Goal: Transaction & Acquisition: Purchase product/service

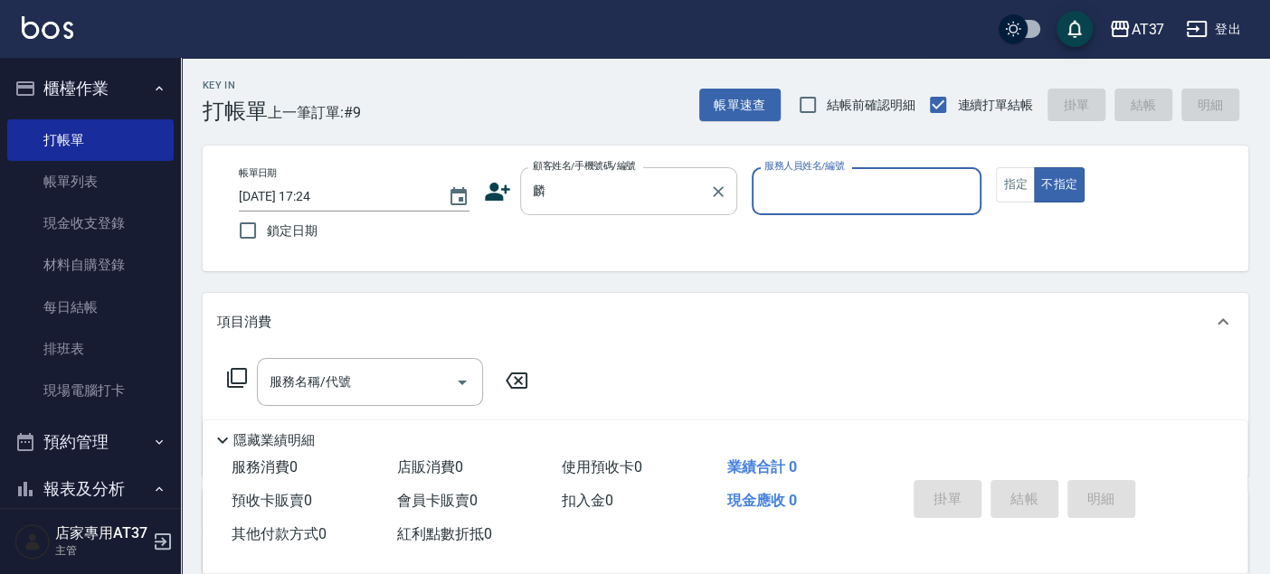
click at [542, 196] on input "麟" at bounding box center [615, 191] width 174 height 32
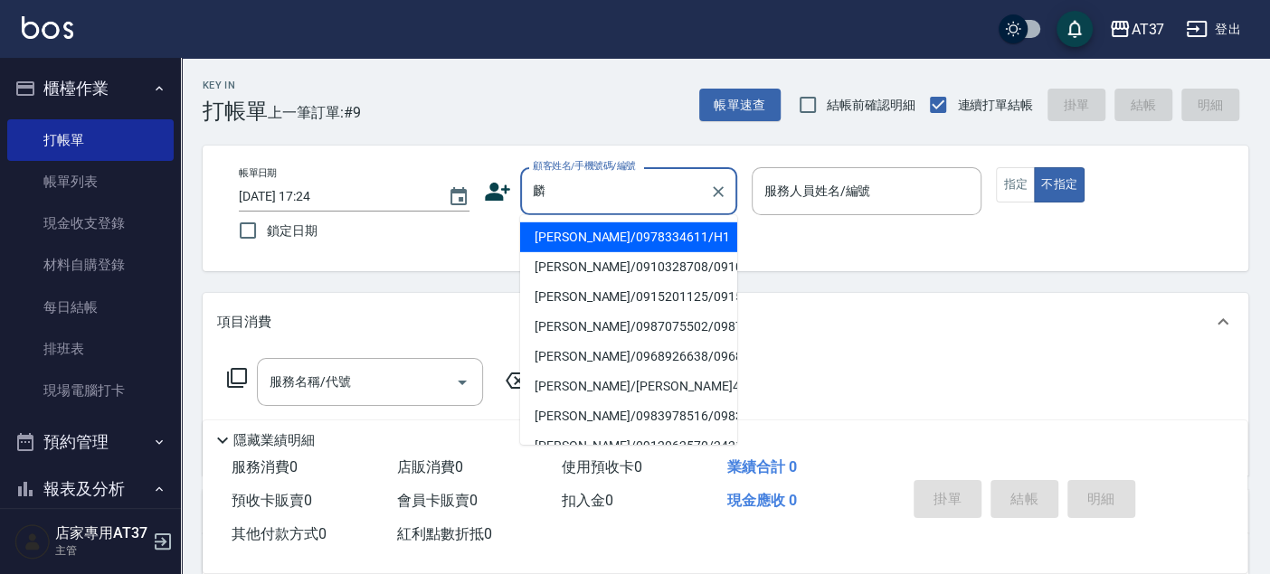
click at [584, 235] on li "[PERSON_NAME]/0978334611/H1" at bounding box center [628, 237] width 217 height 30
type input "[PERSON_NAME]/0978334611/H1"
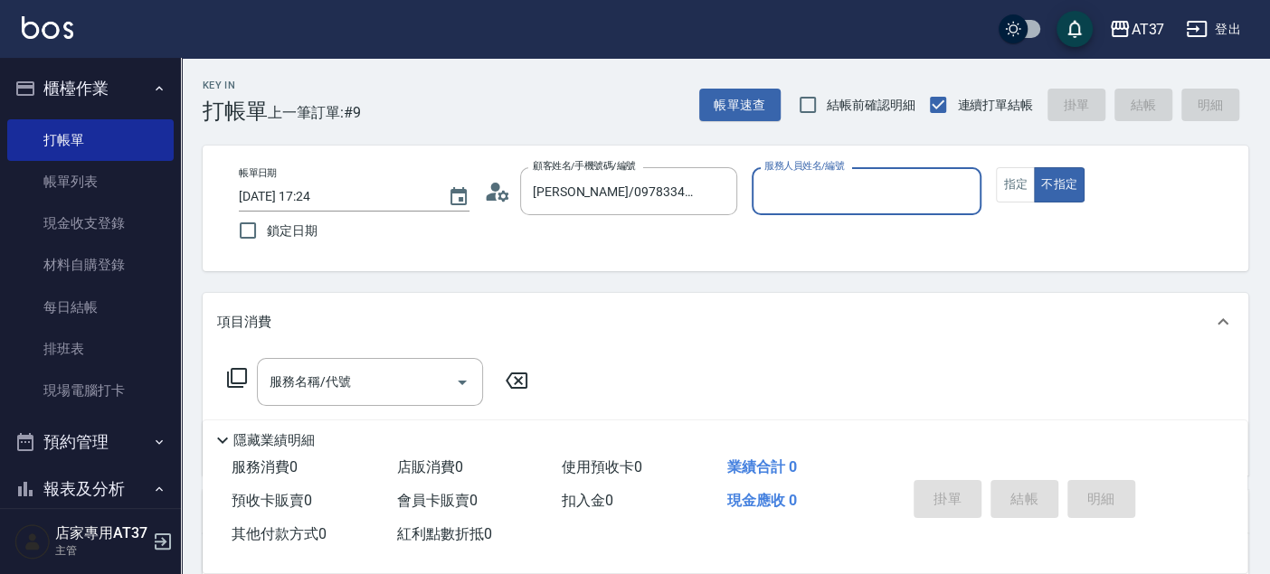
type input "[PERSON_NAME]-4"
click at [1008, 192] on button "指定" at bounding box center [1015, 184] width 39 height 35
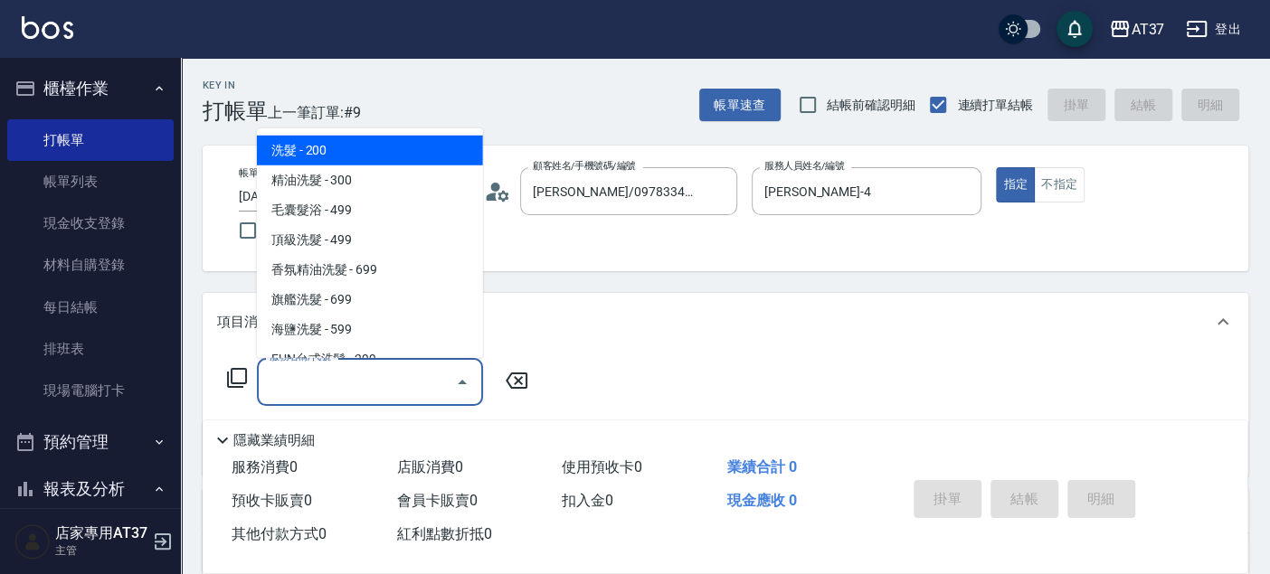
click at [423, 384] on input "服務名稱/代號" at bounding box center [356, 382] width 183 height 32
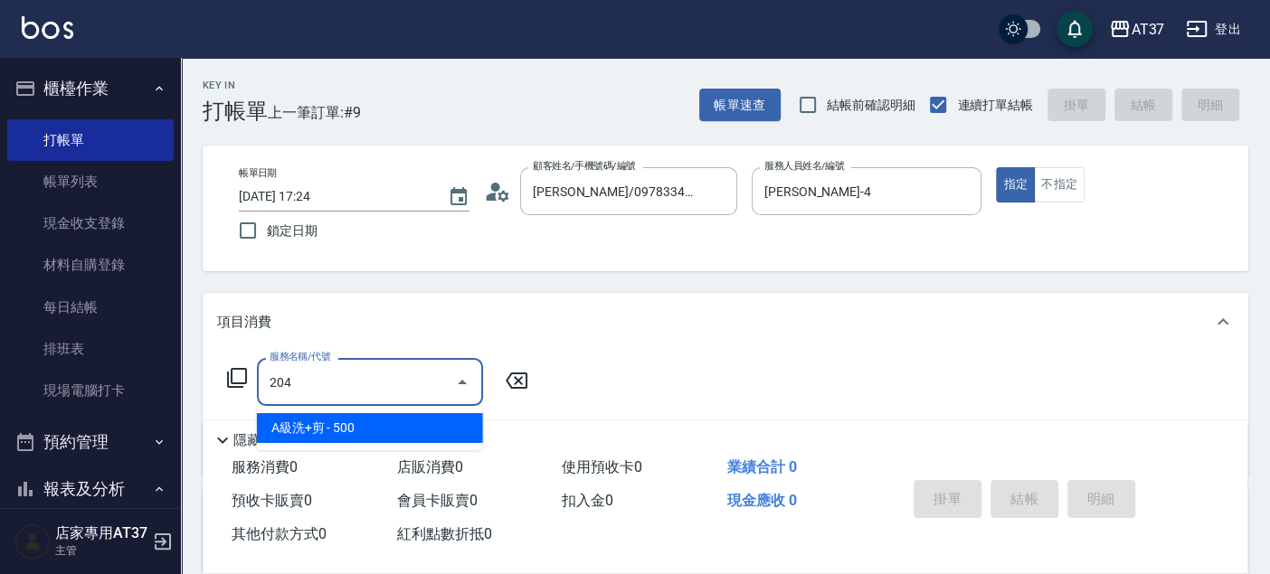
type input "A級洗+剪(204)"
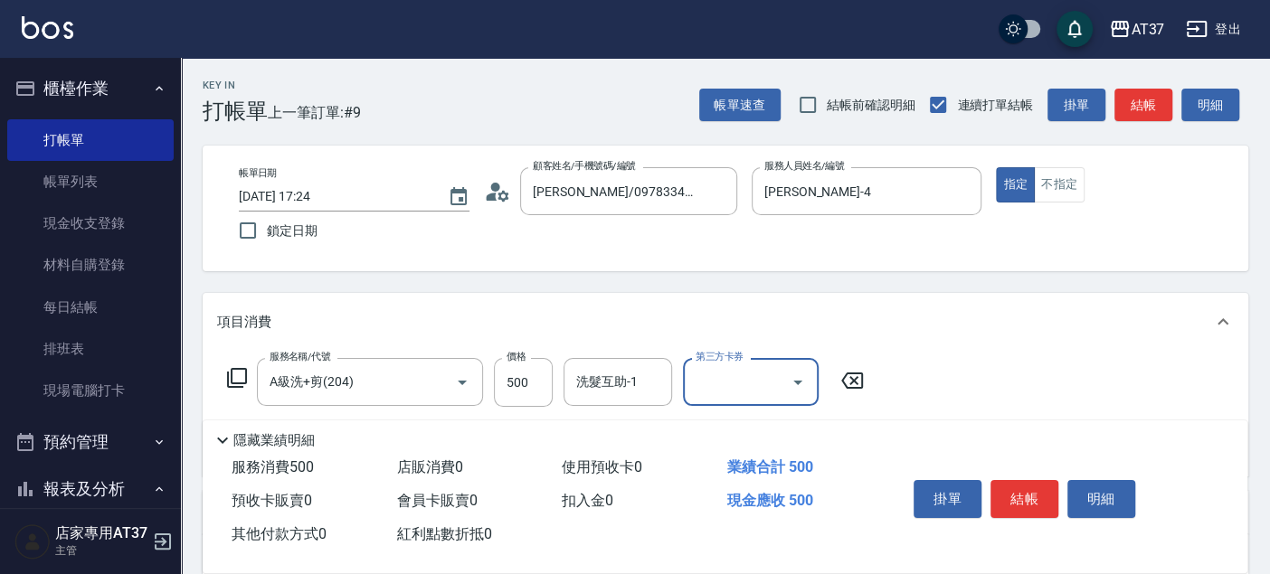
click at [1029, 492] on button "結帳" at bounding box center [1024, 499] width 68 height 38
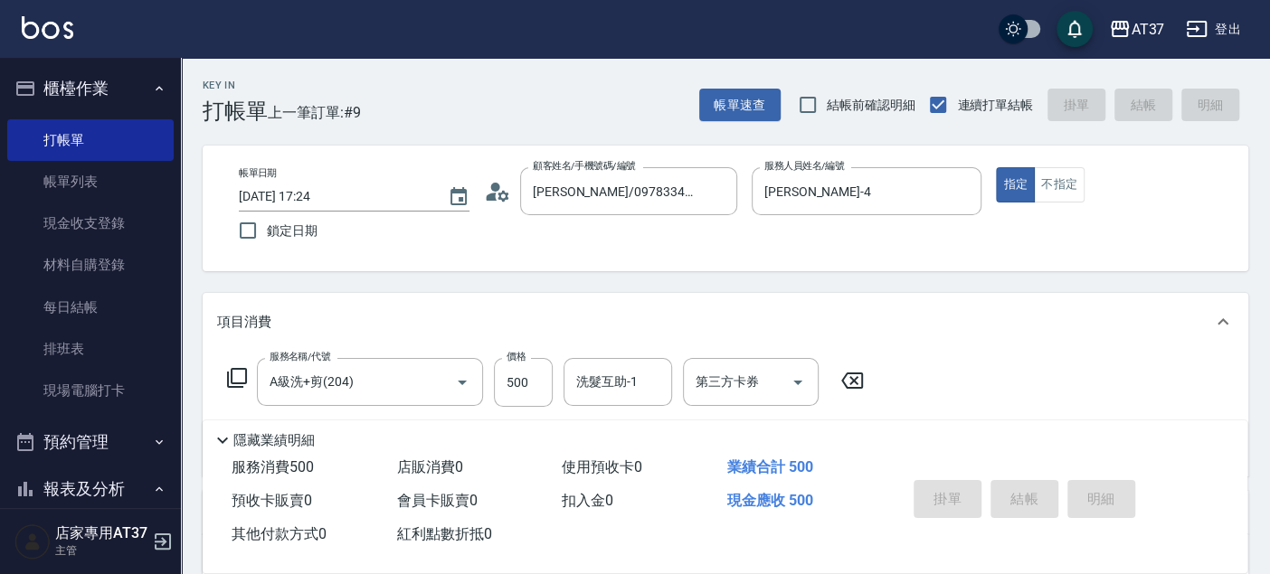
type input "[DATE] 18:37"
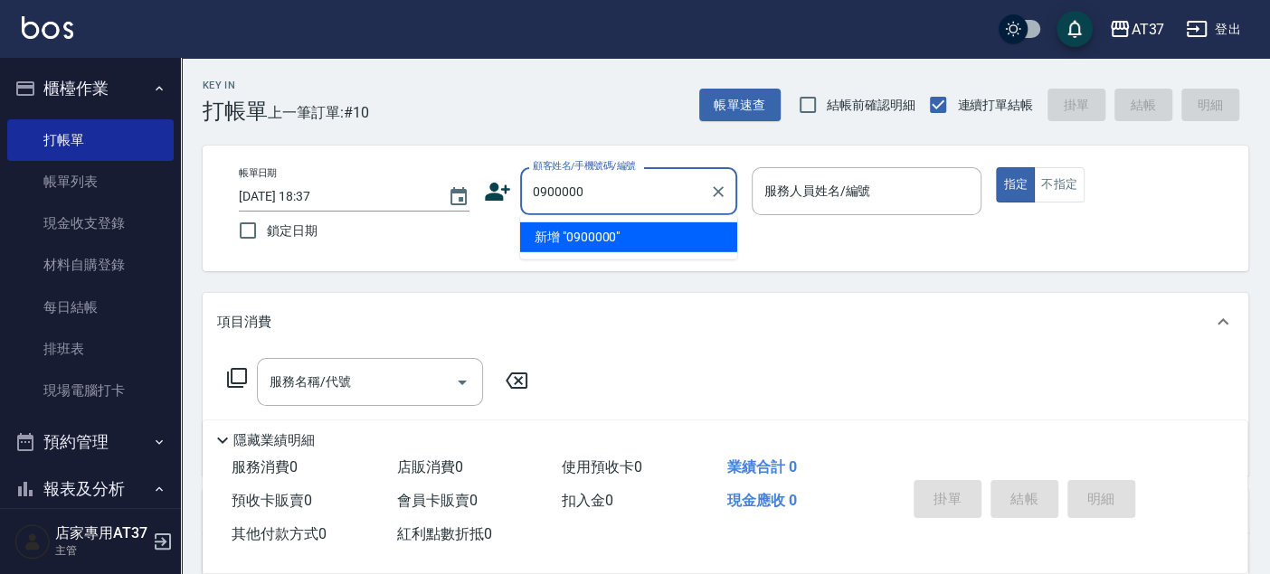
type input "0900000"
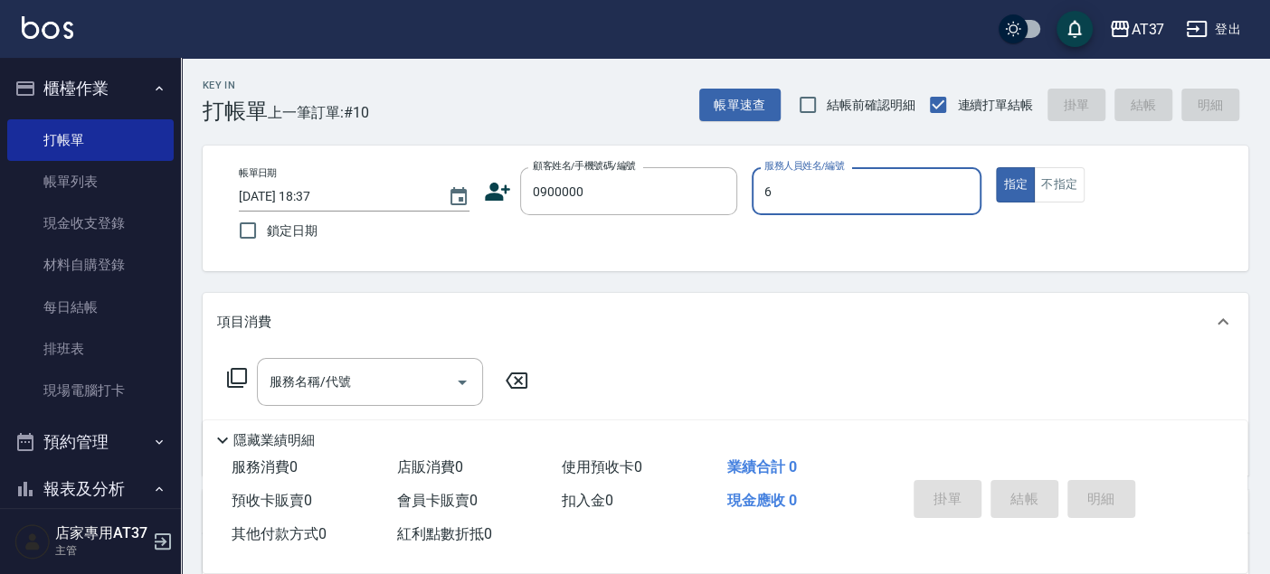
type input "Dolly-6"
type button "true"
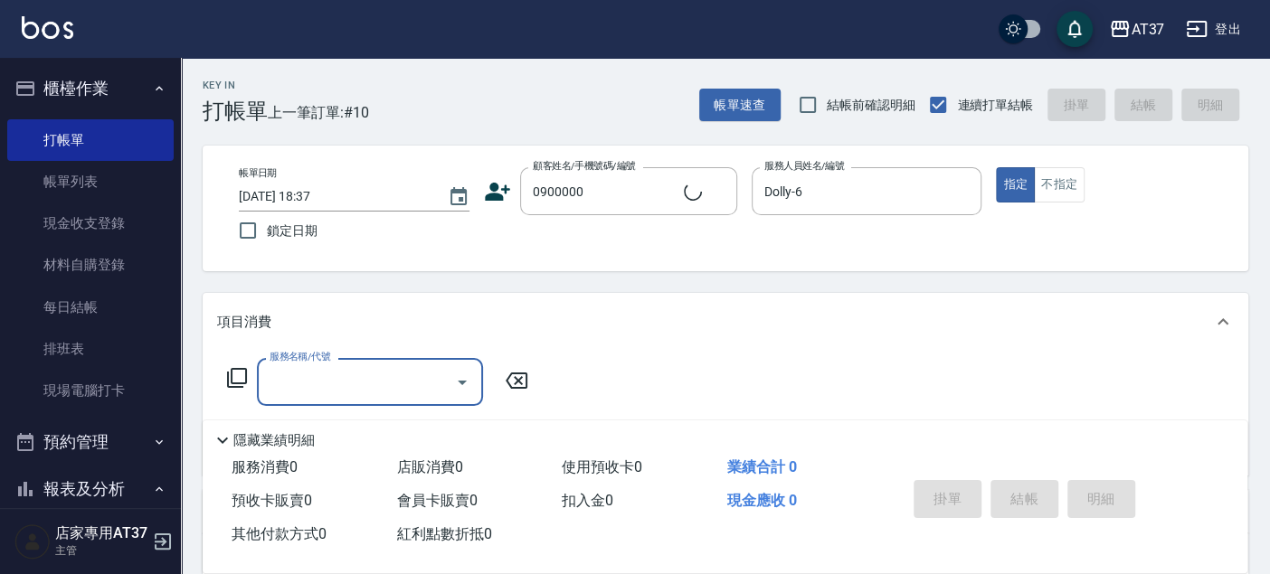
type input "新客人 姓名未設定/0900000/null"
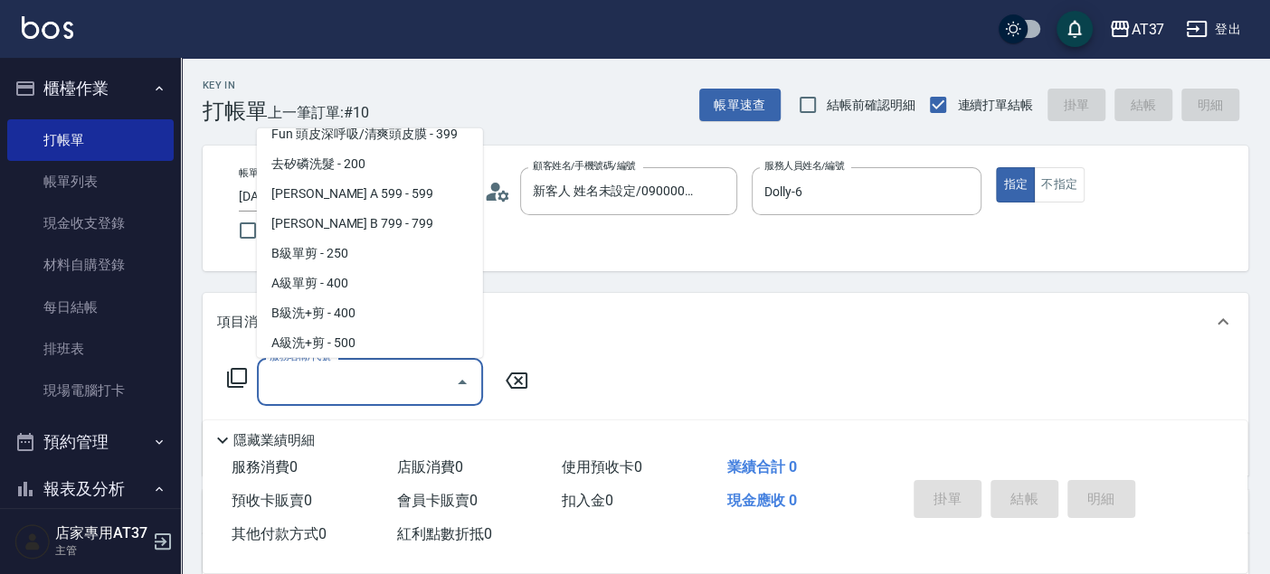
scroll to position [393, 0]
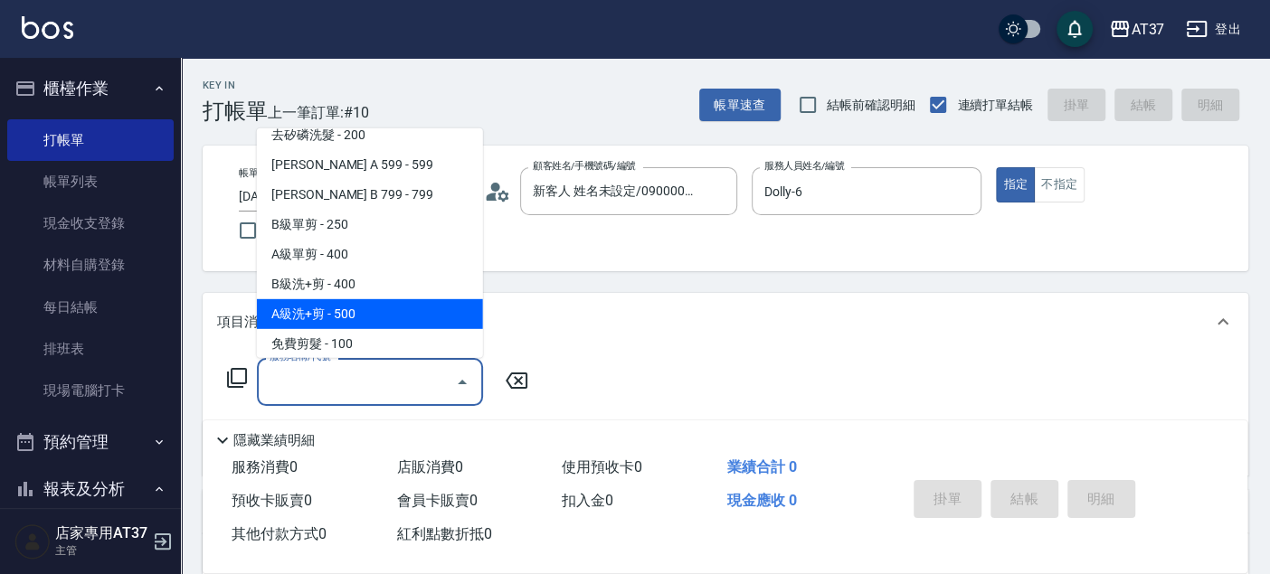
type input "A級洗+剪(204)"
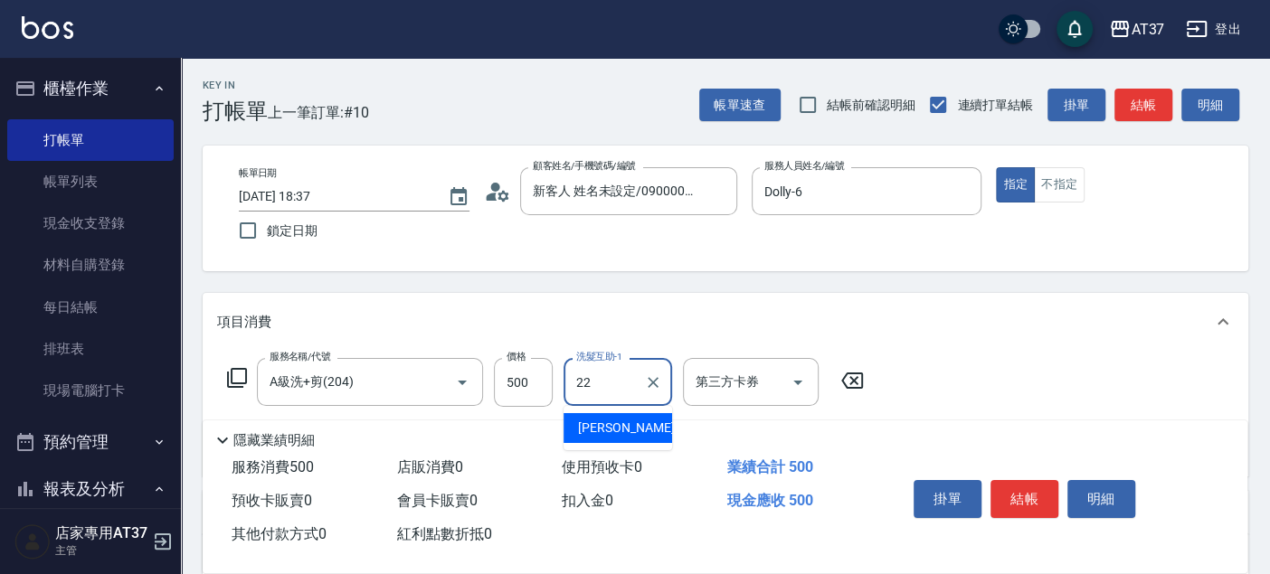
type input "威廉-22"
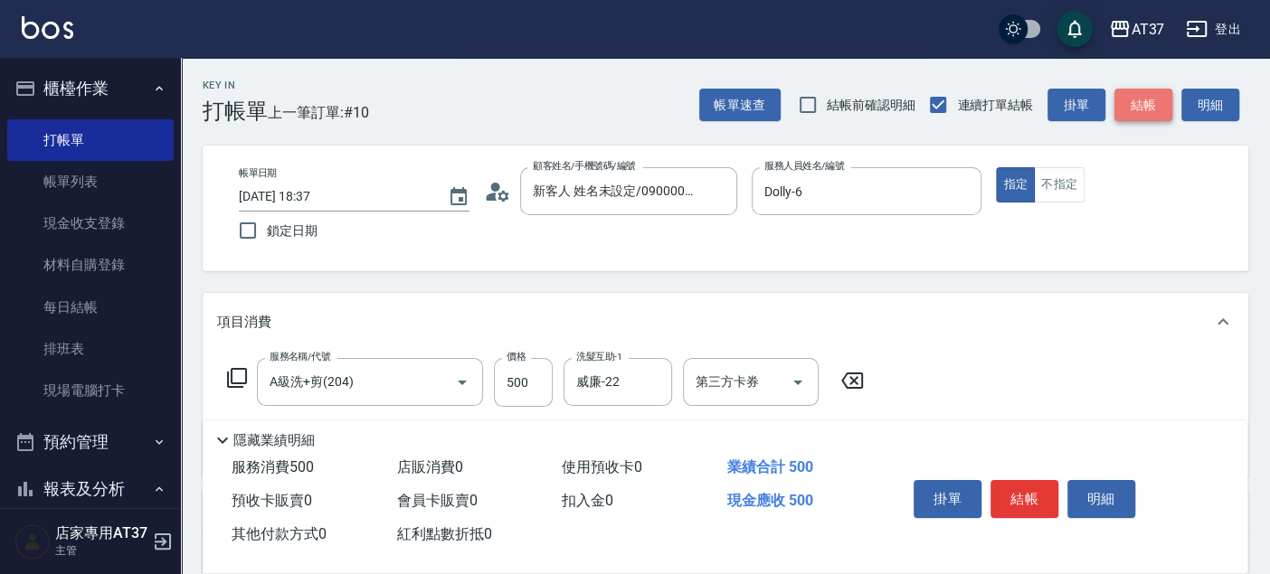
click at [1142, 93] on button "結帳" at bounding box center [1143, 105] width 58 height 33
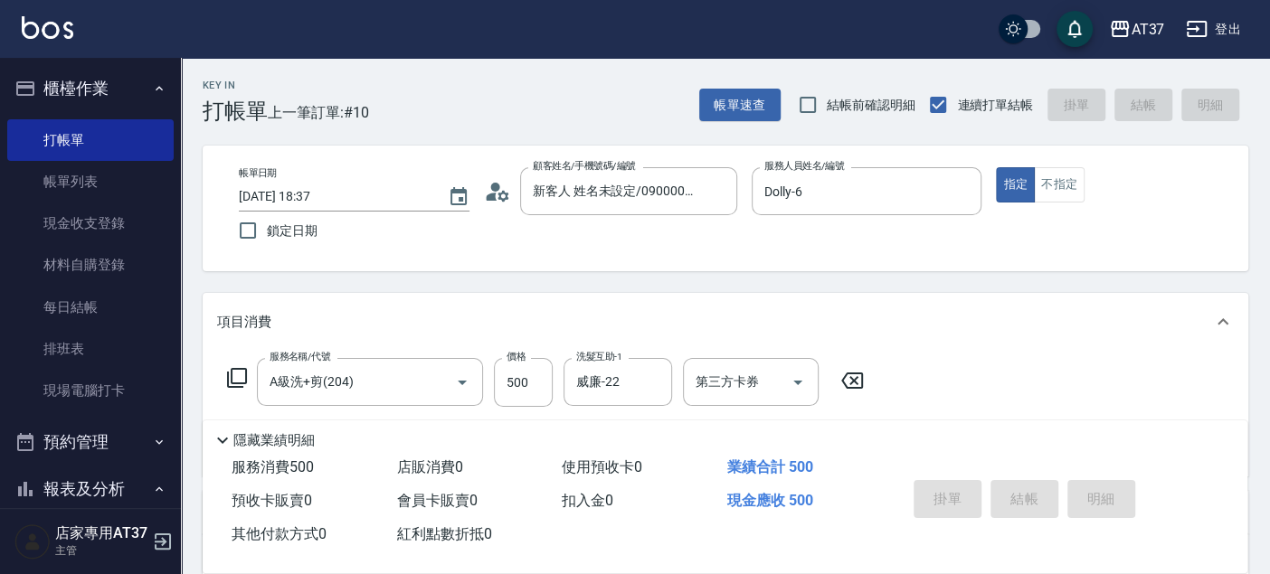
type input "[DATE] 19:01"
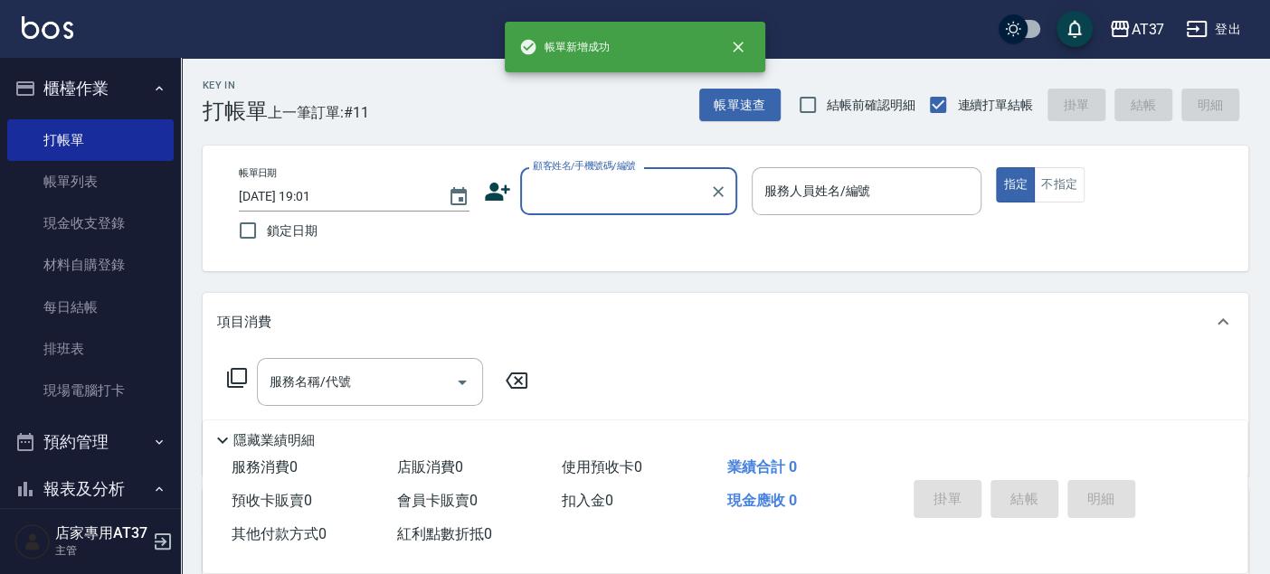
scroll to position [0, 0]
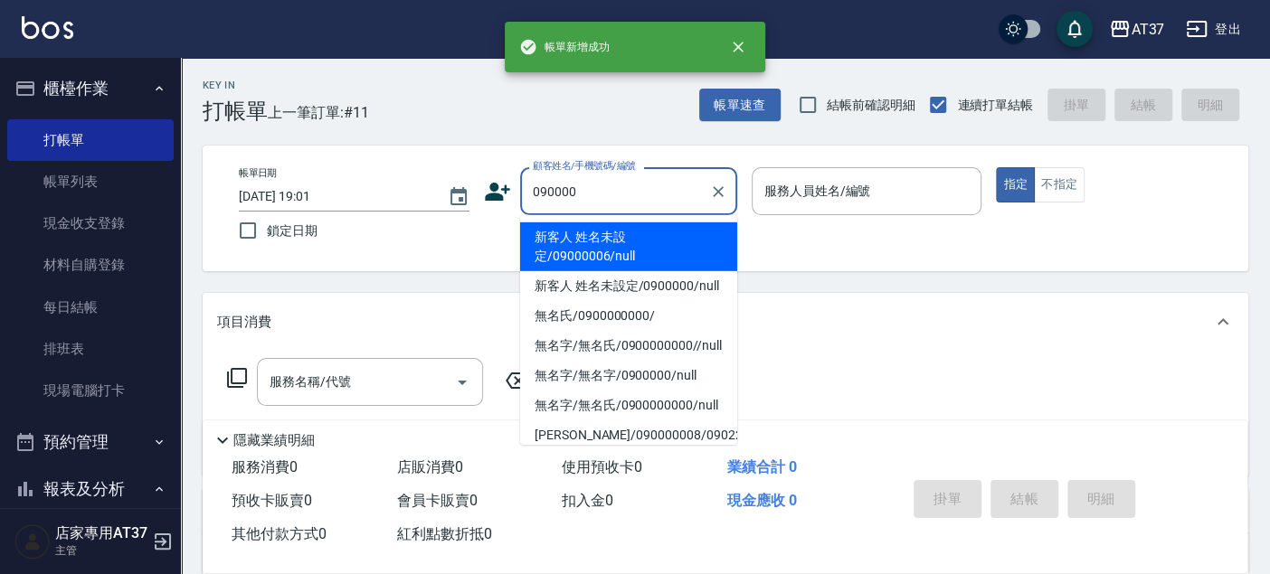
type input "新客人 姓名未設定/09000006/null"
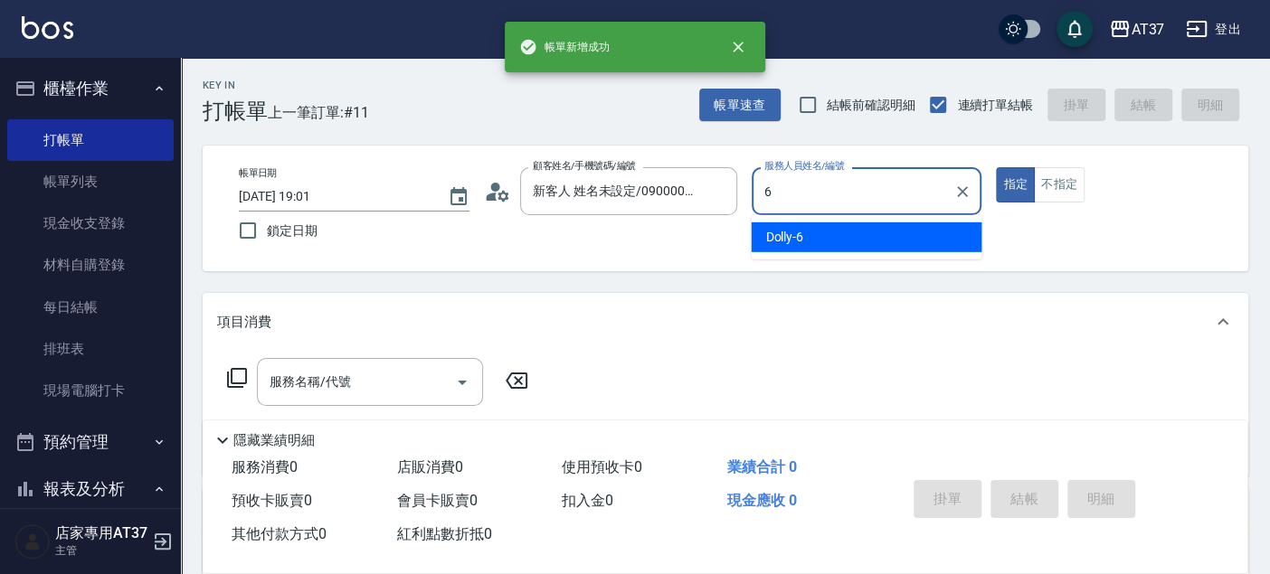
type input "Dolly-6"
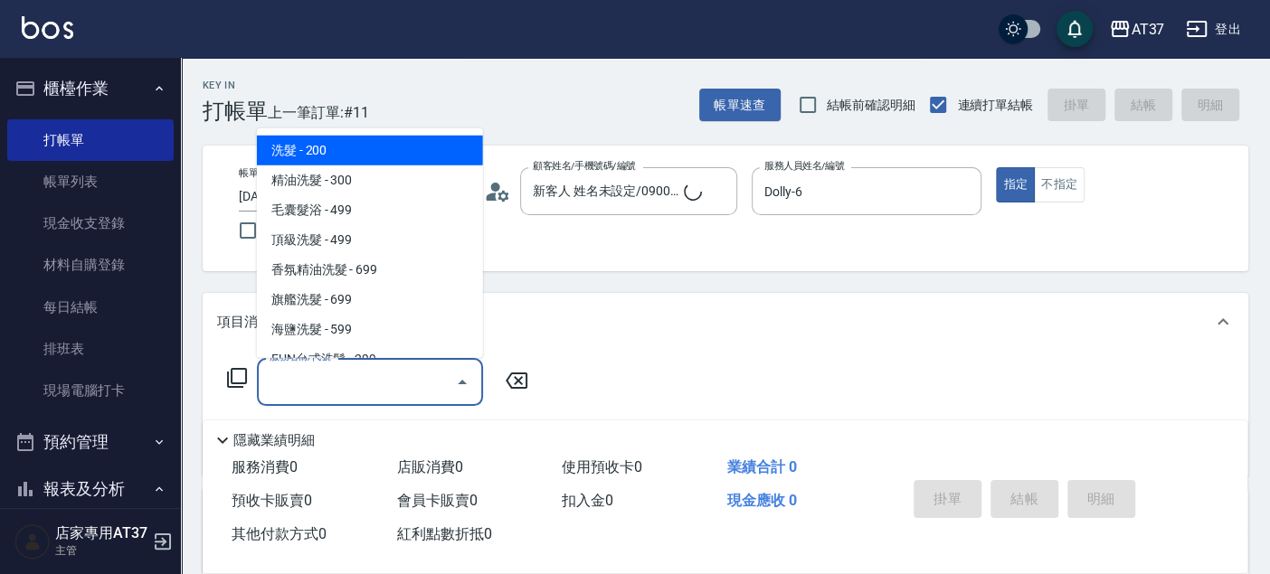
type input "新客人 姓名未設定/090000/null"
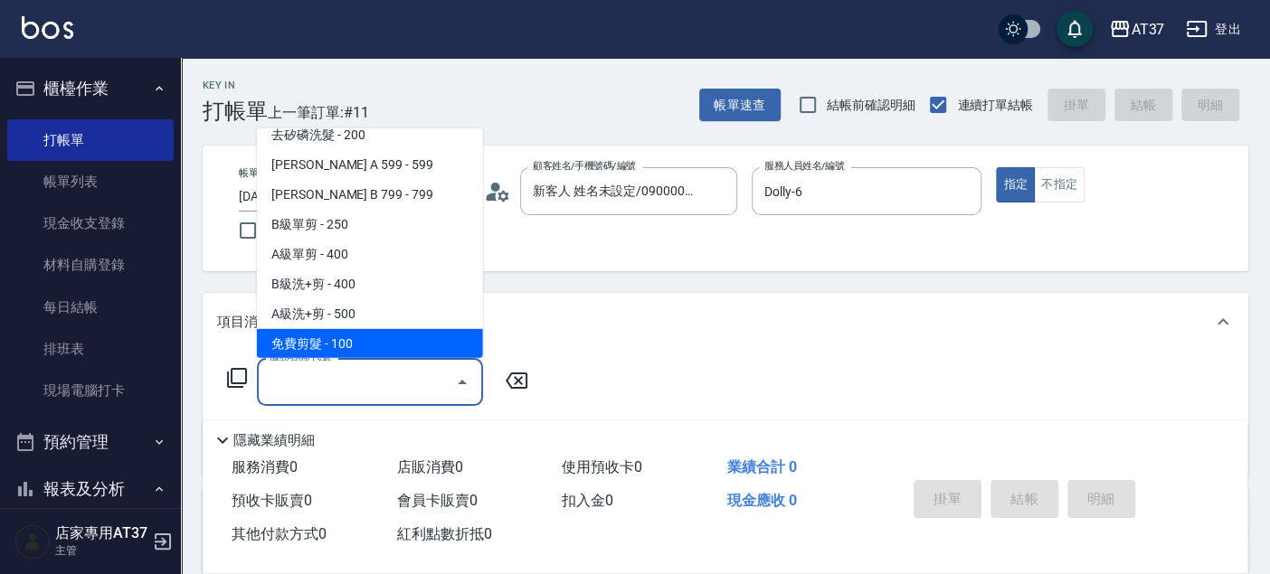
scroll to position [423, 0]
type input "A精油洗+剪(206)"
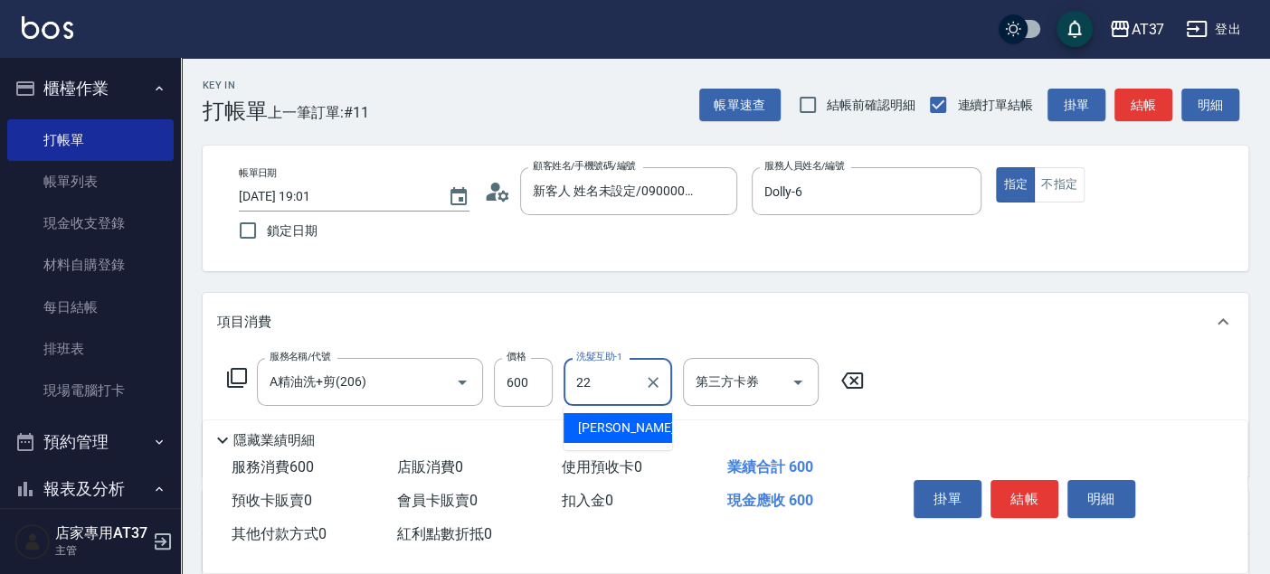
type input "威廉-22"
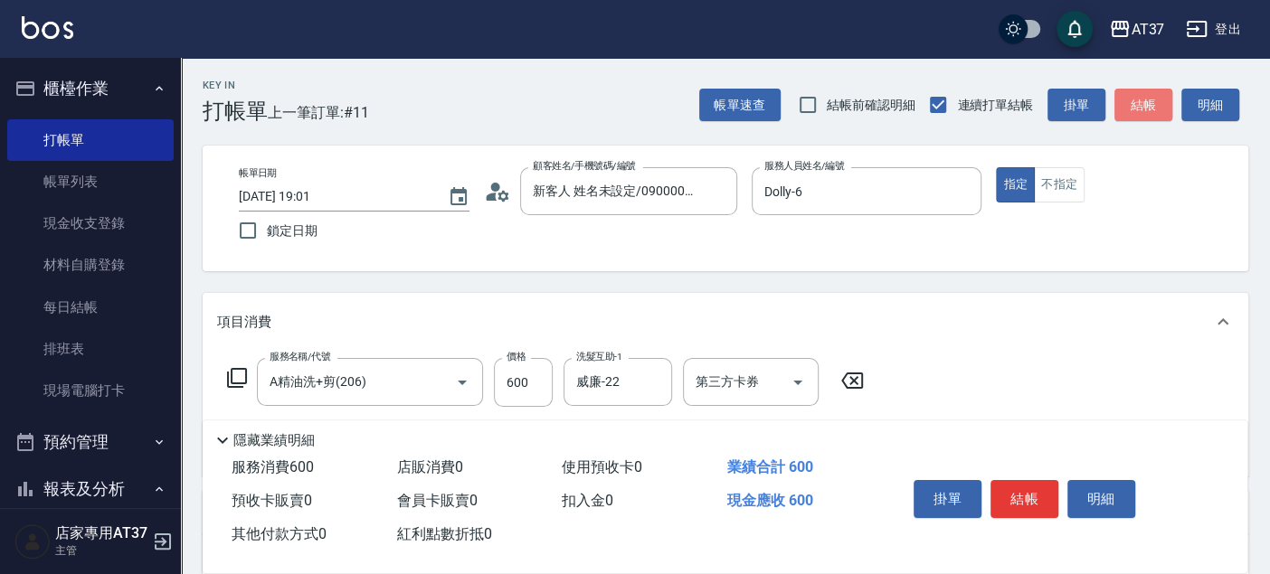
click at [1143, 93] on button "結帳" at bounding box center [1143, 105] width 58 height 33
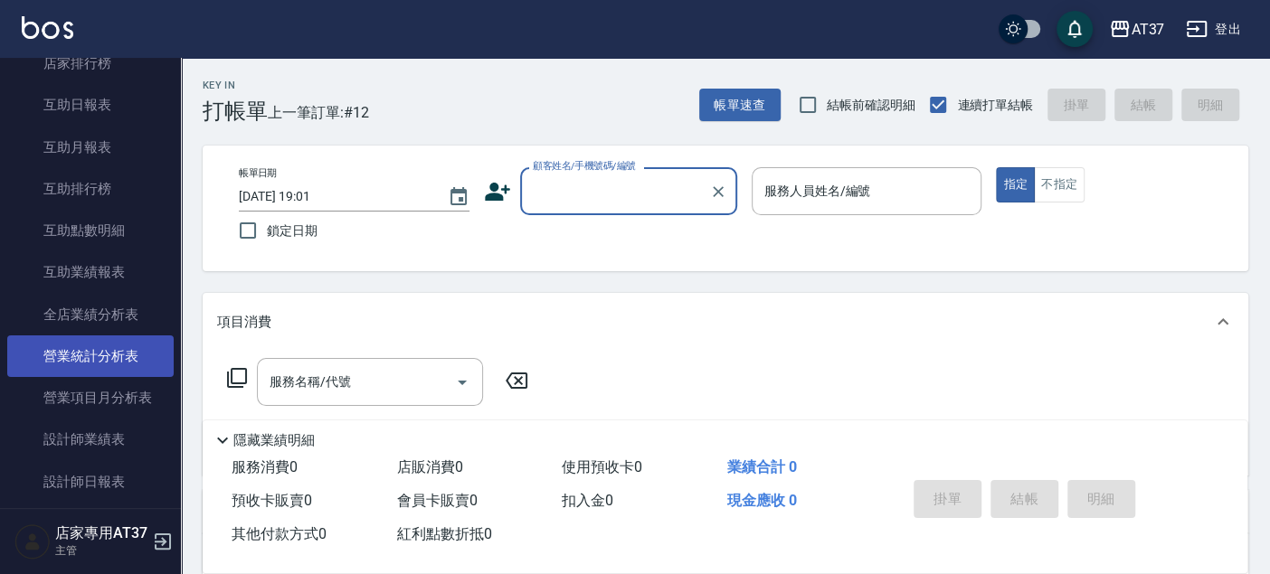
scroll to position [703, 0]
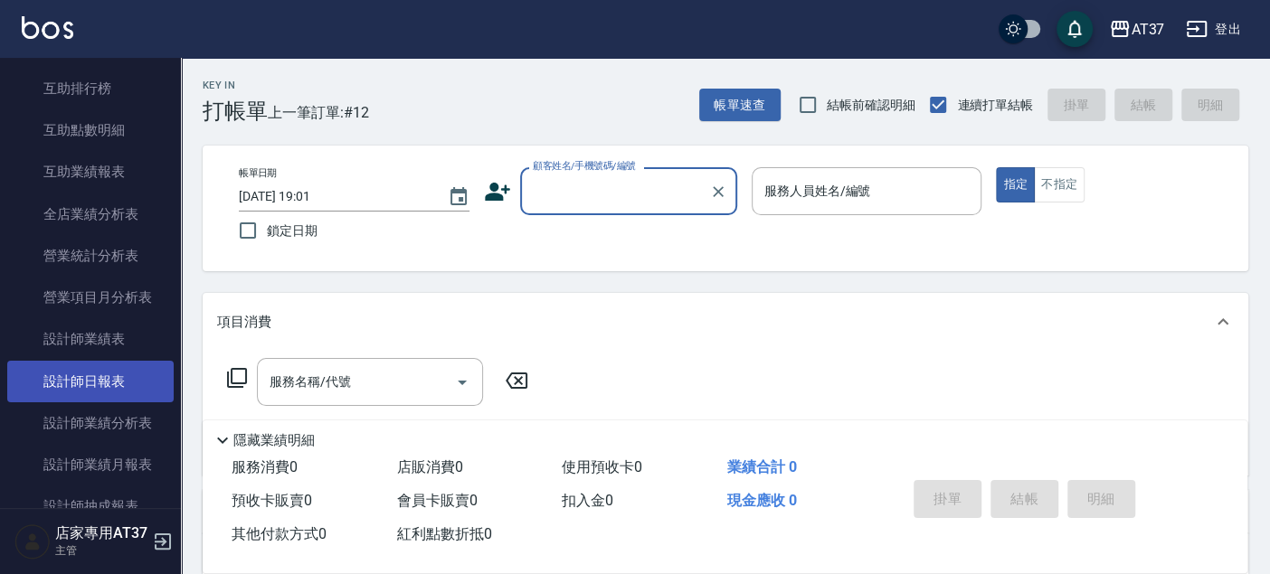
click at [139, 372] on link "設計師日報表" at bounding box center [90, 382] width 166 height 42
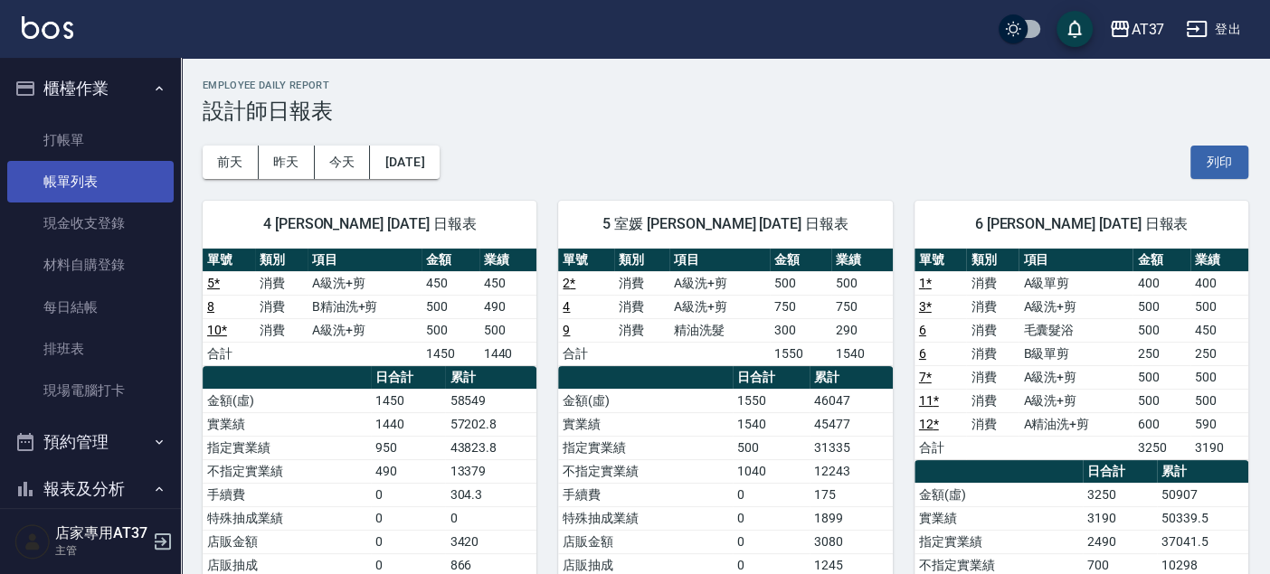
click at [137, 191] on link "帳單列表" at bounding box center [90, 182] width 166 height 42
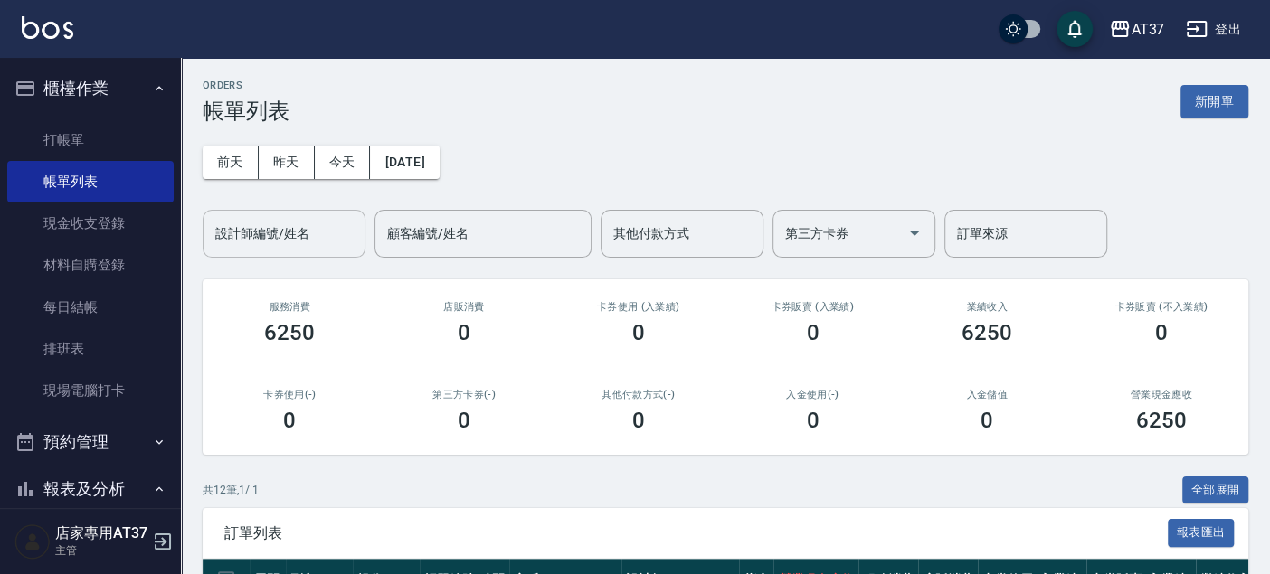
click at [311, 226] on input "設計師編號/姓名" at bounding box center [284, 234] width 147 height 32
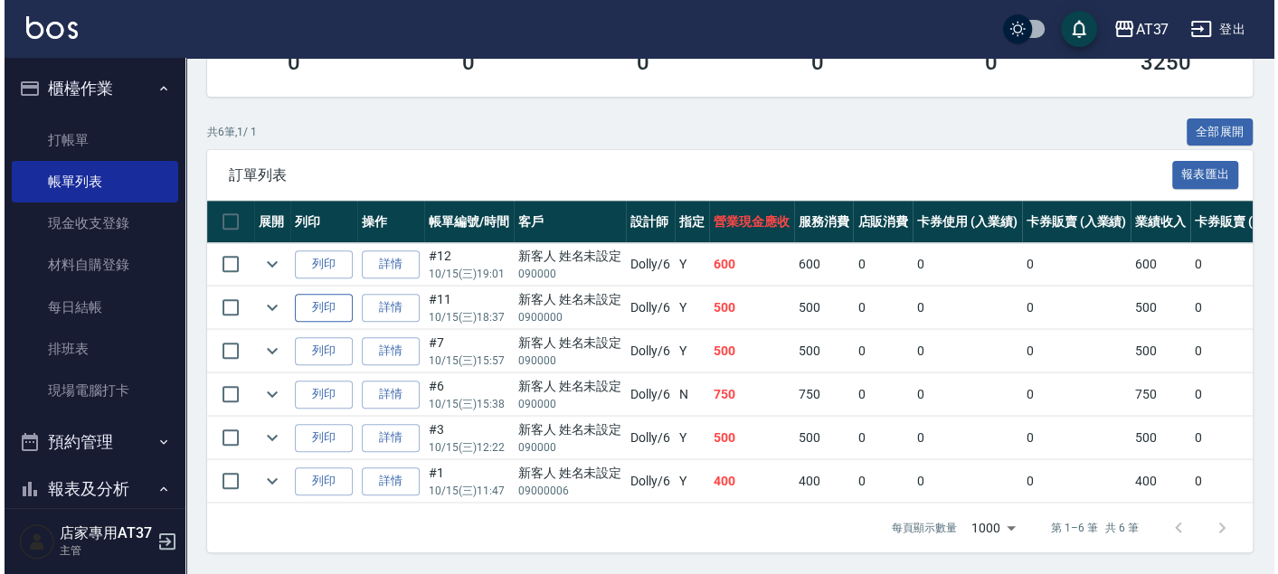
scroll to position [369, 0]
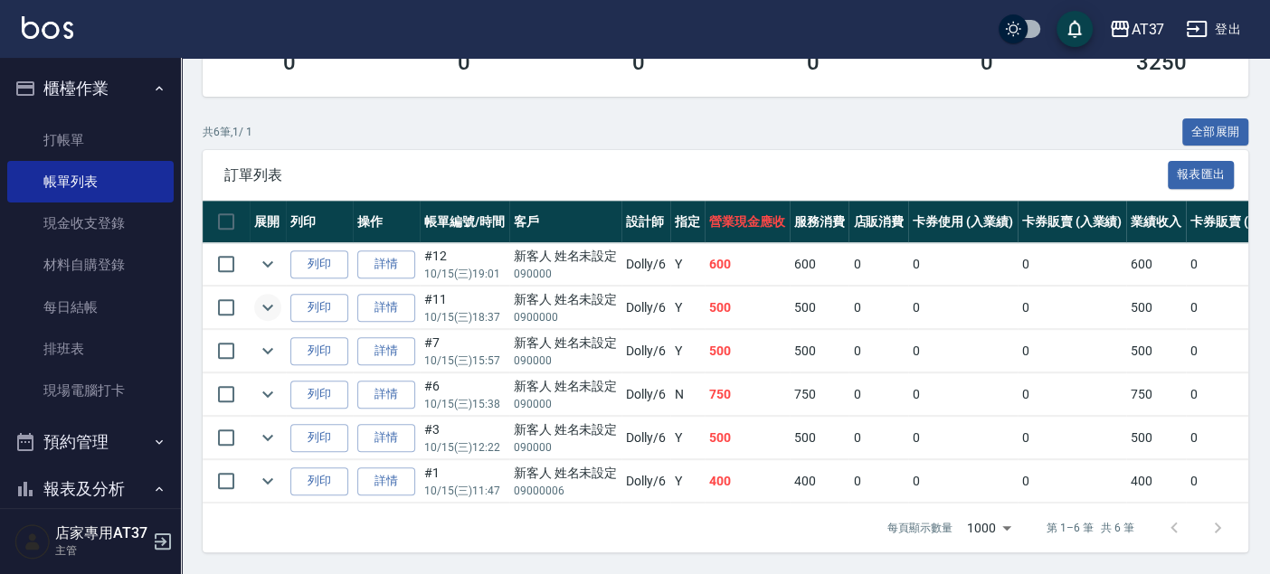
type input "Dolly-6"
click at [265, 305] on icon "expand row" at bounding box center [267, 308] width 11 height 6
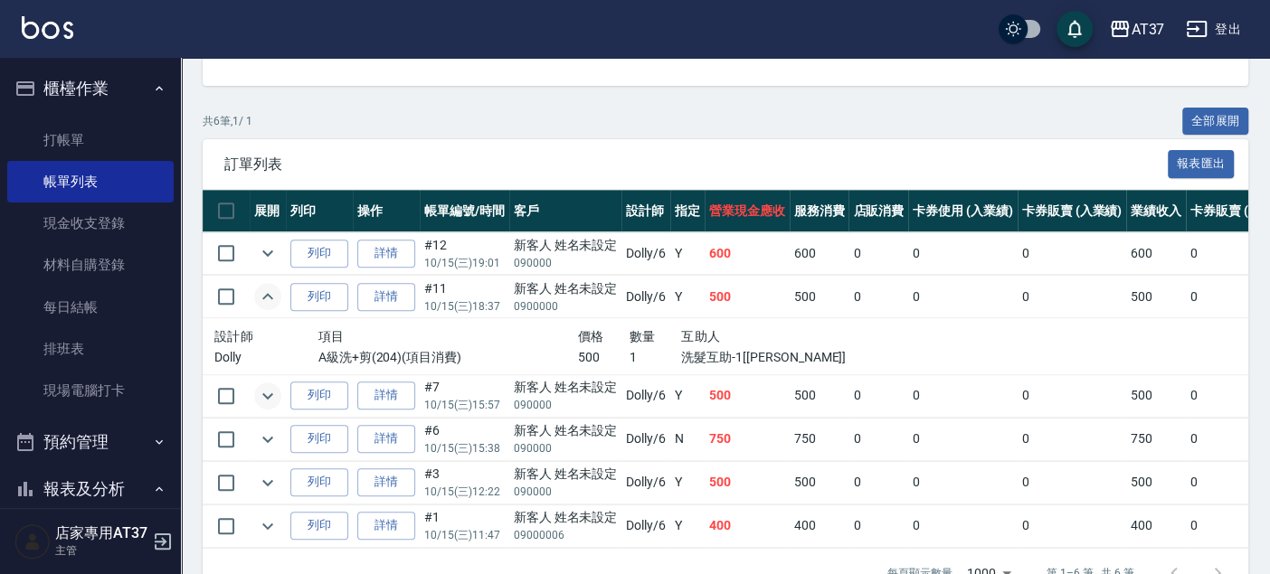
click at [269, 395] on icon "expand row" at bounding box center [267, 396] width 11 height 6
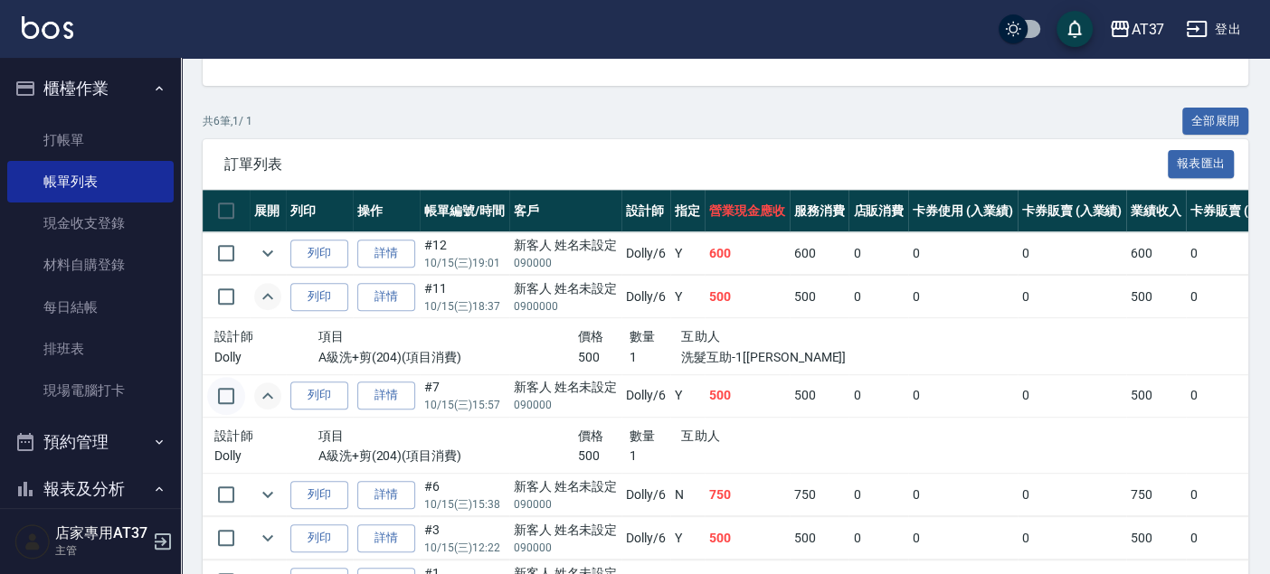
click at [231, 383] on input "checkbox" at bounding box center [226, 396] width 38 height 38
checkbox input "true"
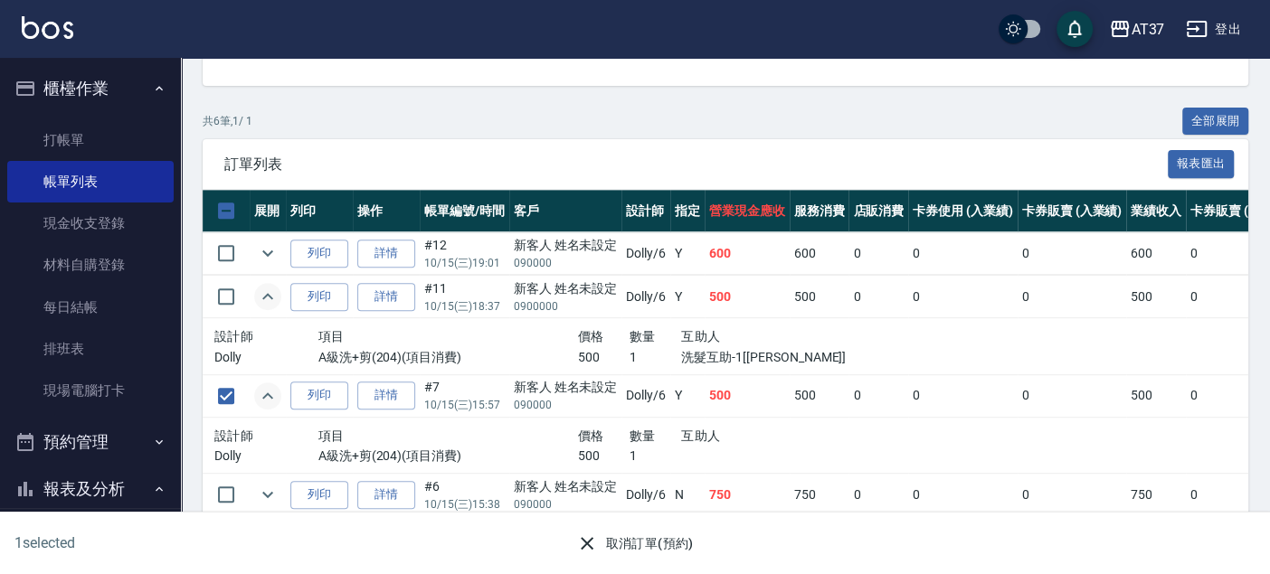
click at [622, 544] on button "取消訂單(預約)" at bounding box center [634, 543] width 131 height 33
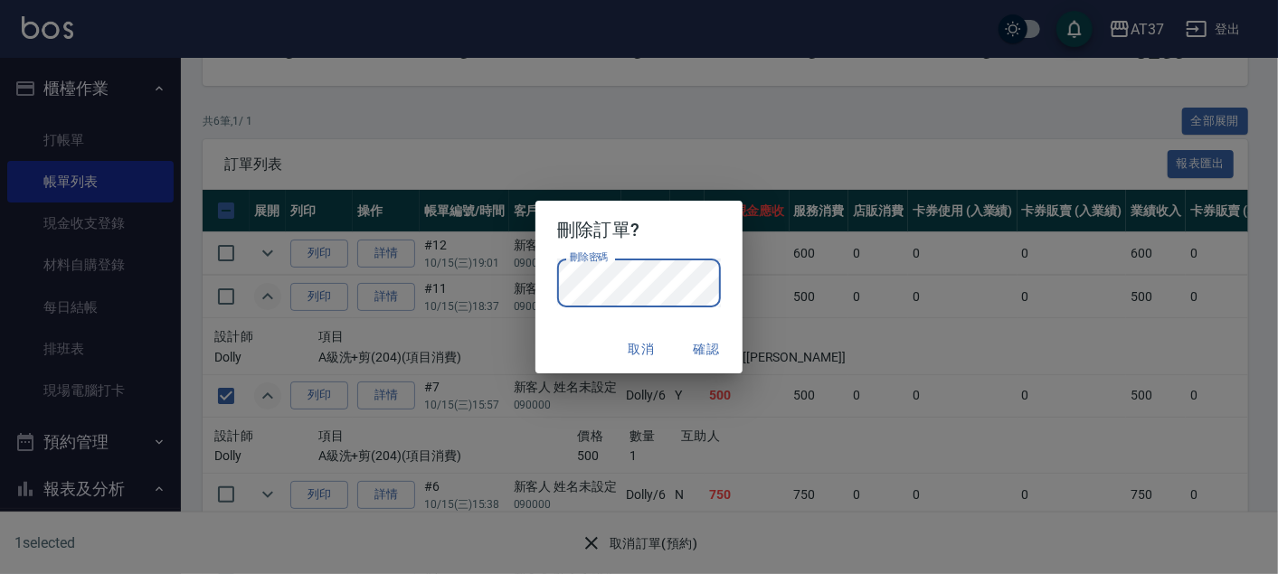
click at [577, 359] on div "取消 確認" at bounding box center [638, 350] width 207 height 48
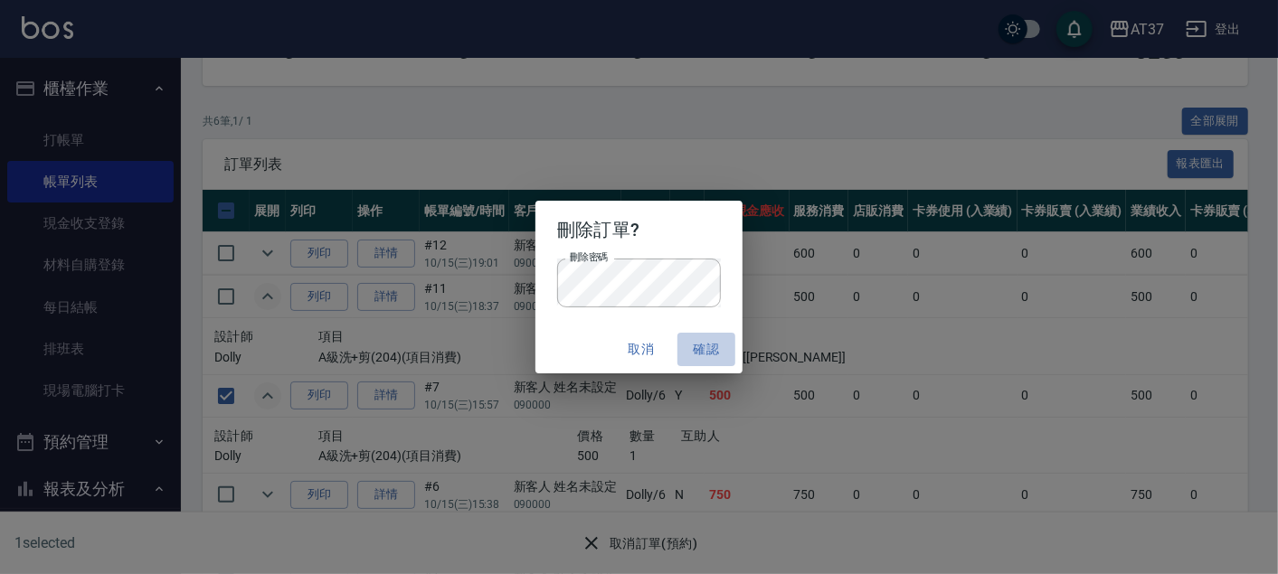
click at [710, 350] on button "確認" at bounding box center [706, 349] width 58 height 33
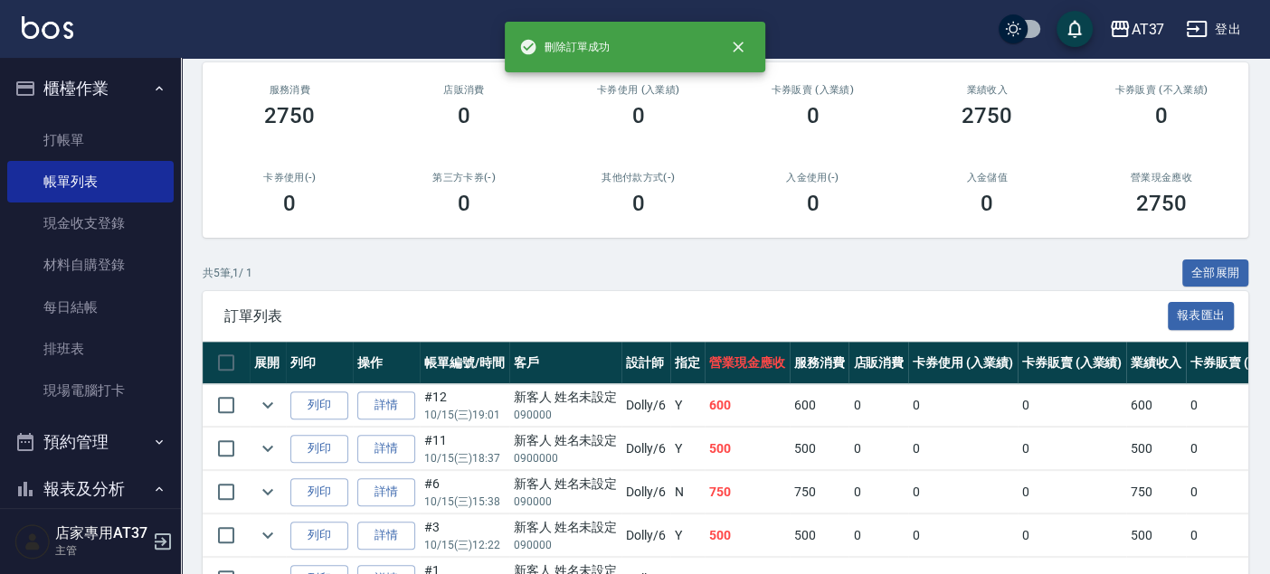
scroll to position [301, 0]
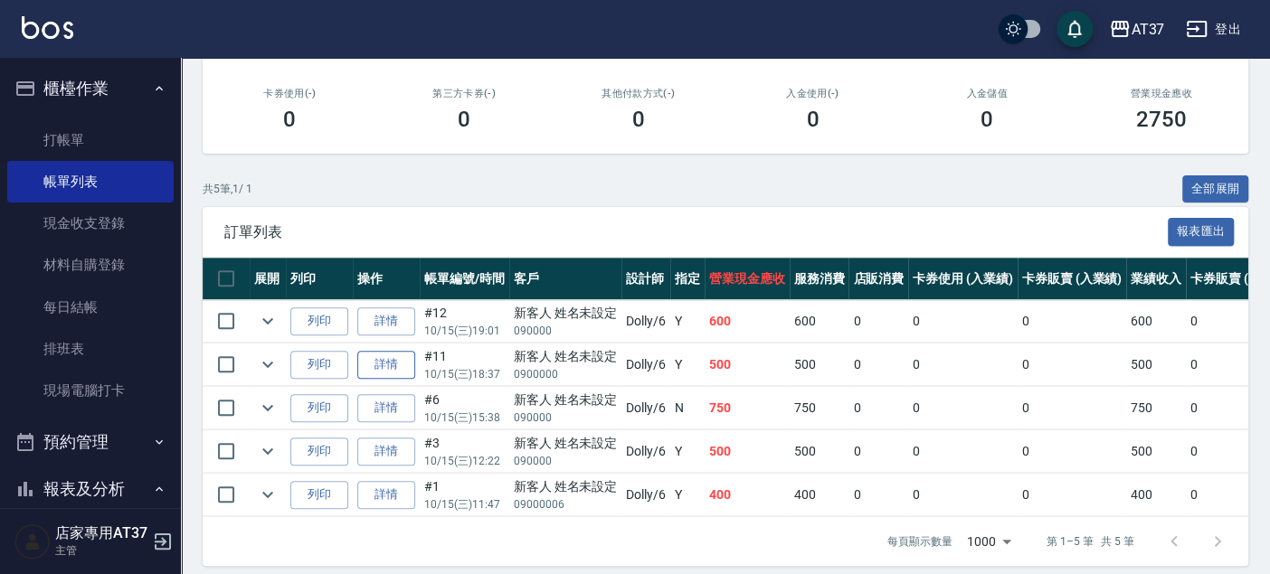
click at [390, 362] on link "詳情" at bounding box center [386, 365] width 58 height 28
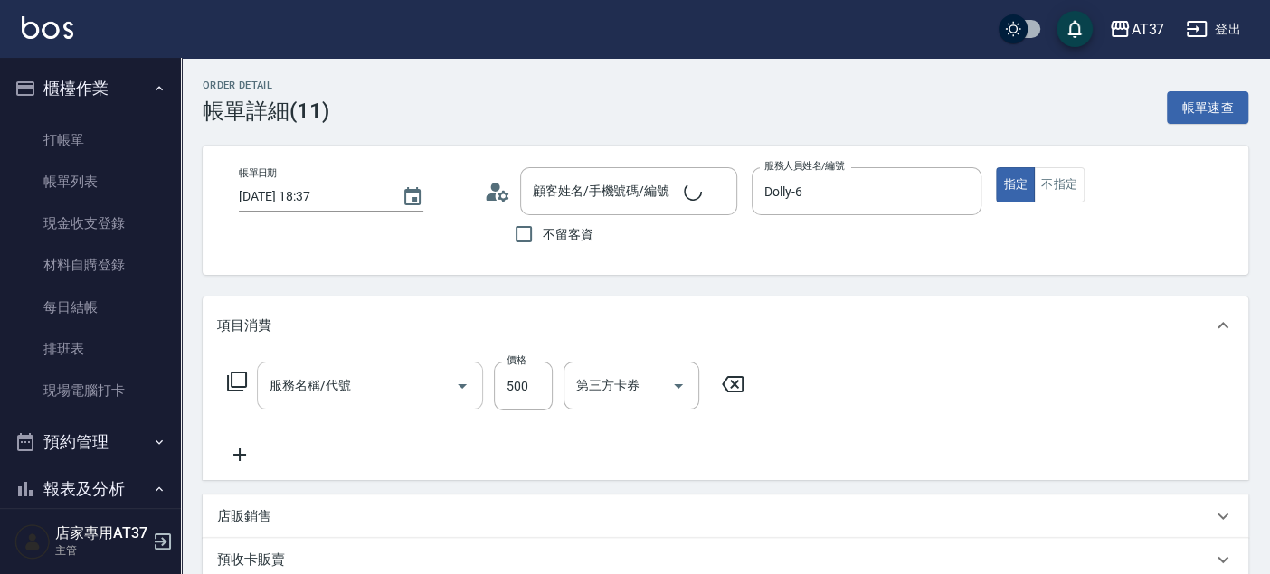
type input "[DATE] 18:37"
type input "Dolly-6"
type input "A級洗+剪(204)"
type input "新客人 姓名未設定/0900000/null"
click at [459, 383] on icon "Open" at bounding box center [462, 386] width 22 height 22
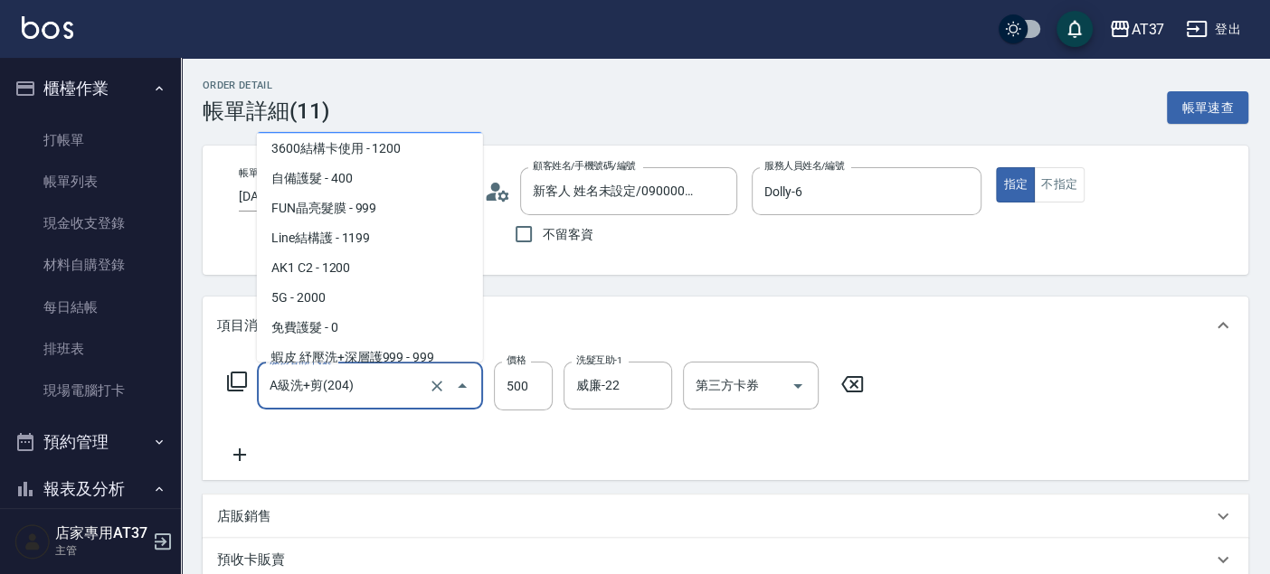
scroll to position [2474, 0]
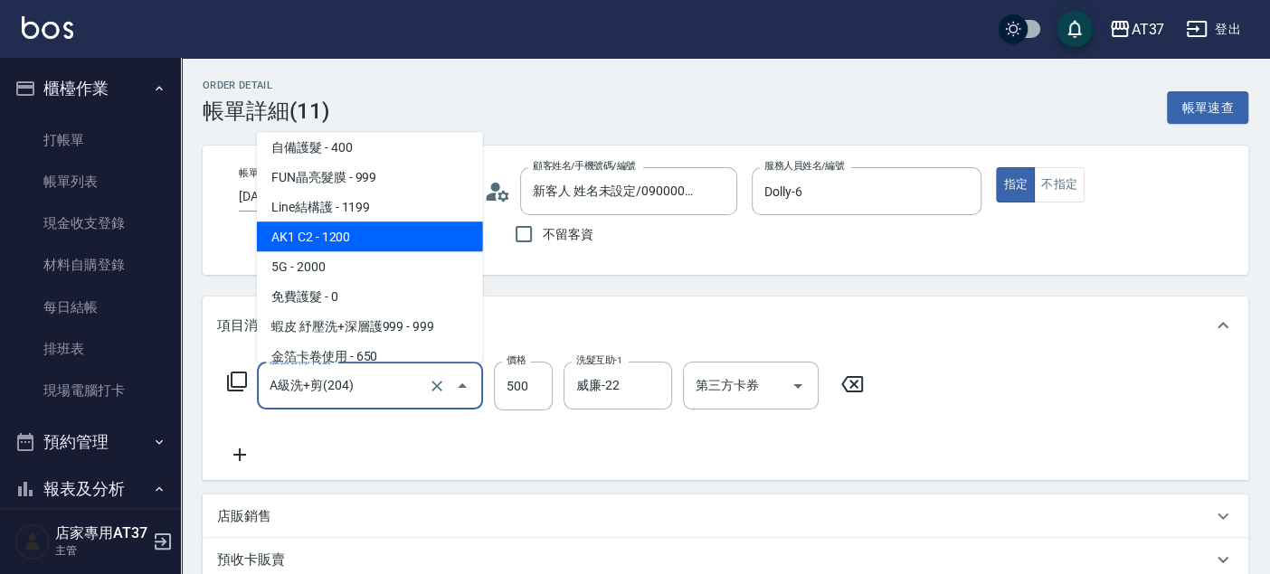
click at [405, 238] on span "AK1 C2 - 1200" at bounding box center [370, 237] width 226 height 30
type input "AK1 C2(515)"
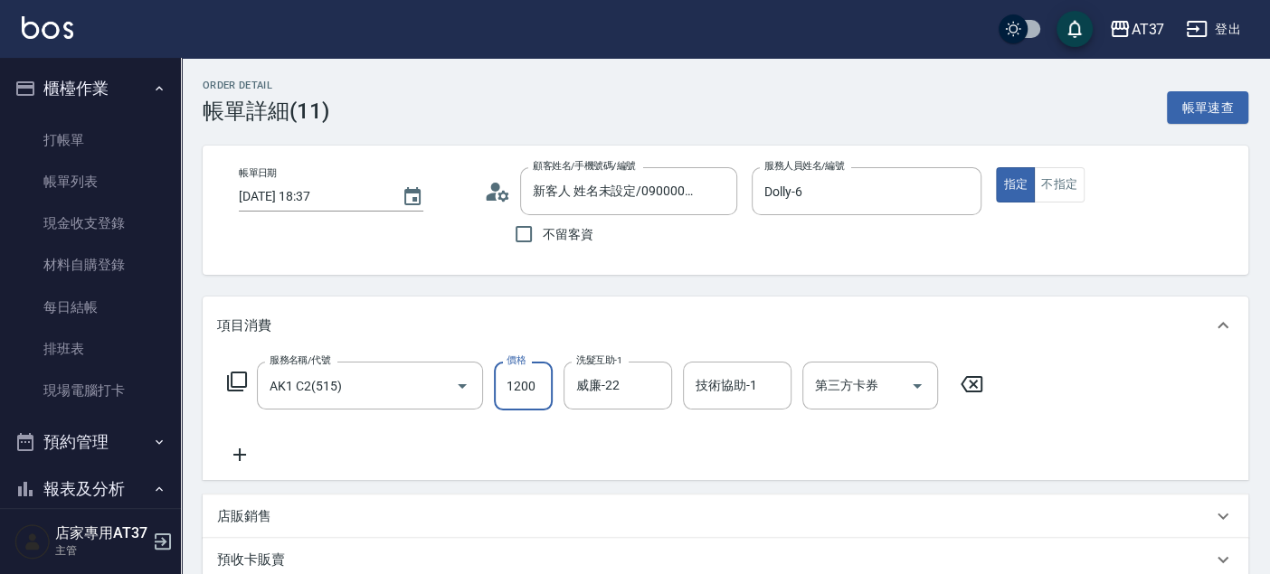
click at [534, 391] on input "1200" at bounding box center [523, 386] width 59 height 49
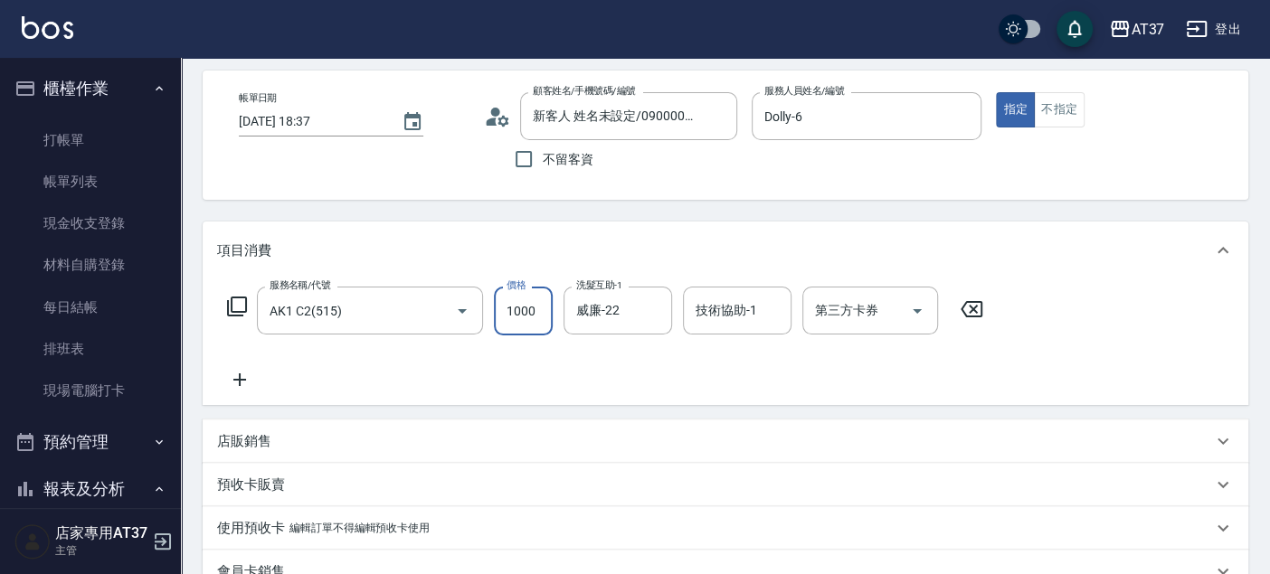
scroll to position [301, 0]
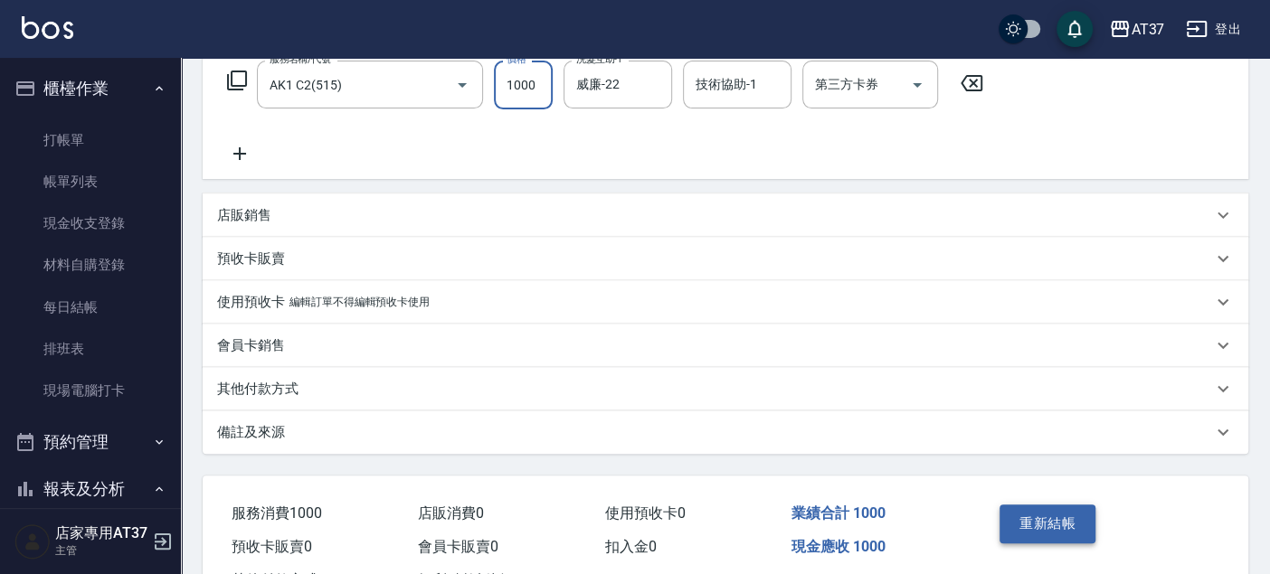
type input "1000"
click at [1030, 538] on button "重新結帳" at bounding box center [1047, 524] width 96 height 38
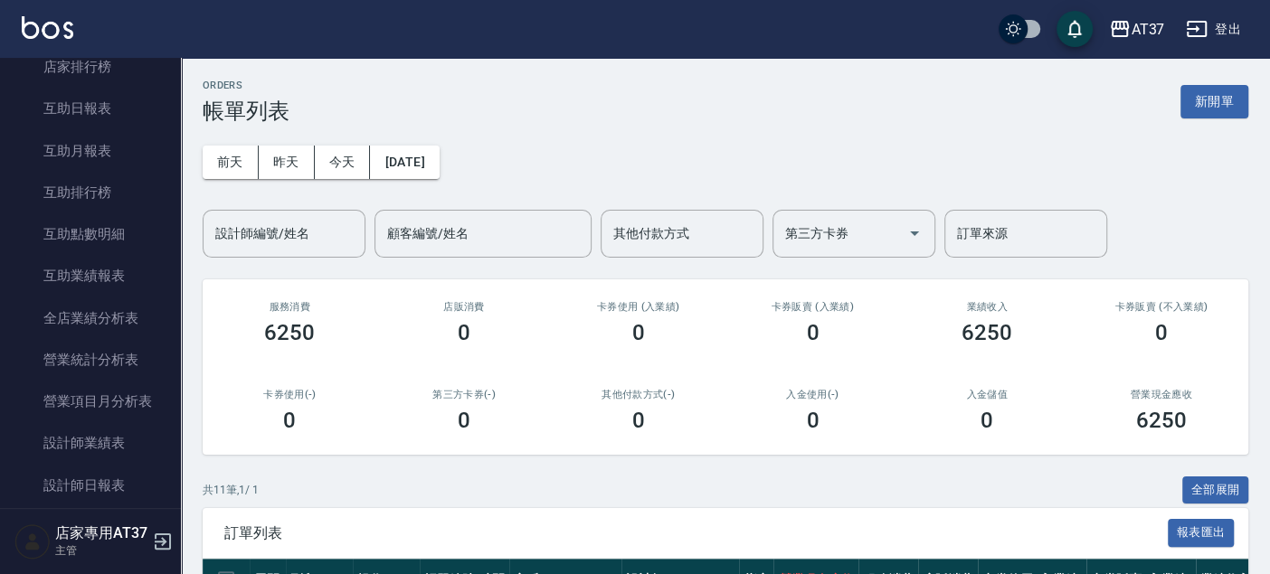
scroll to position [703, 0]
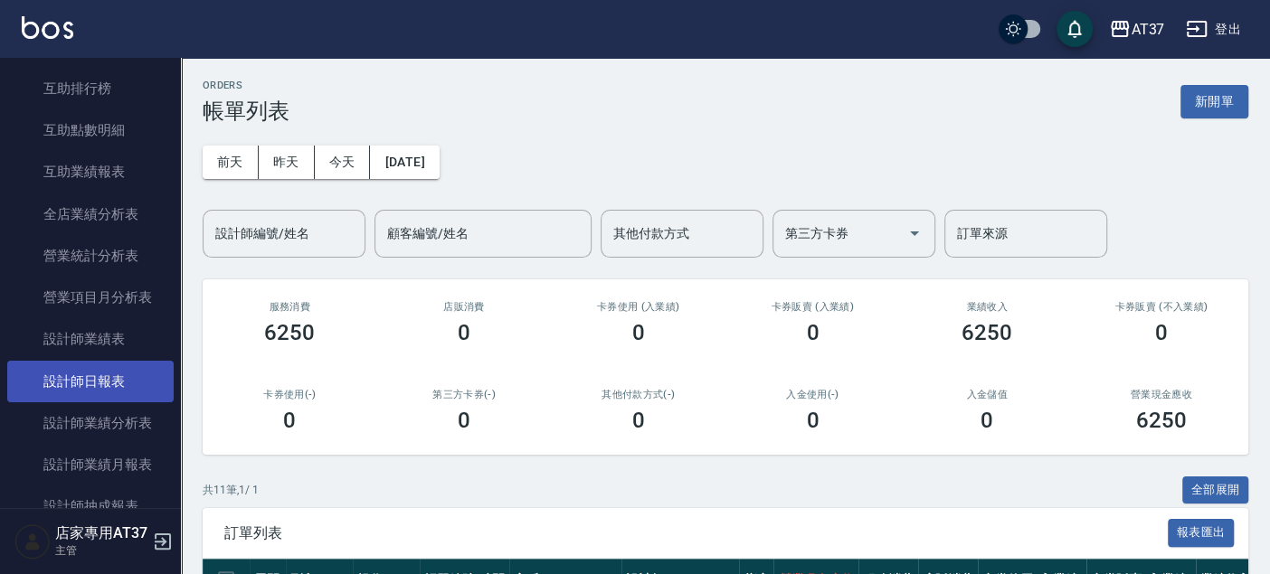
click at [115, 374] on link "設計師日報表" at bounding box center [90, 382] width 166 height 42
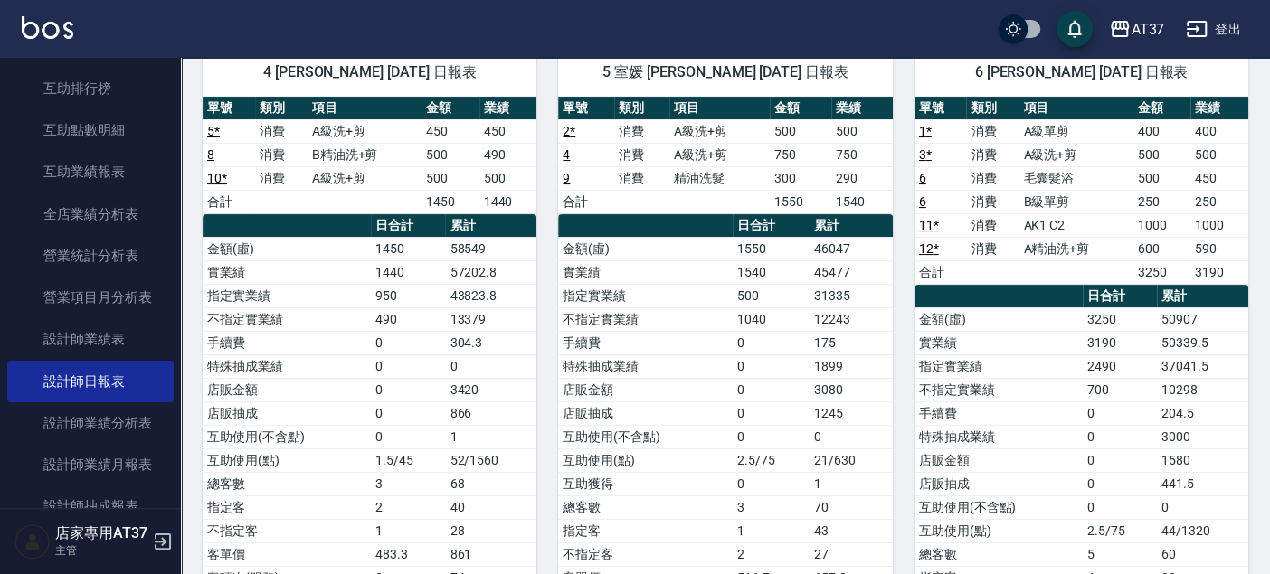
scroll to position [97, 0]
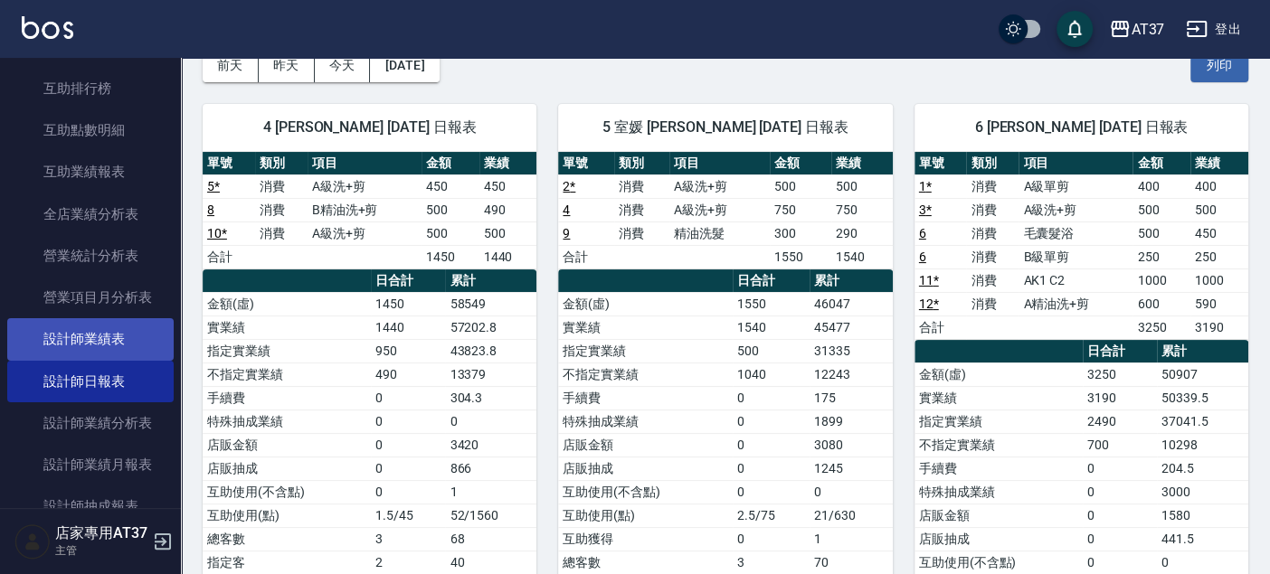
click at [127, 321] on link "設計師業績表" at bounding box center [90, 339] width 166 height 42
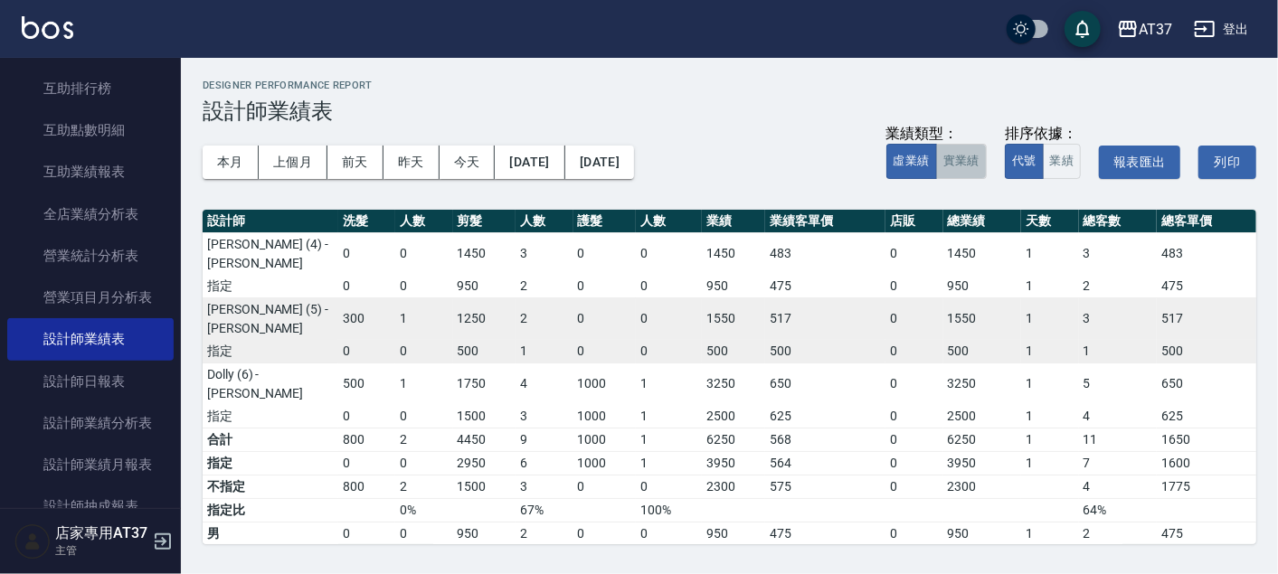
click at [970, 159] on button "實業績" at bounding box center [961, 161] width 51 height 35
click at [213, 156] on button "本月" at bounding box center [231, 162] width 56 height 33
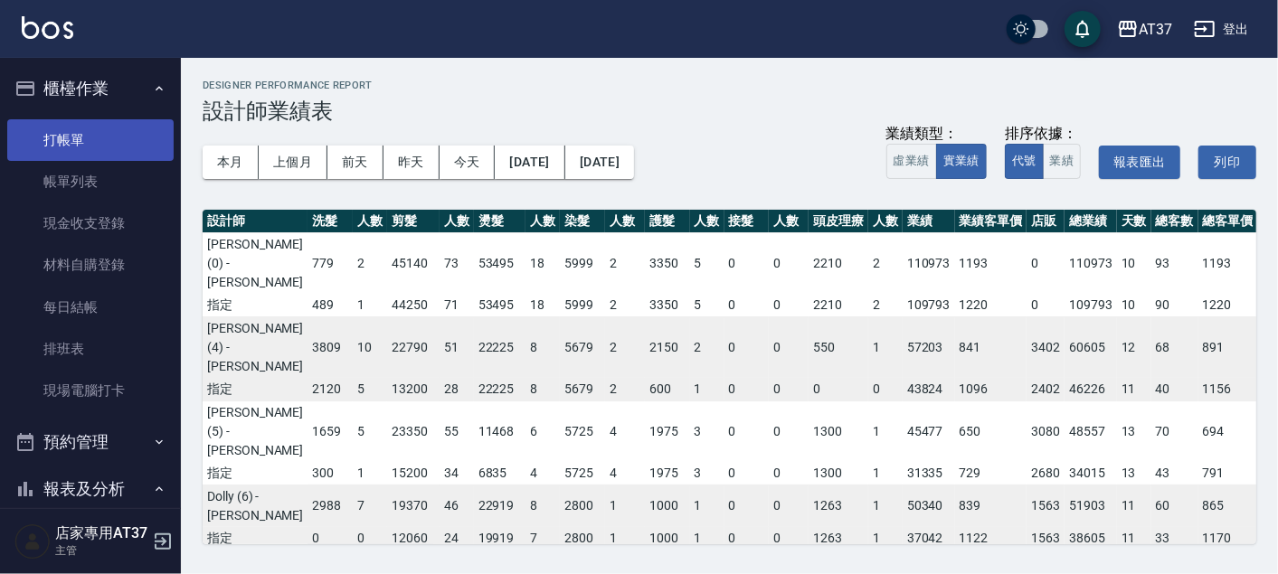
click at [78, 127] on link "打帳單" at bounding box center [90, 140] width 166 height 42
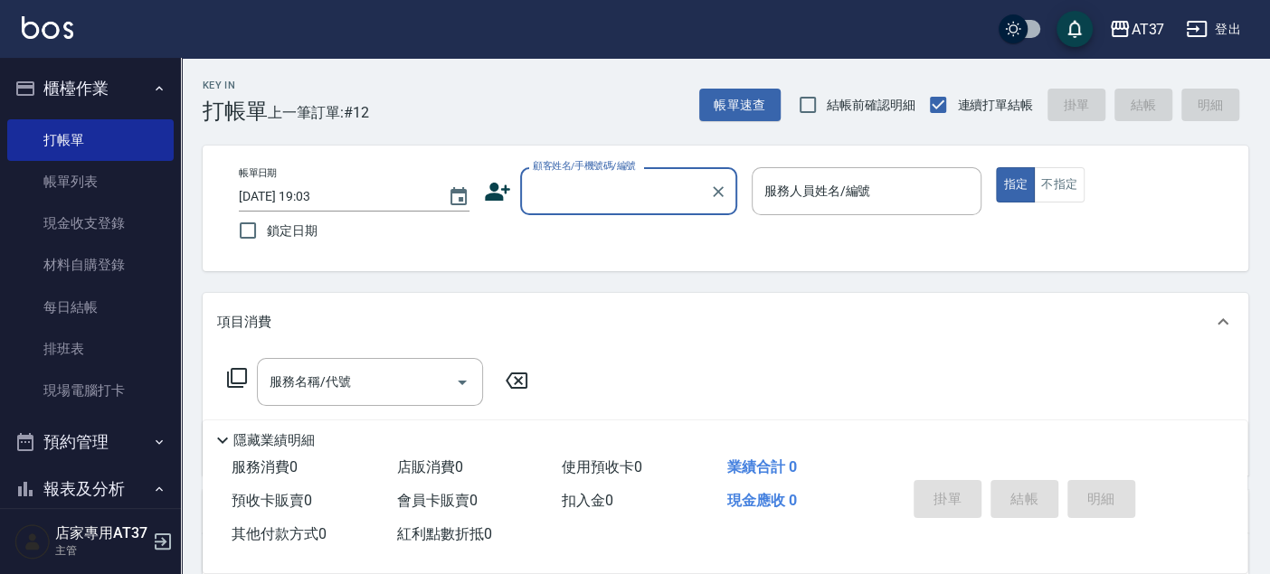
click at [632, 203] on input "顧客姓名/手機號碼/編號" at bounding box center [615, 191] width 174 height 32
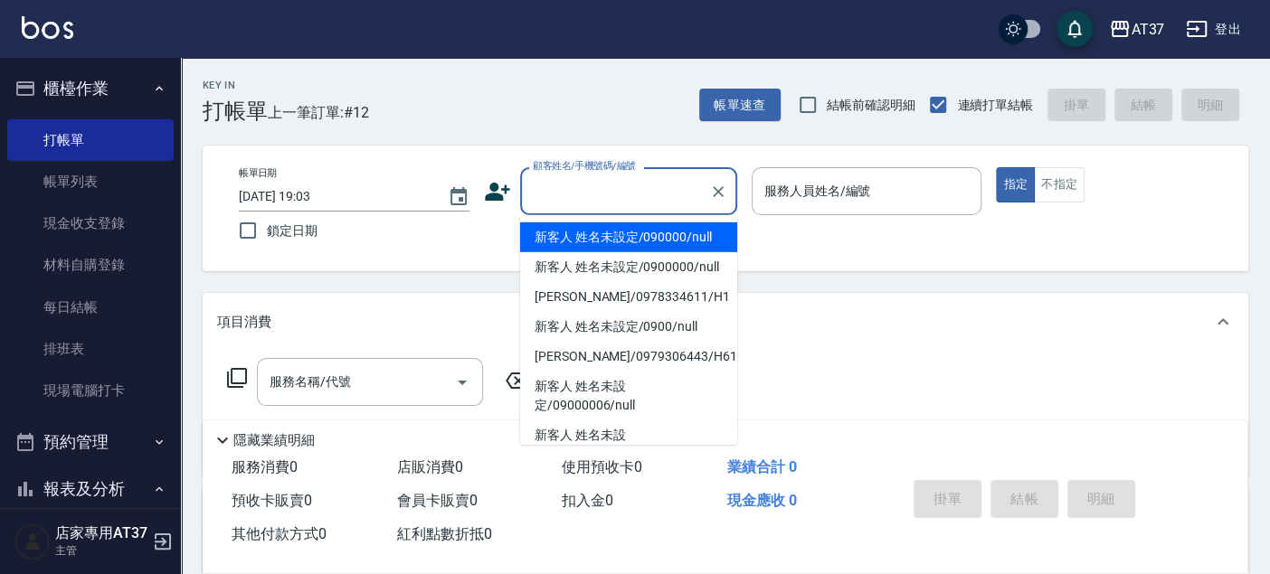
click at [633, 228] on li "新客人 姓名未設定/090000/null" at bounding box center [628, 237] width 217 height 30
type input "新客人 姓名未設定/090000/null"
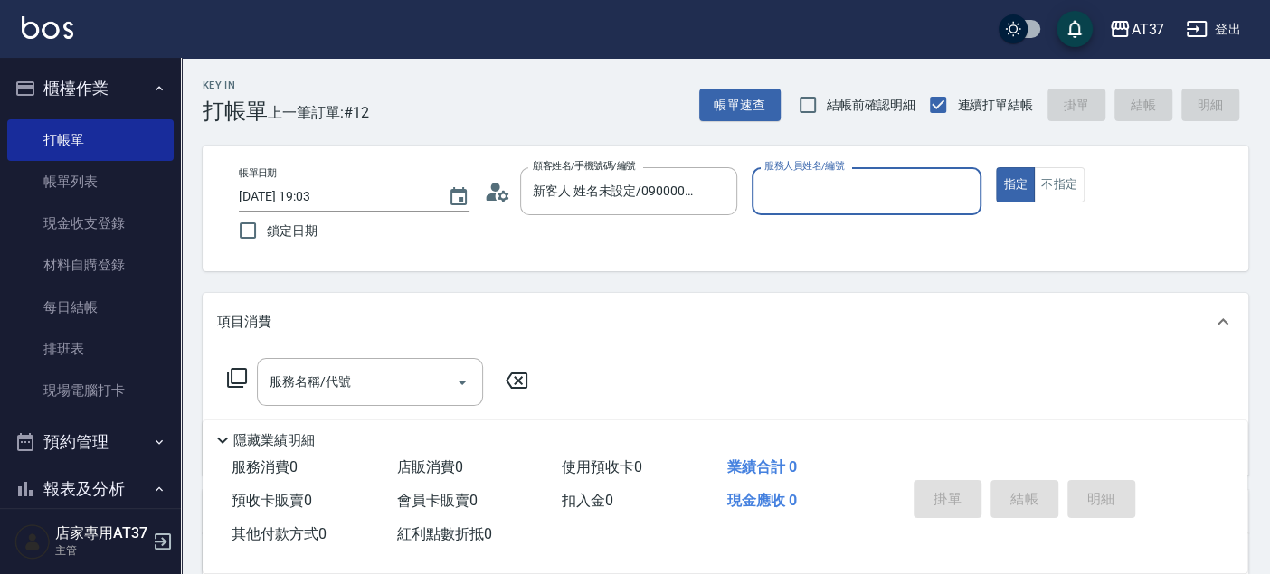
click at [797, 186] on input "服務人員姓名/編號" at bounding box center [867, 191] width 214 height 32
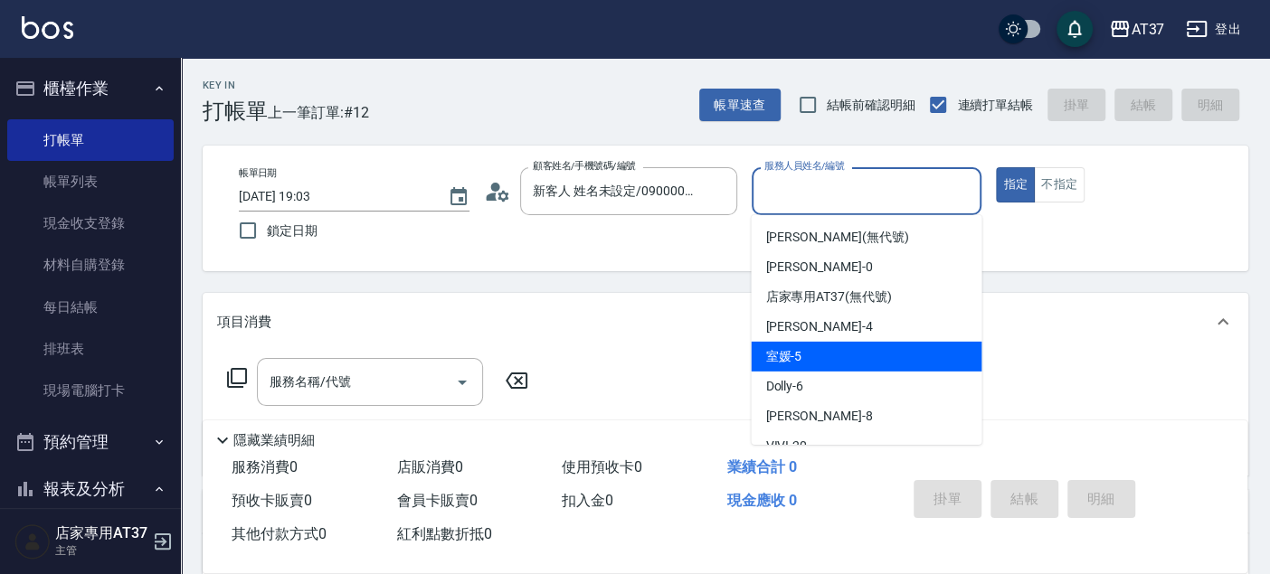
click at [827, 362] on div "室媛 -5" at bounding box center [866, 357] width 231 height 30
type input "室媛-5"
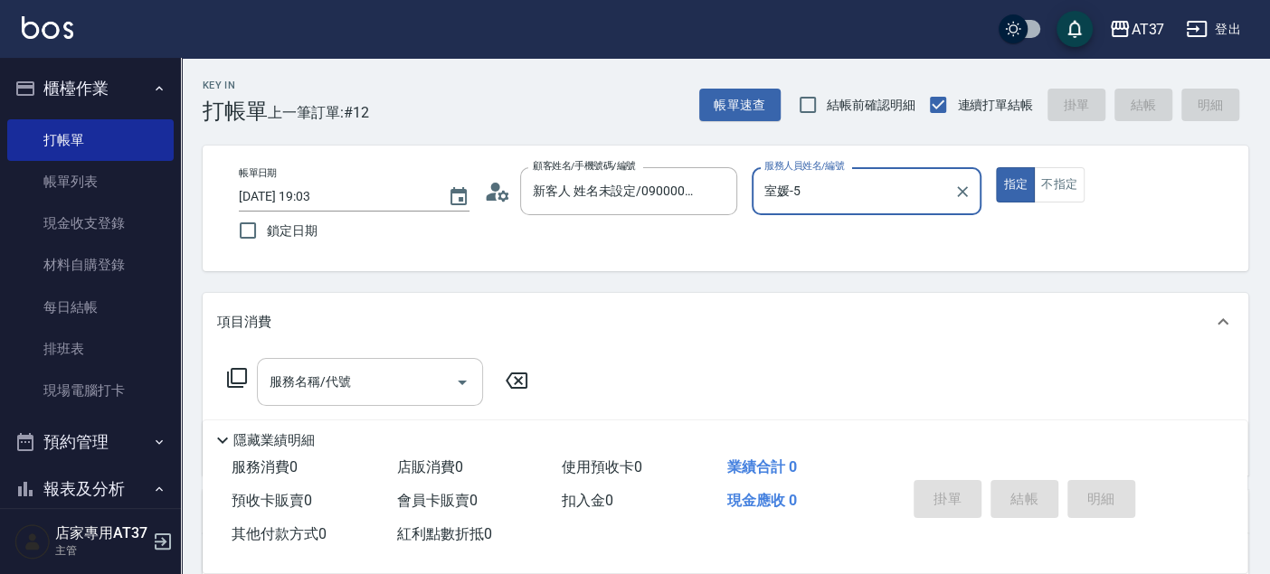
click at [414, 377] on input "服務名稱/代號" at bounding box center [356, 382] width 183 height 32
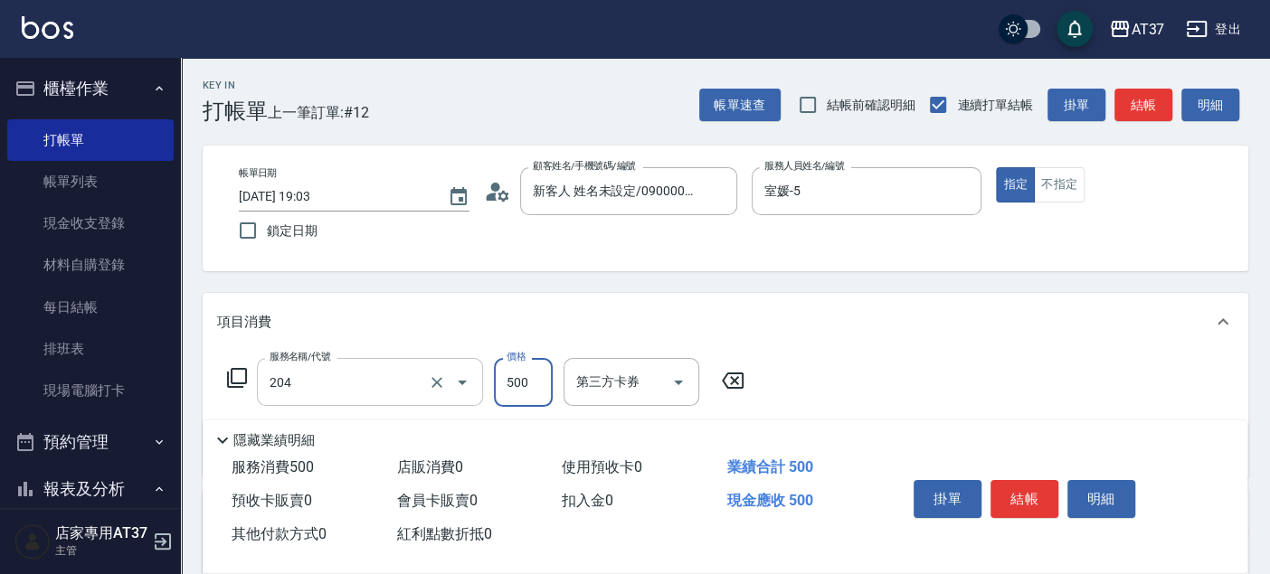
type input "A級洗+剪(204)"
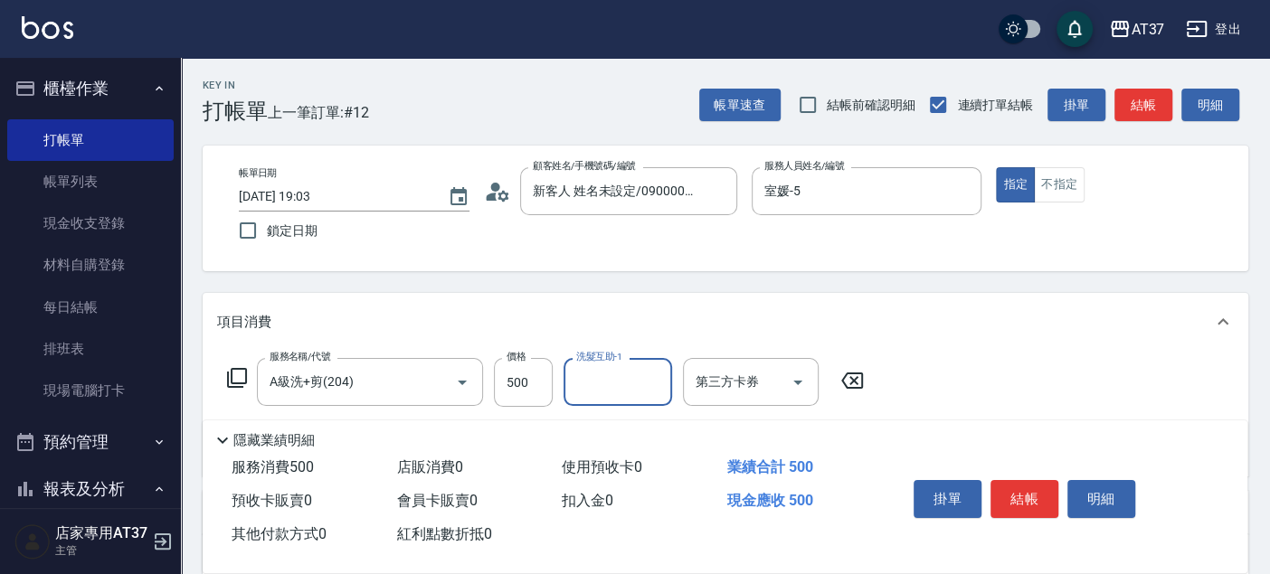
click at [1150, 109] on button "結帳" at bounding box center [1143, 105] width 58 height 33
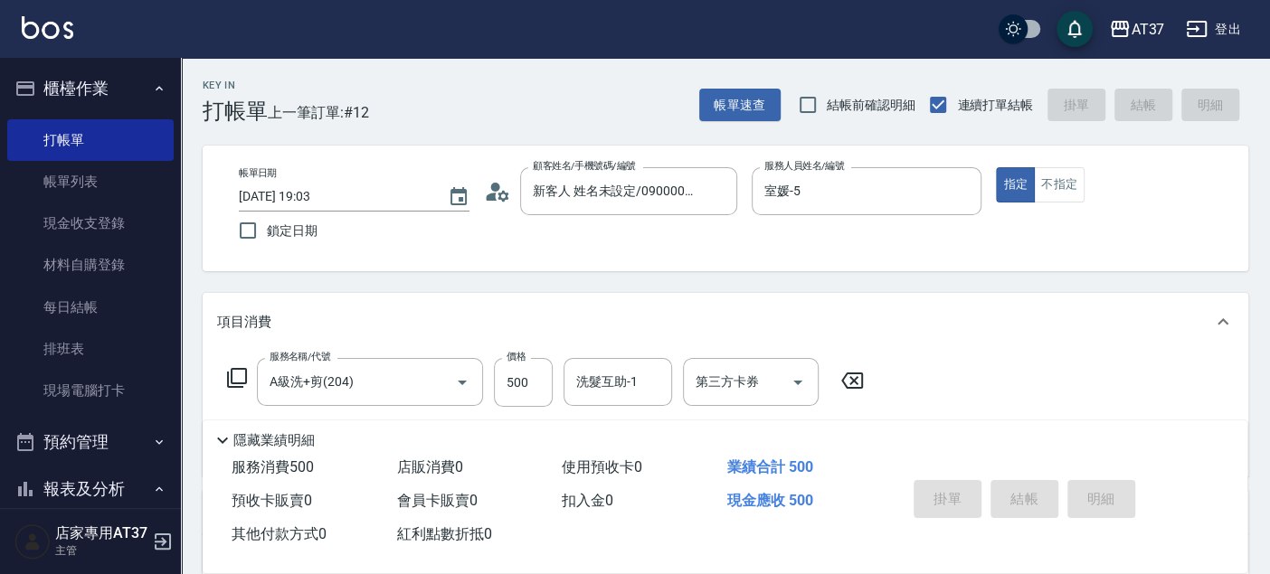
type input "[DATE] 19:04"
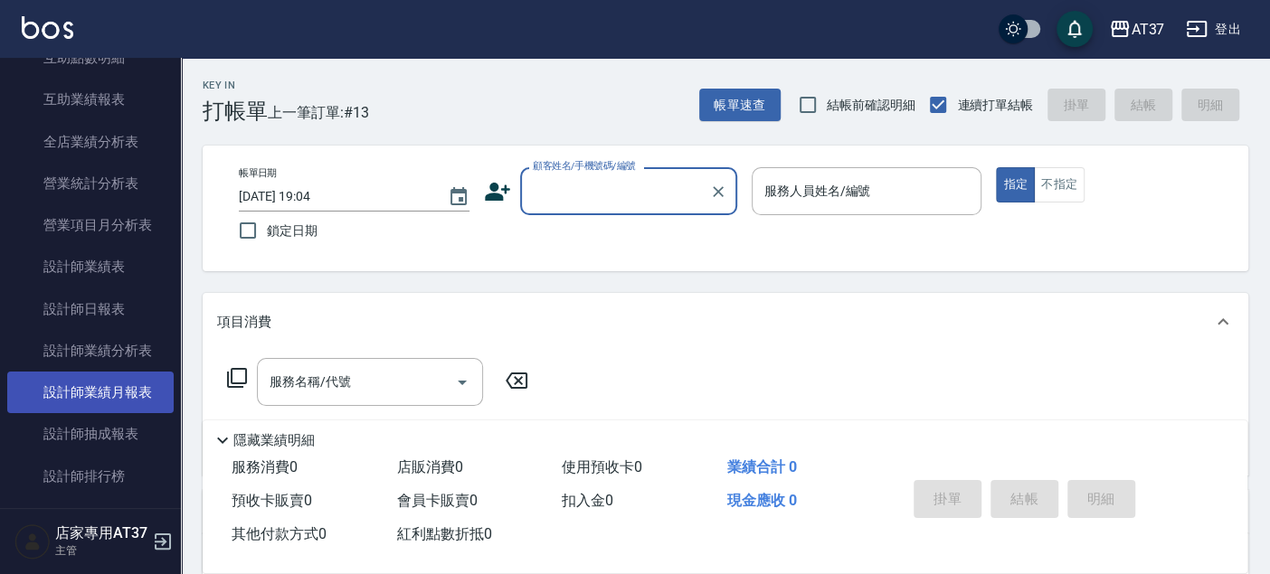
scroll to position [803, 0]
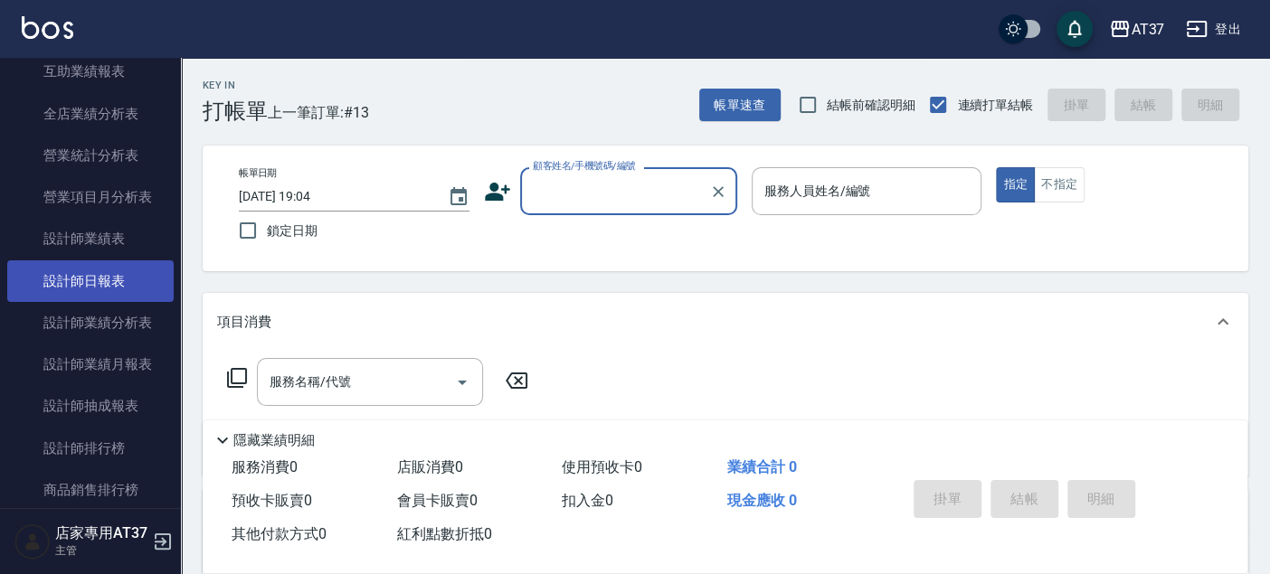
click at [98, 272] on link "設計師日報表" at bounding box center [90, 281] width 166 height 42
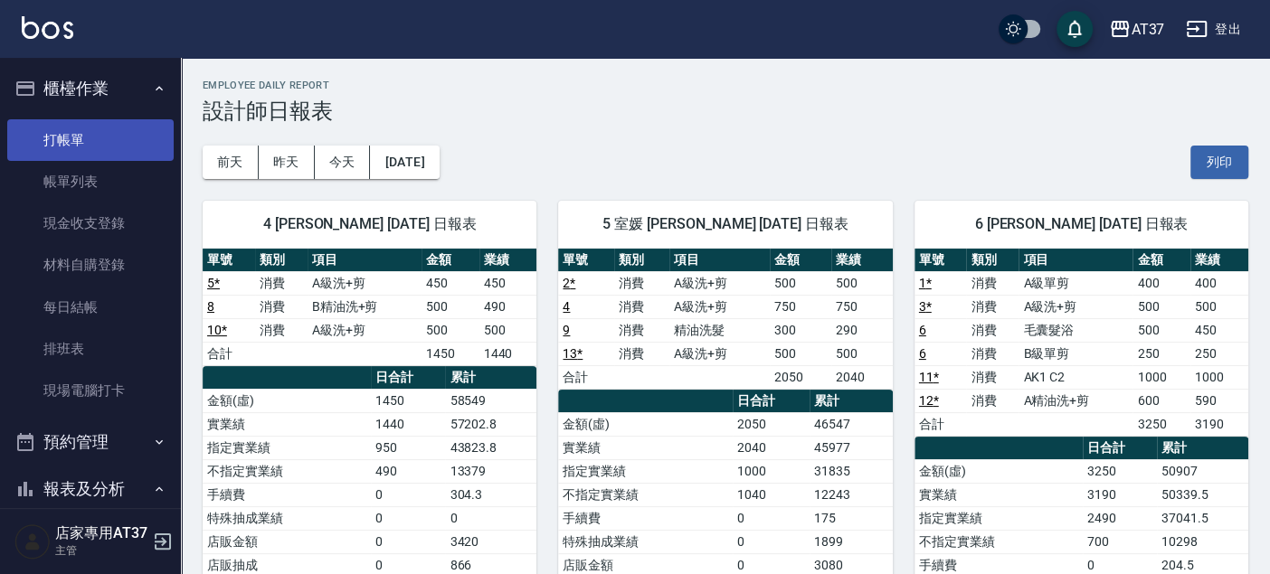
click at [66, 143] on link "打帳單" at bounding box center [90, 140] width 166 height 42
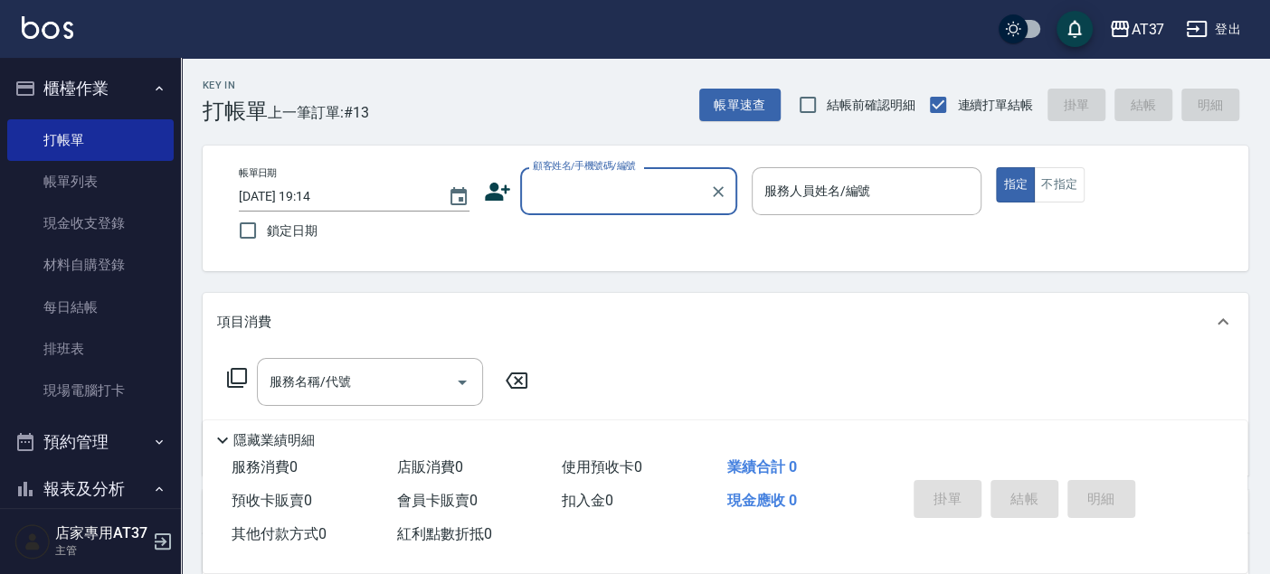
click at [653, 189] on input "顧客姓名/手機號碼/編號" at bounding box center [615, 191] width 174 height 32
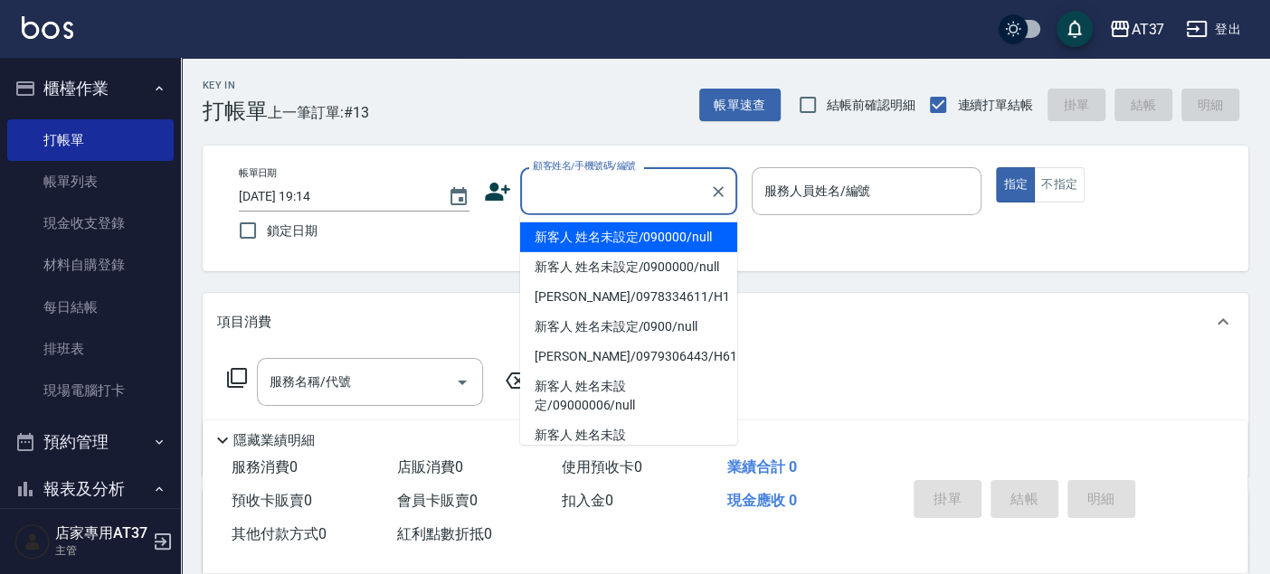
drag, startPoint x: 686, startPoint y: 239, endPoint x: 790, endPoint y: 194, distance: 113.4
click at [686, 239] on li "新客人 姓名未設定/090000/null" at bounding box center [628, 237] width 217 height 30
type input "新客人 姓名未設定/090000/null"
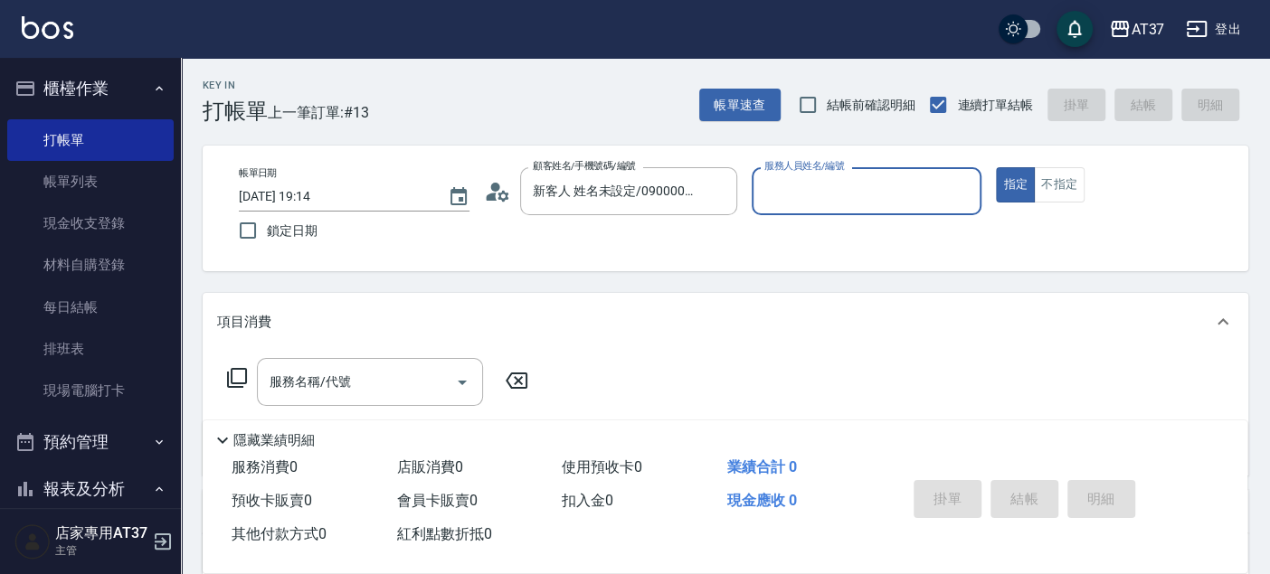
click at [791, 188] on input "服務人員姓名/編號" at bounding box center [867, 191] width 214 height 32
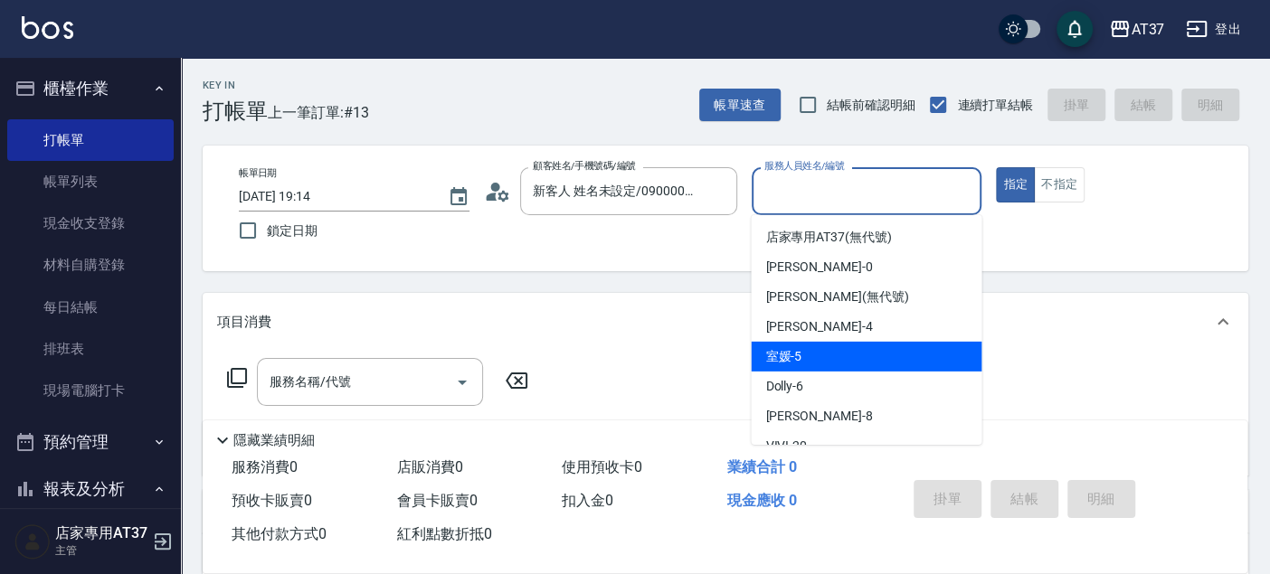
click at [813, 349] on div "室媛 -5" at bounding box center [866, 357] width 231 height 30
type input "室媛-5"
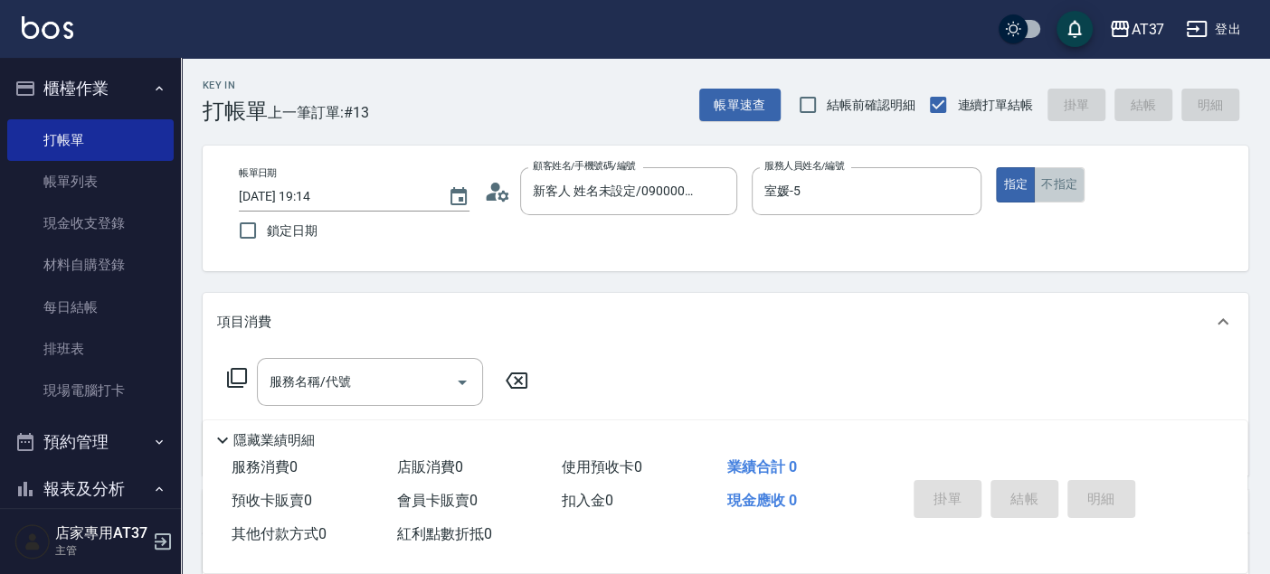
click at [1057, 185] on button "不指定" at bounding box center [1059, 184] width 51 height 35
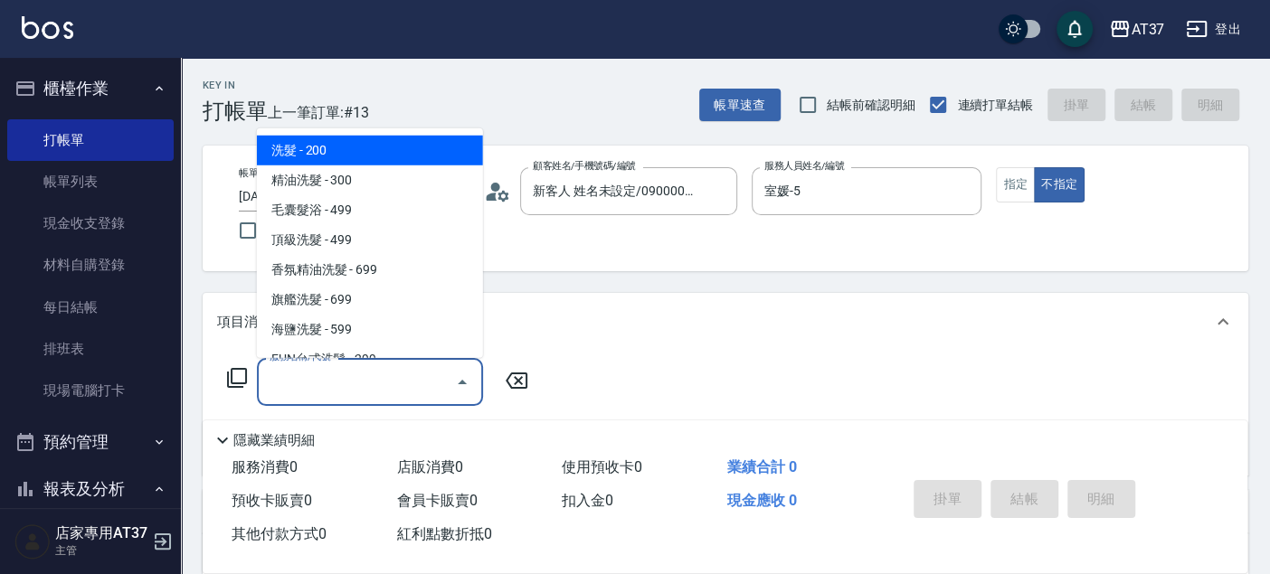
click at [373, 374] on input "服務名稱/代號" at bounding box center [356, 382] width 183 height 32
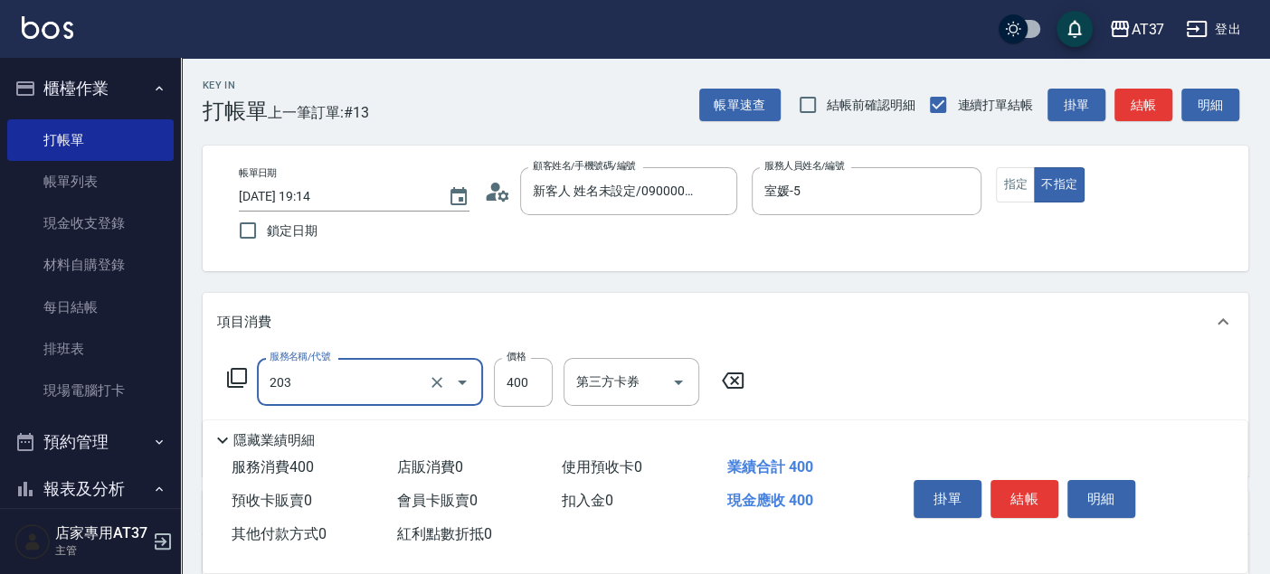
type input "B級洗+剪(203)"
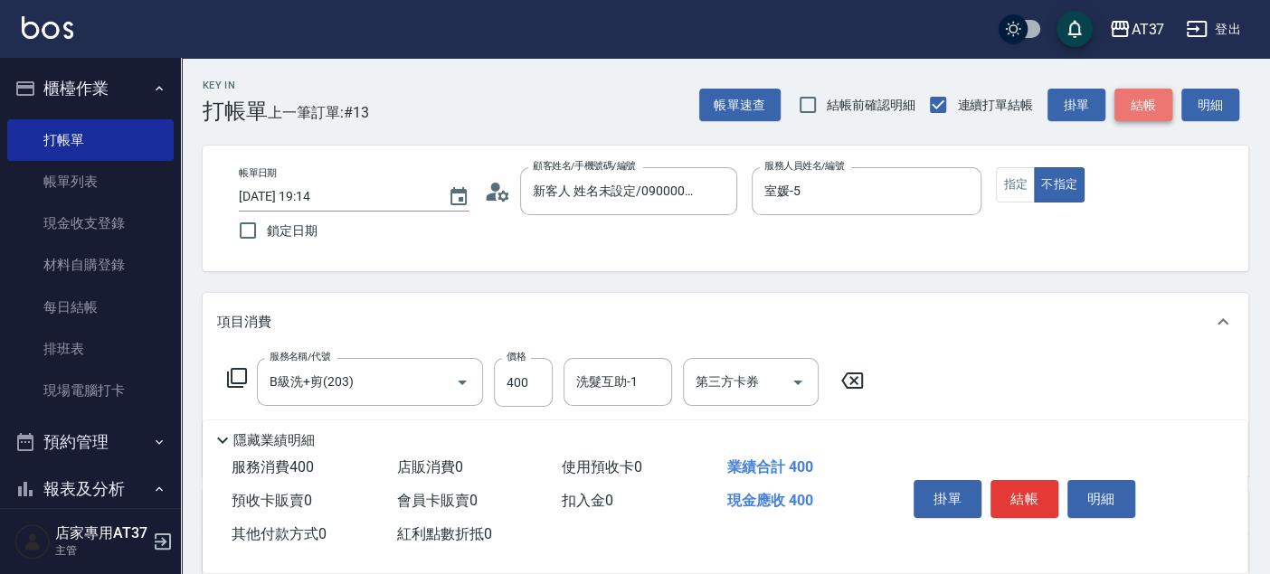
click at [1154, 103] on button "結帳" at bounding box center [1143, 105] width 58 height 33
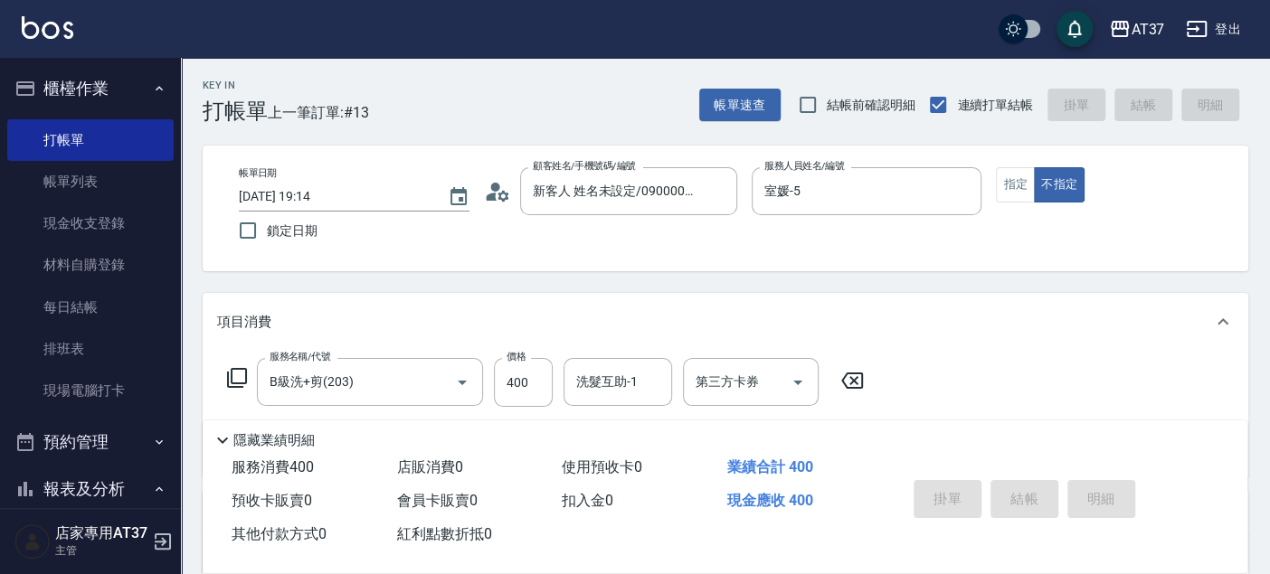
type input "[DATE] 19:37"
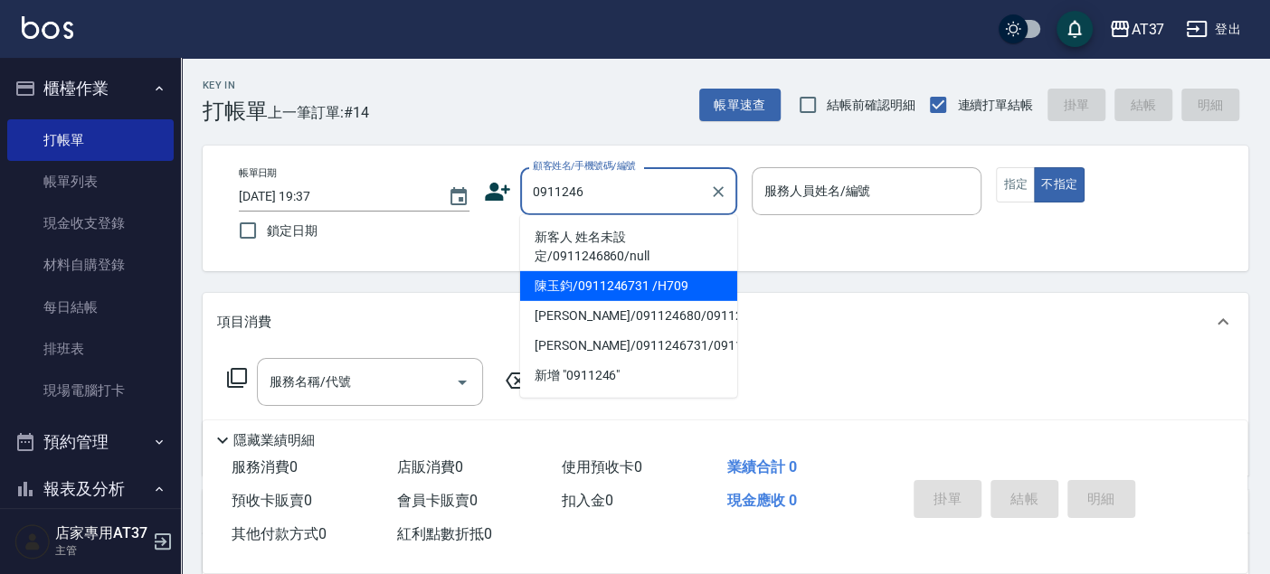
click at [640, 287] on li "陳玉鈞/0911246731 /H709" at bounding box center [628, 286] width 217 height 30
type input "陳玉鈞/0911246731 /H709"
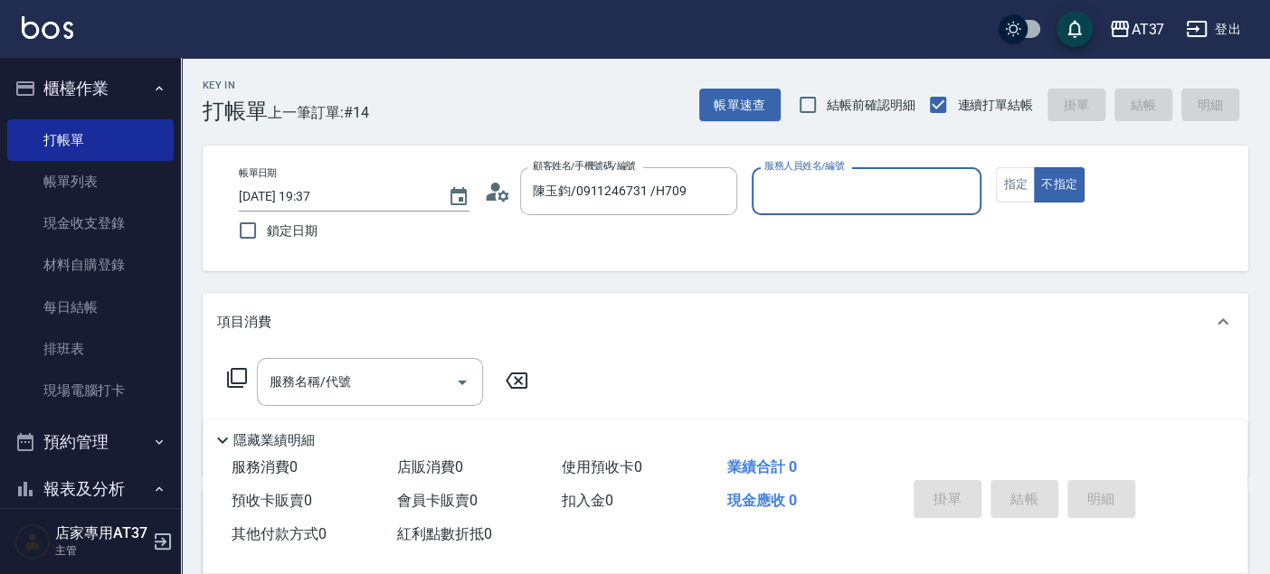
type input "[PERSON_NAME]-4"
click at [1021, 175] on button "指定" at bounding box center [1015, 184] width 39 height 35
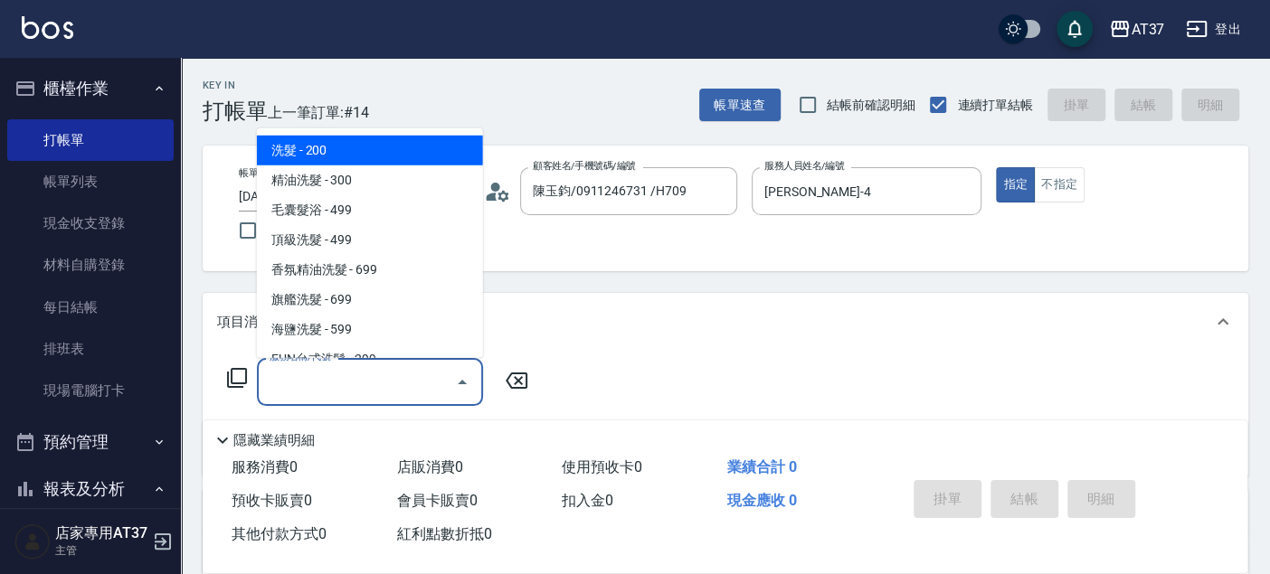
click at [333, 385] on input "服務名稱/代號" at bounding box center [356, 382] width 183 height 32
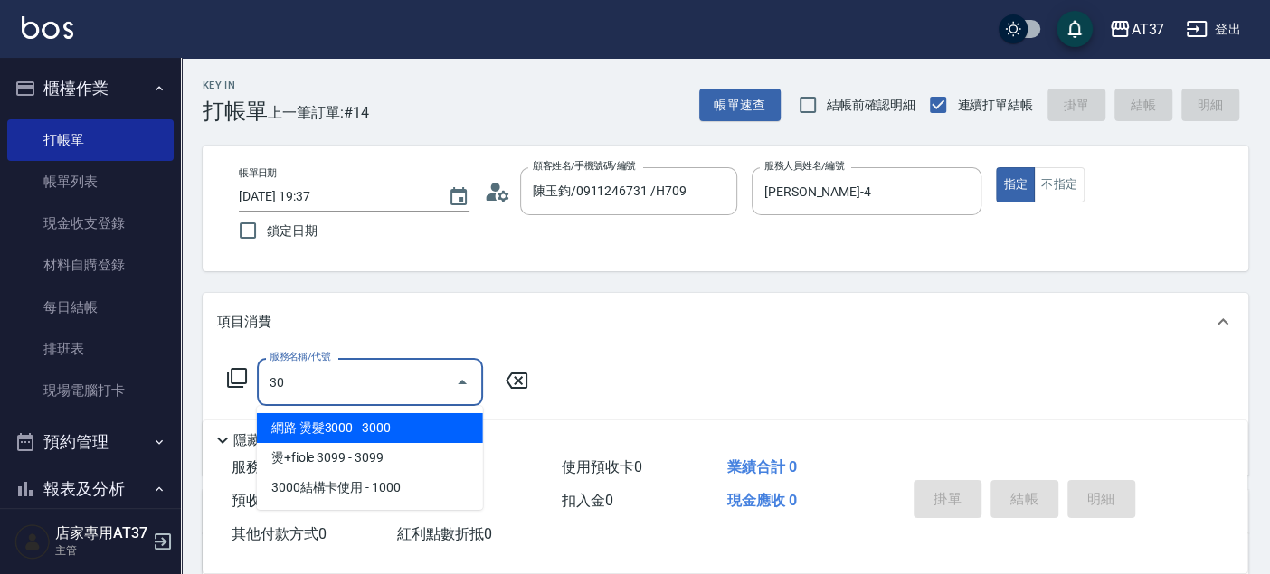
type input "3"
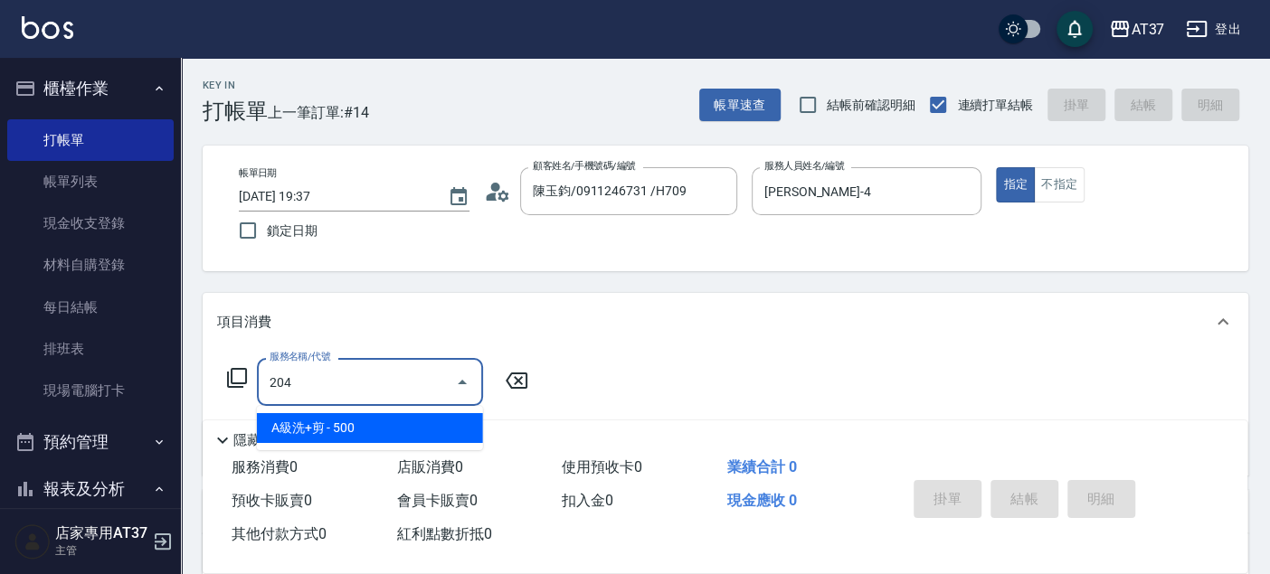
type input "A級洗+剪(204)"
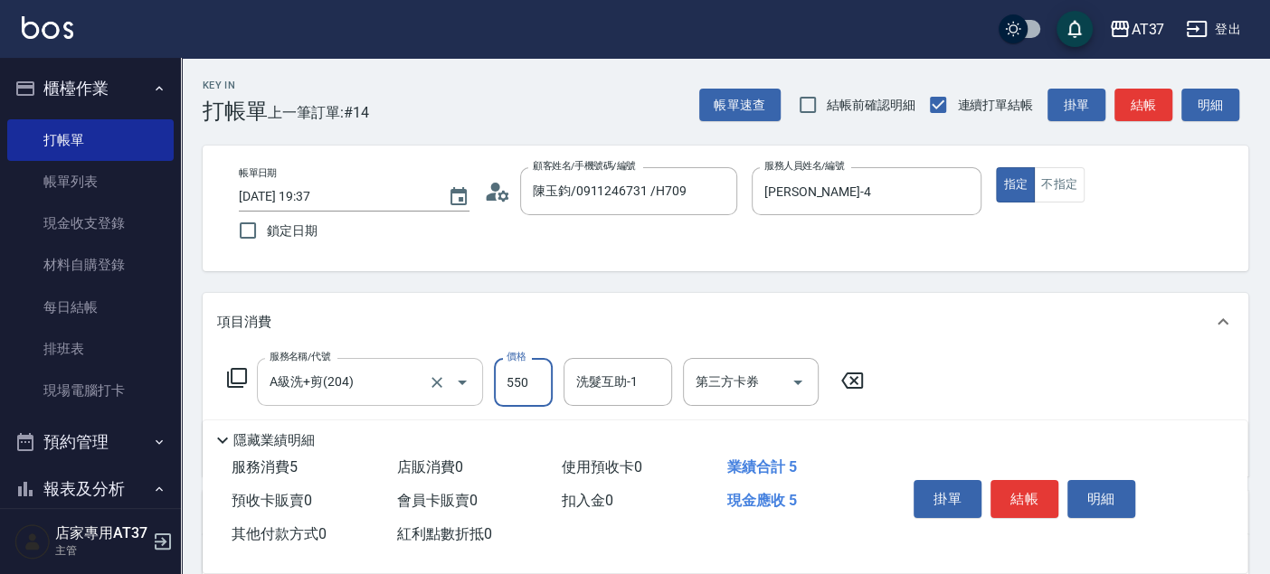
type input "550"
click at [1036, 493] on button "結帳" at bounding box center [1024, 499] width 68 height 38
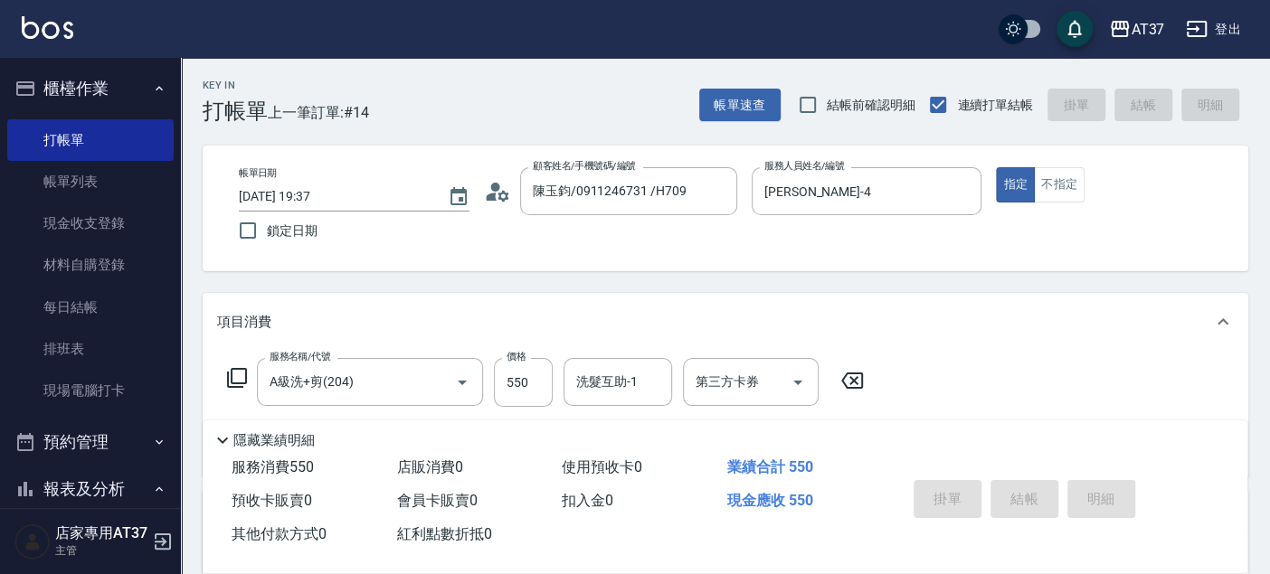
type input "[DATE] 19:39"
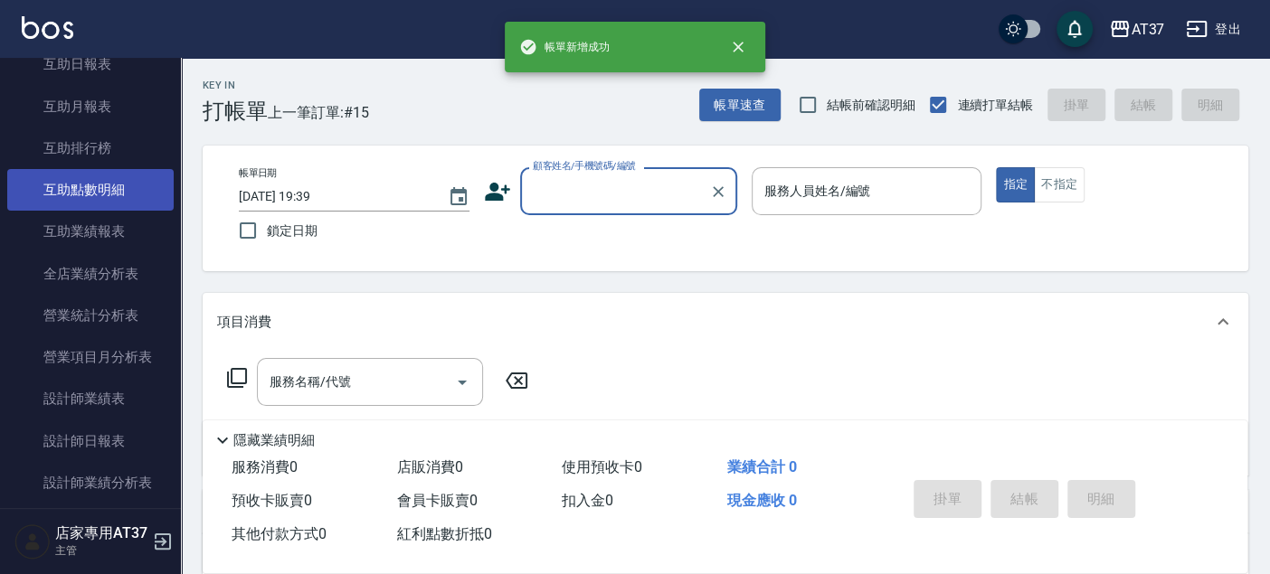
scroll to position [803, 0]
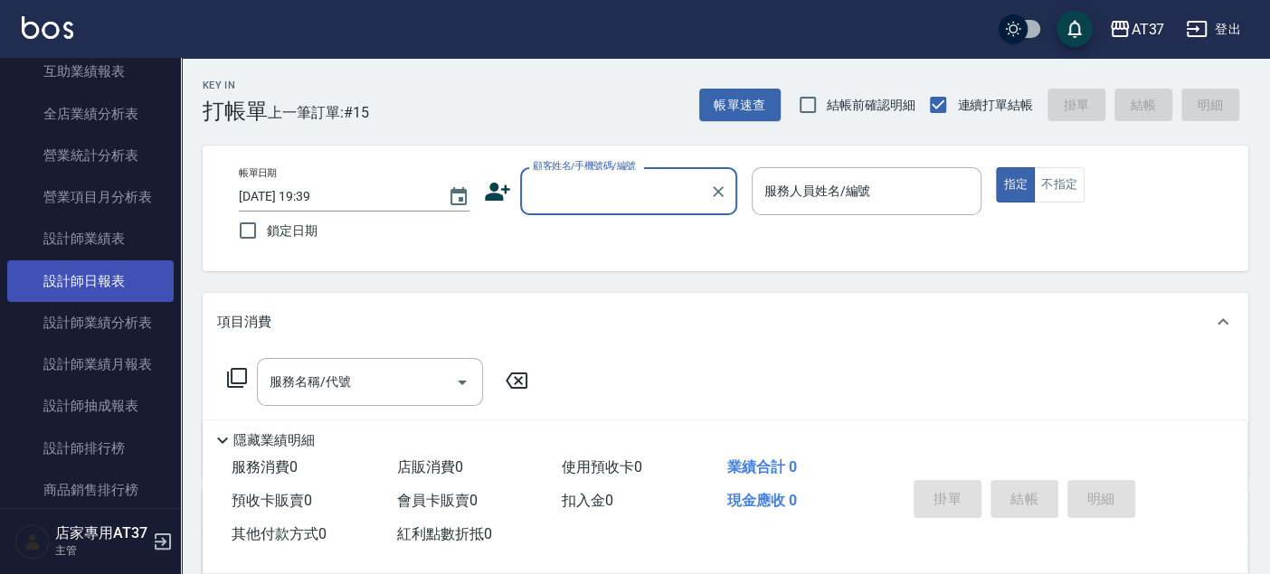
click at [114, 284] on link "設計師日報表" at bounding box center [90, 281] width 166 height 42
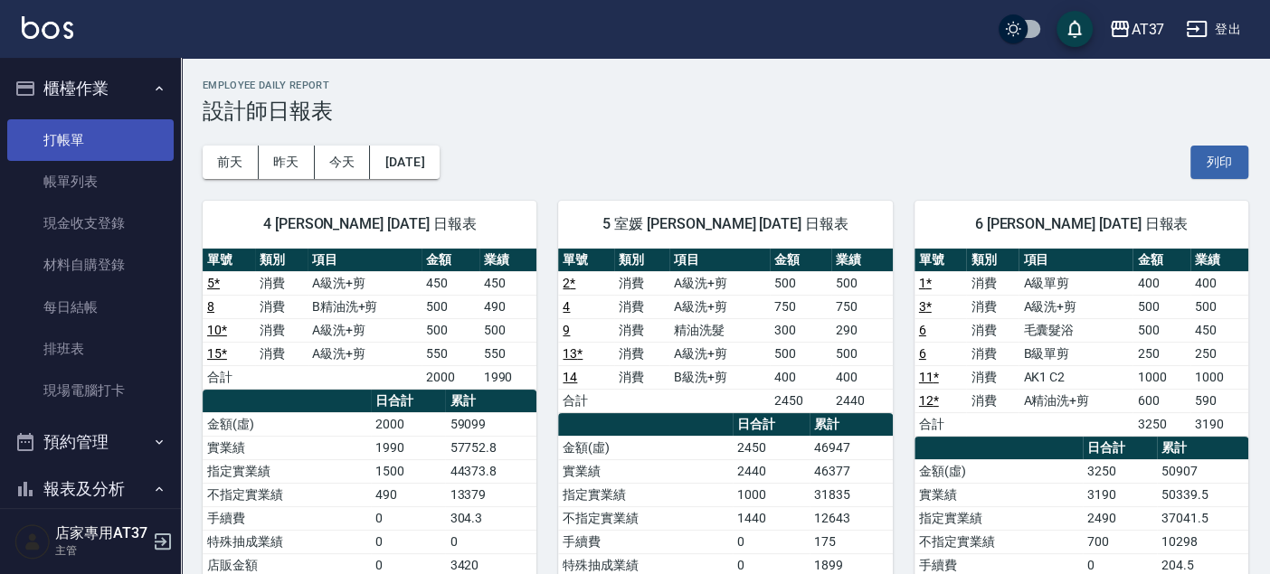
drag, startPoint x: 109, startPoint y: 137, endPoint x: 120, endPoint y: 142, distance: 12.9
click at [109, 137] on link "打帳單" at bounding box center [90, 140] width 166 height 42
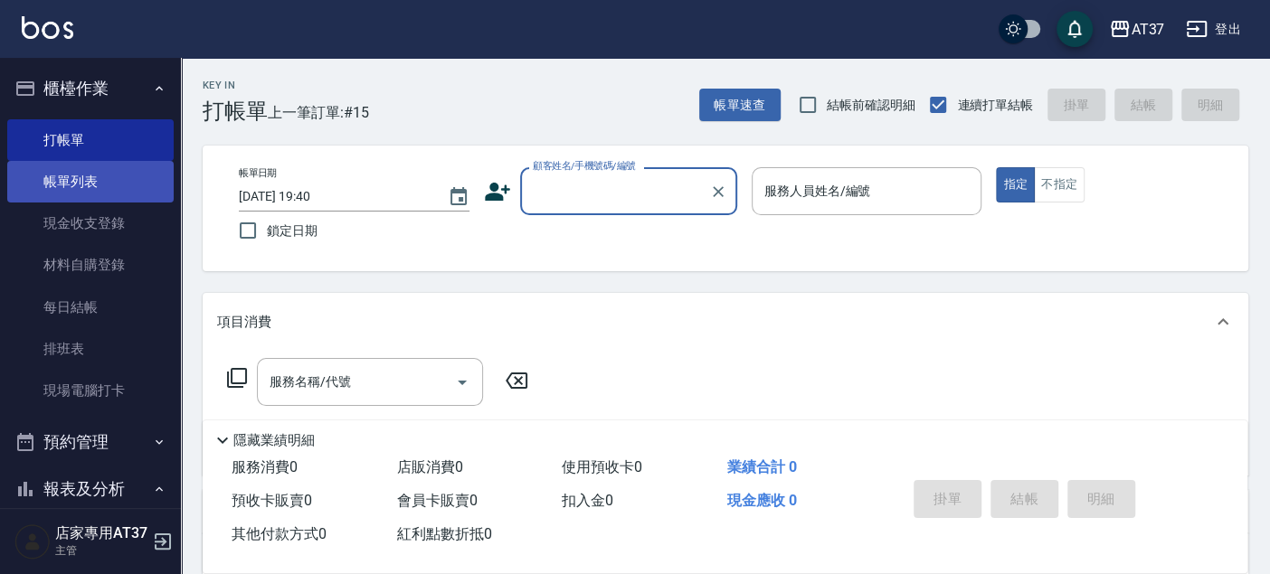
click at [70, 184] on link "帳單列表" at bounding box center [90, 182] width 166 height 42
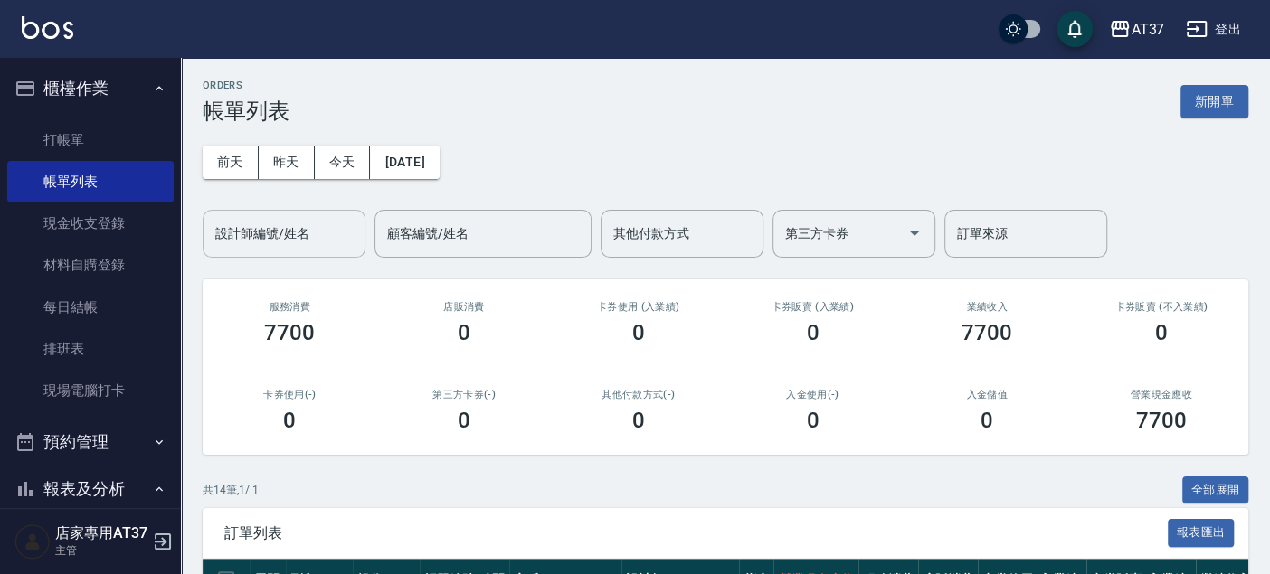
click at [287, 232] on div "設計師編號/姓名 設計師編號/姓名" at bounding box center [284, 234] width 163 height 48
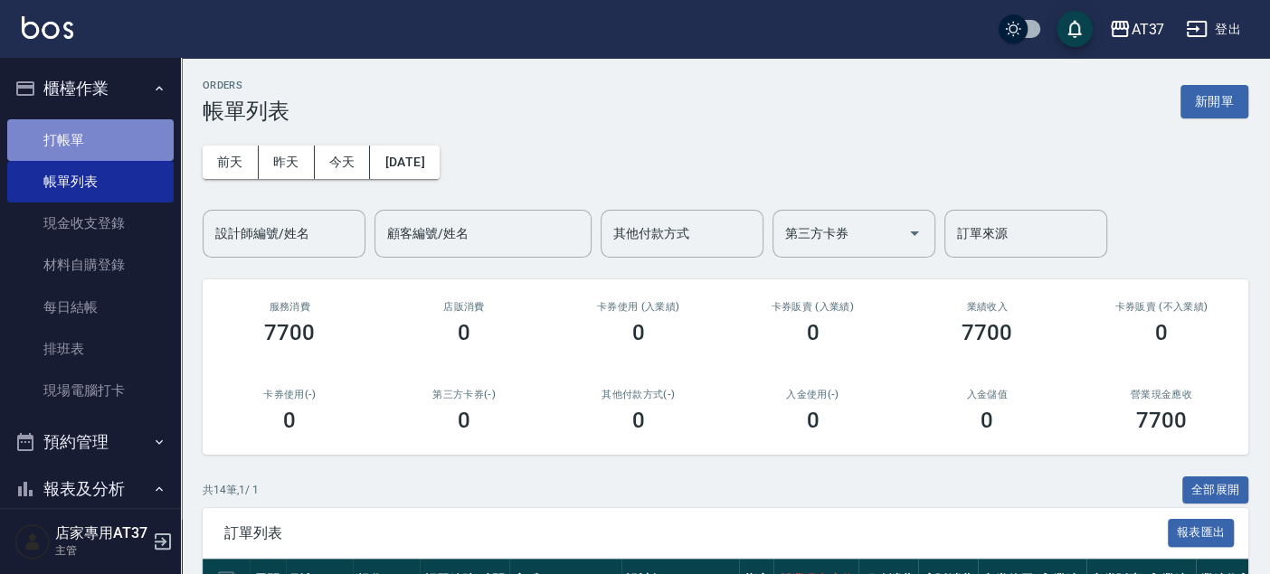
click at [114, 141] on link "打帳單" at bounding box center [90, 140] width 166 height 42
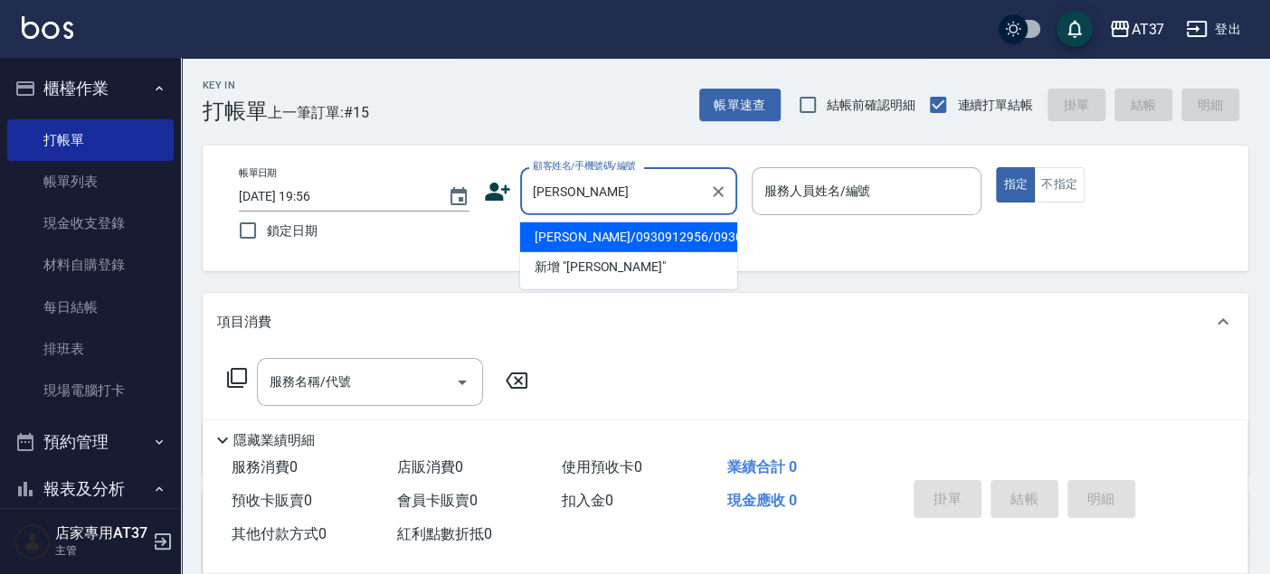
click at [705, 248] on li "[PERSON_NAME]/0930912956/0930912956" at bounding box center [628, 237] width 217 height 30
type input "[PERSON_NAME]/0930912956/0930912956"
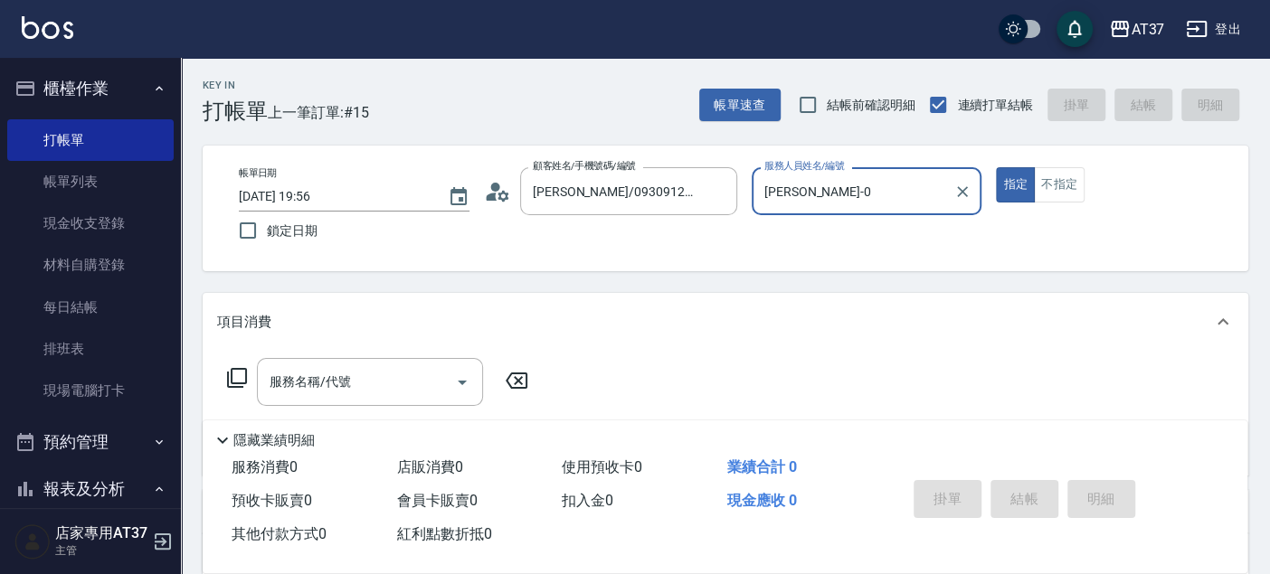
type input "[PERSON_NAME]-0"
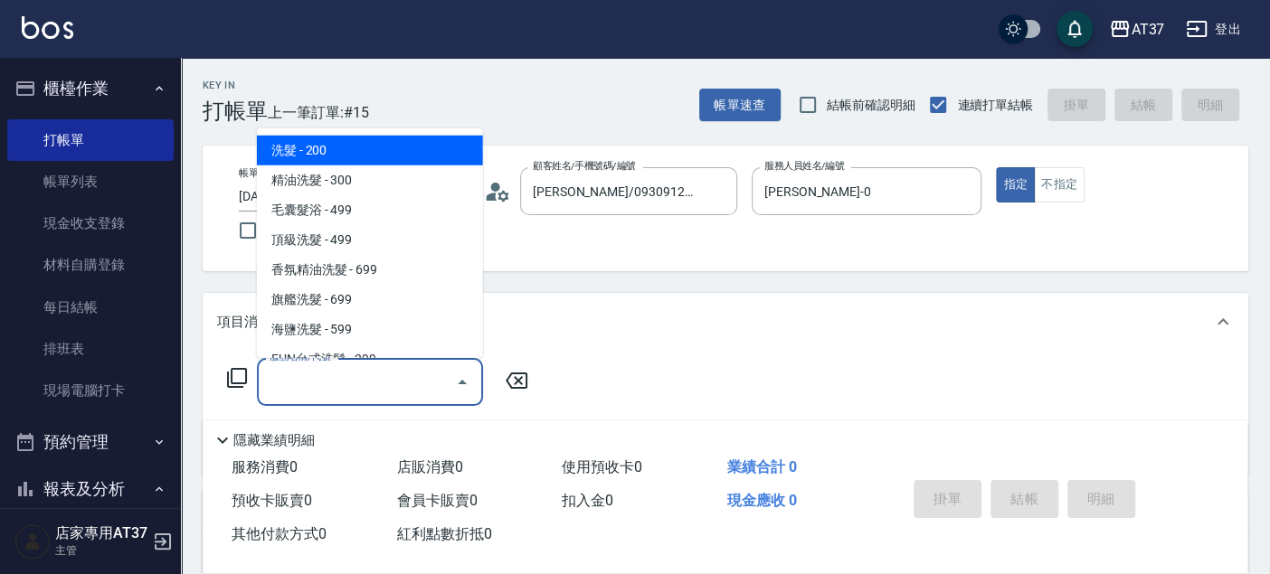
click at [282, 389] on div "服務名稱/代號 服務名稱/代號" at bounding box center [370, 382] width 226 height 48
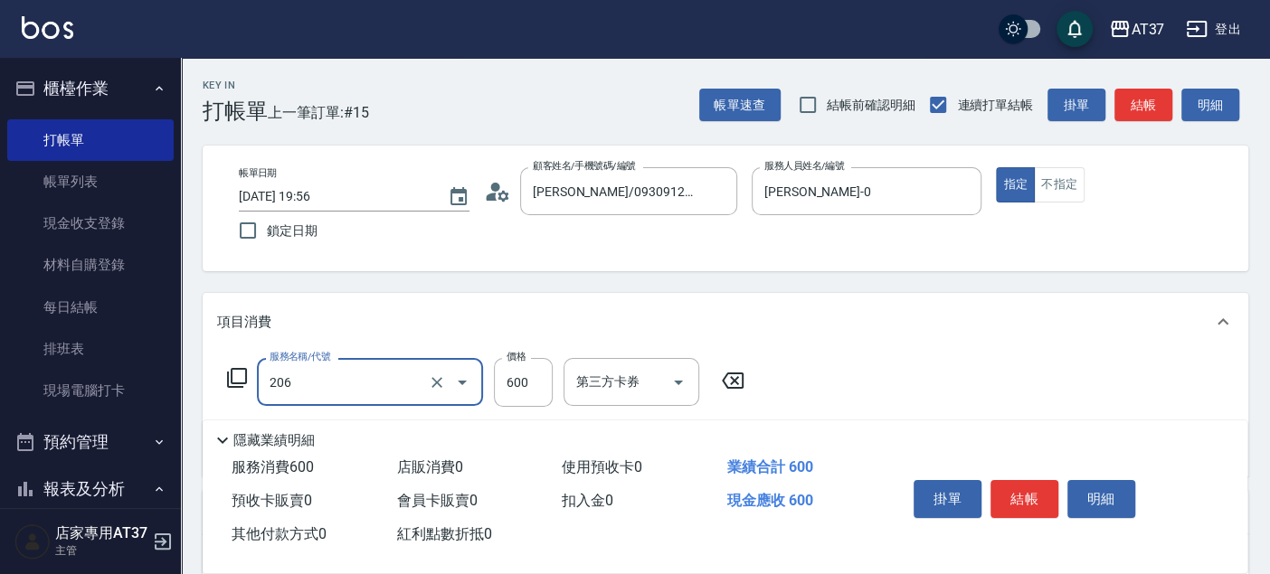
type input "A精油洗+剪(206)"
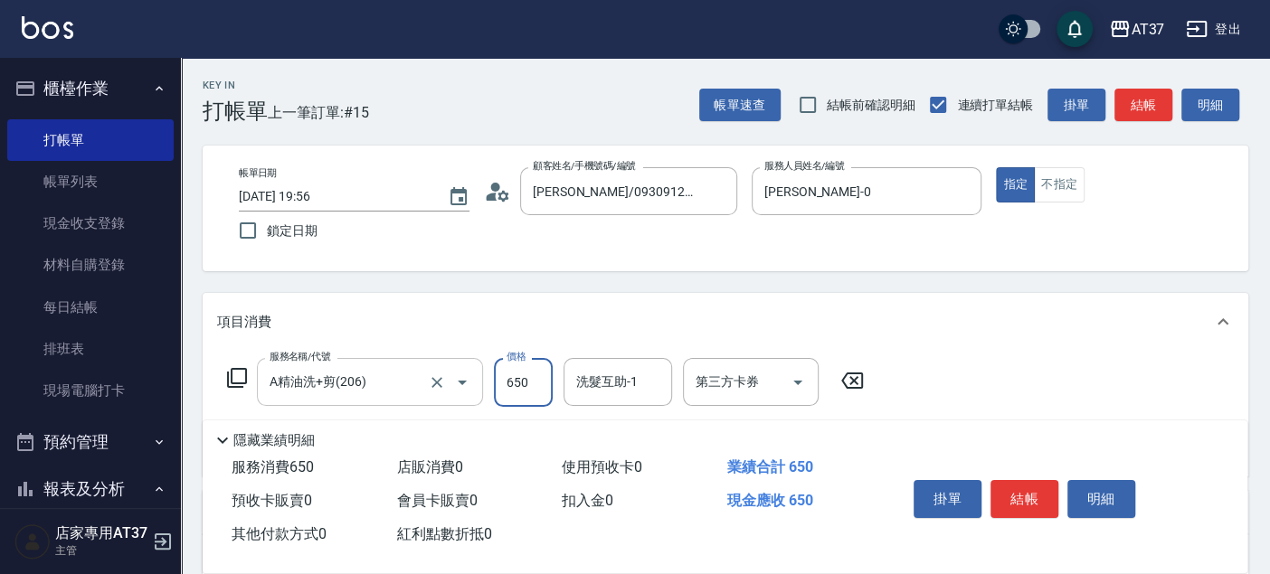
type input "650"
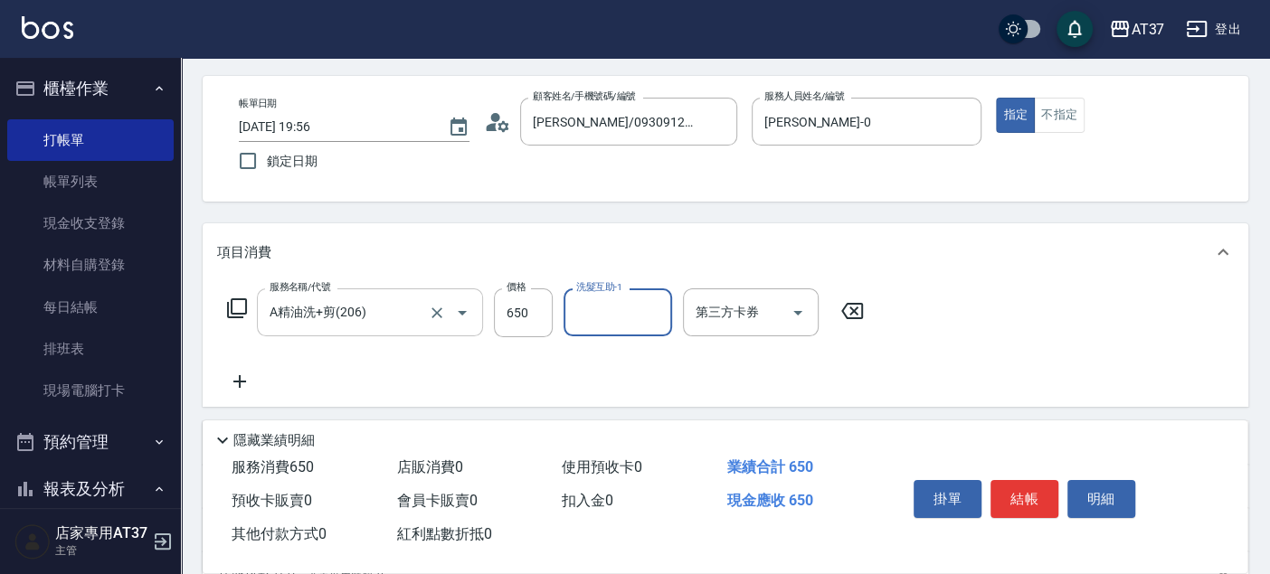
scroll to position [100, 0]
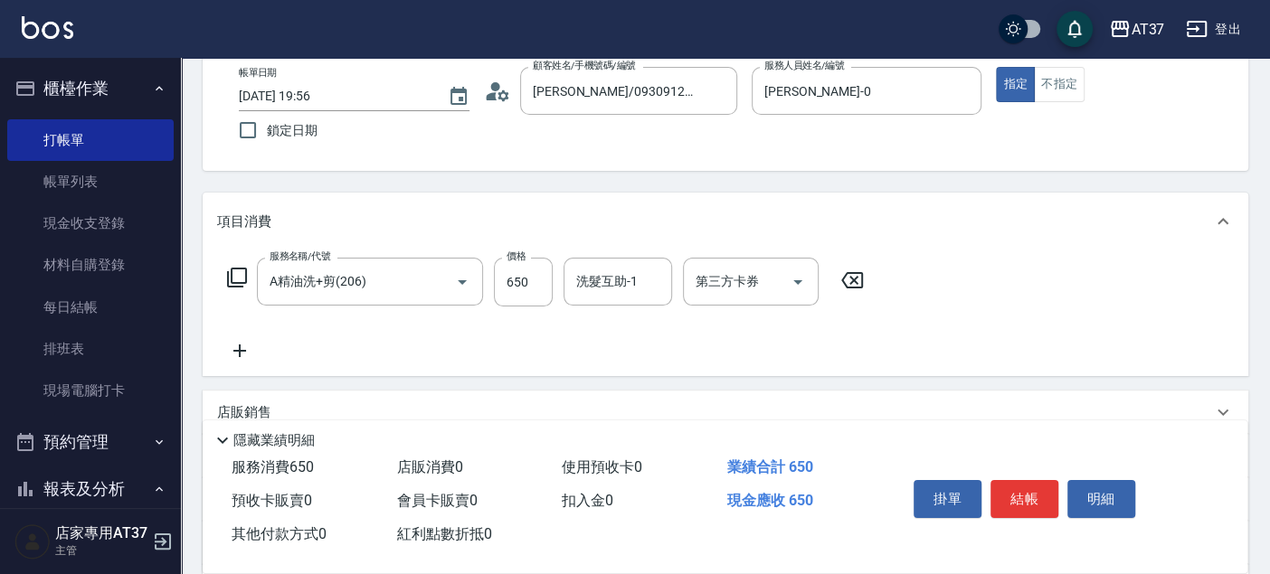
click at [240, 350] on icon at bounding box center [239, 351] width 13 height 13
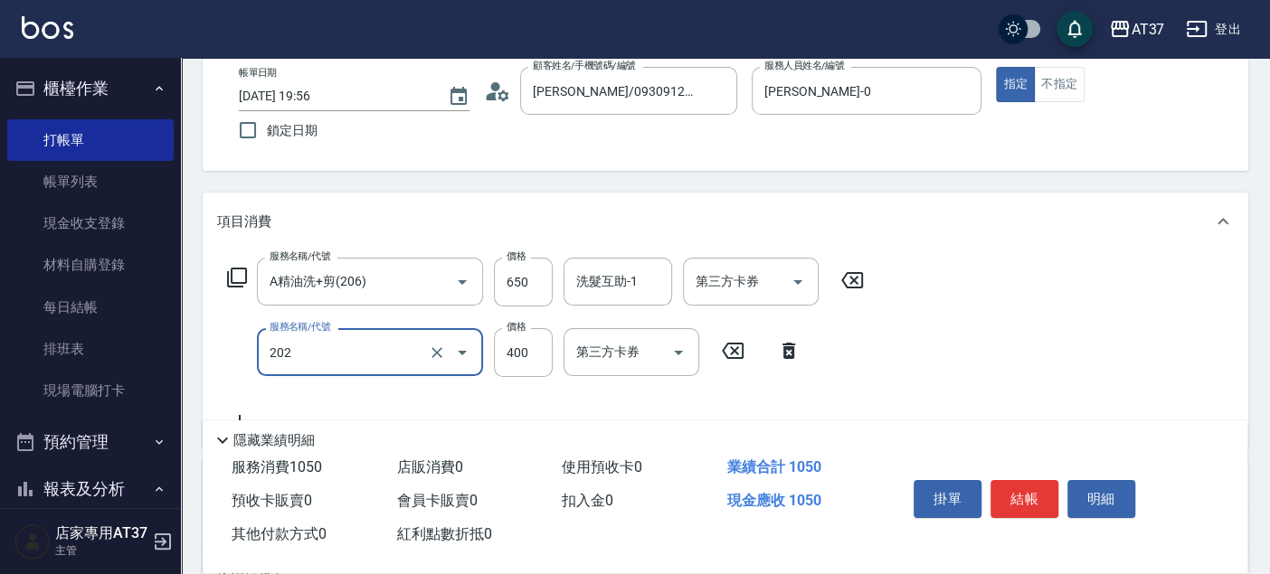
type input "A級單剪(202)"
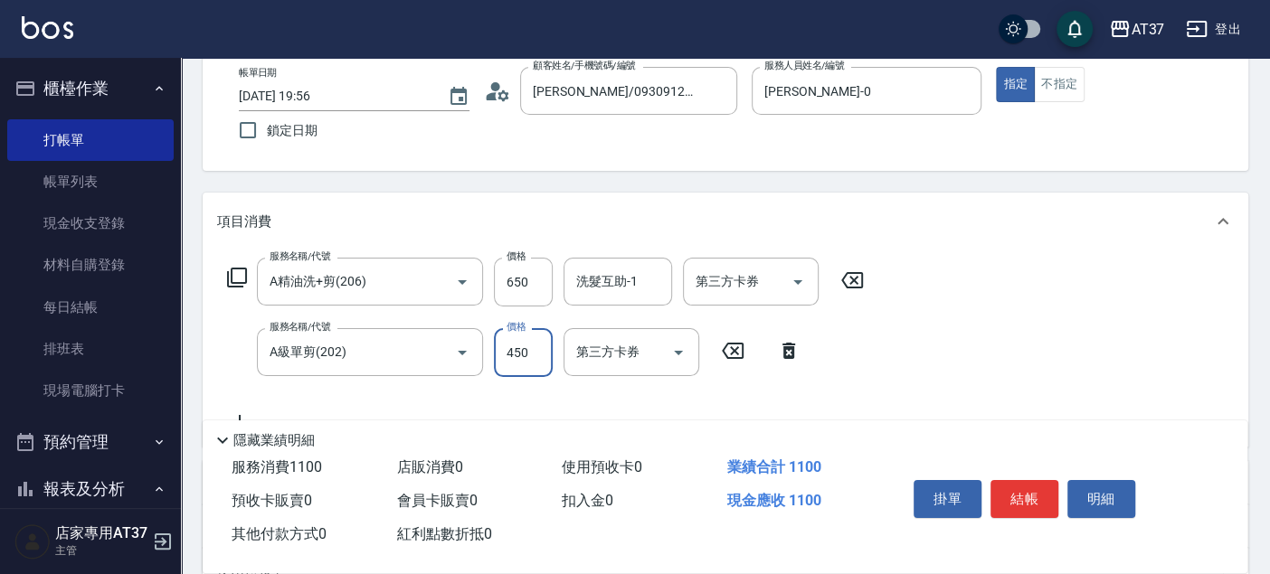
type input "450"
click at [923, 291] on div "服務名稱/代號 A精油洗+剪(206) 服務名稱/代號 價格 650 價格 洗髮互助-1 洗髮互助-1 第三方卡券 第三方卡券 服務名稱/代號 A級單剪(20…" at bounding box center [725, 349] width 1045 height 196
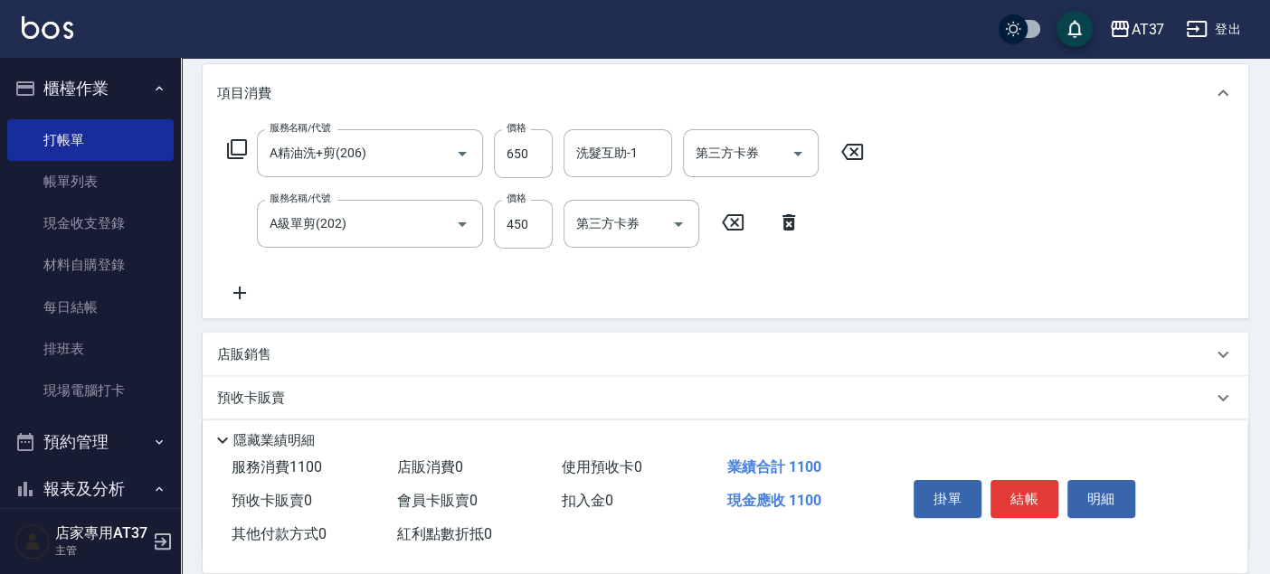
scroll to position [301, 0]
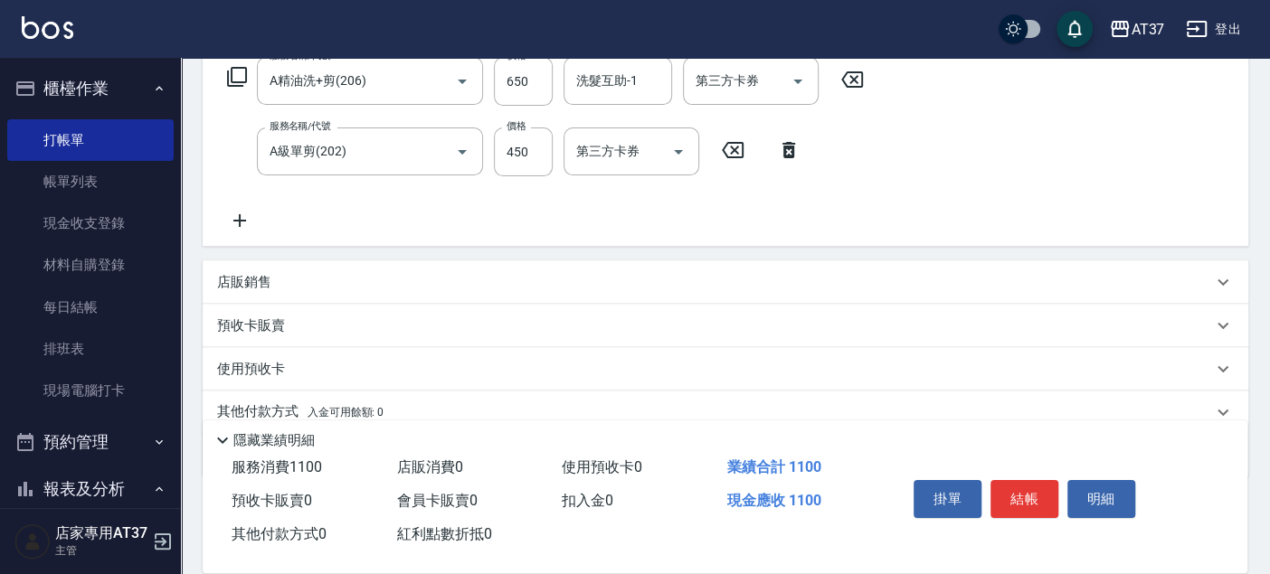
click at [315, 289] on div "店販銷售" at bounding box center [714, 282] width 995 height 19
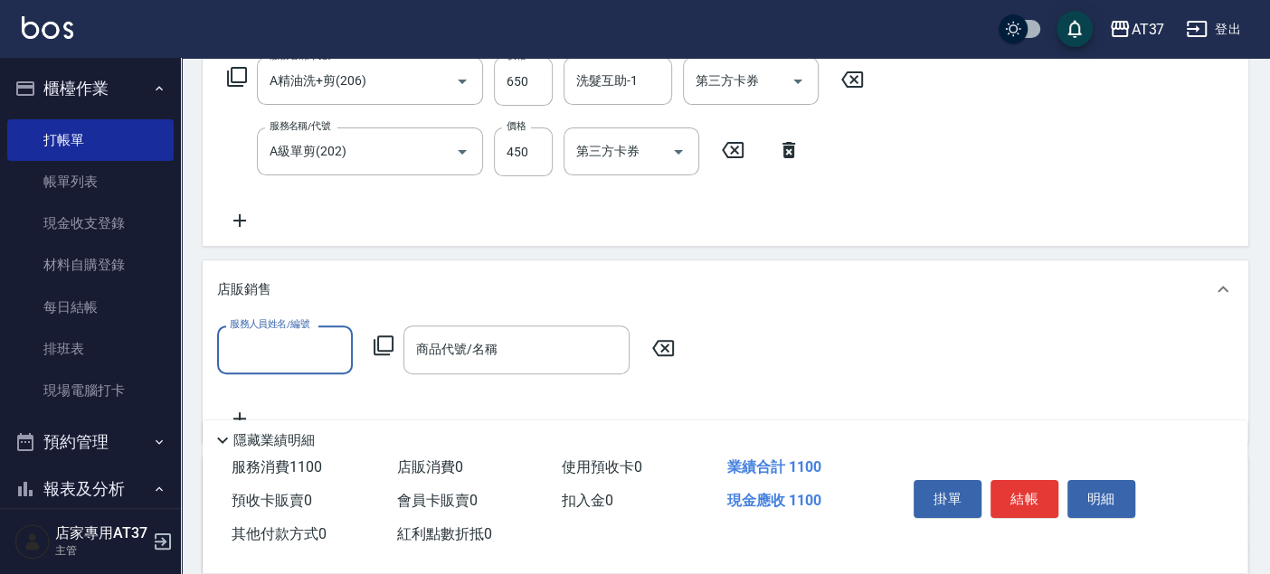
scroll to position [0, 0]
click at [333, 404] on div "[PERSON_NAME] -0" at bounding box center [285, 396] width 136 height 30
type input "[PERSON_NAME]-0"
click at [383, 344] on icon at bounding box center [384, 346] width 22 height 22
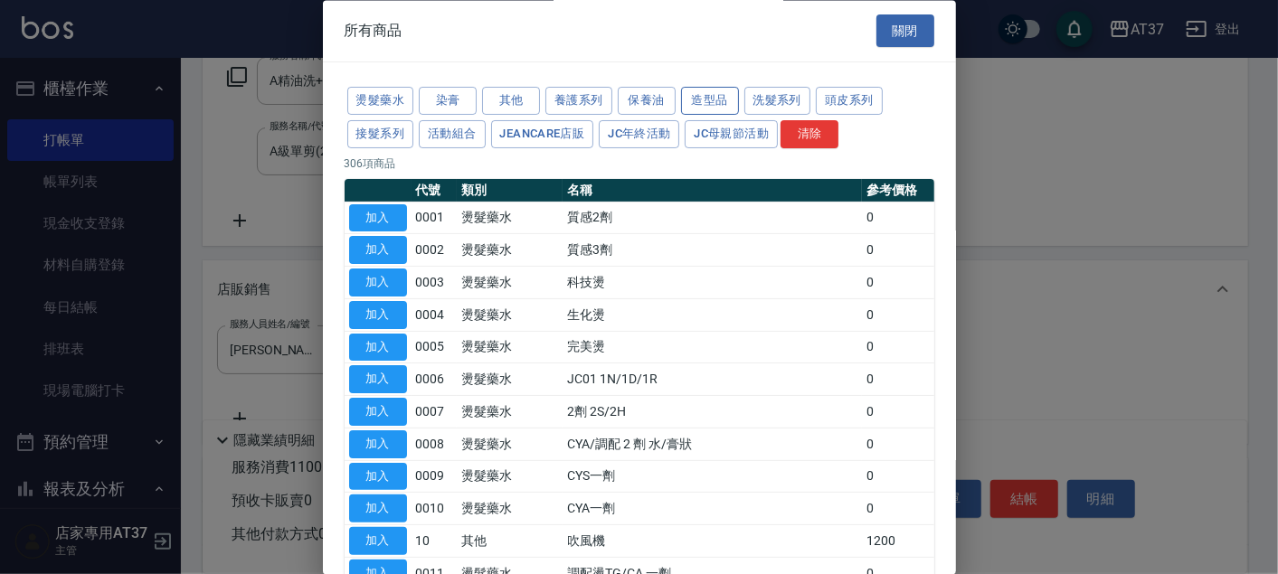
click at [724, 97] on button "造型品" at bounding box center [710, 102] width 58 height 28
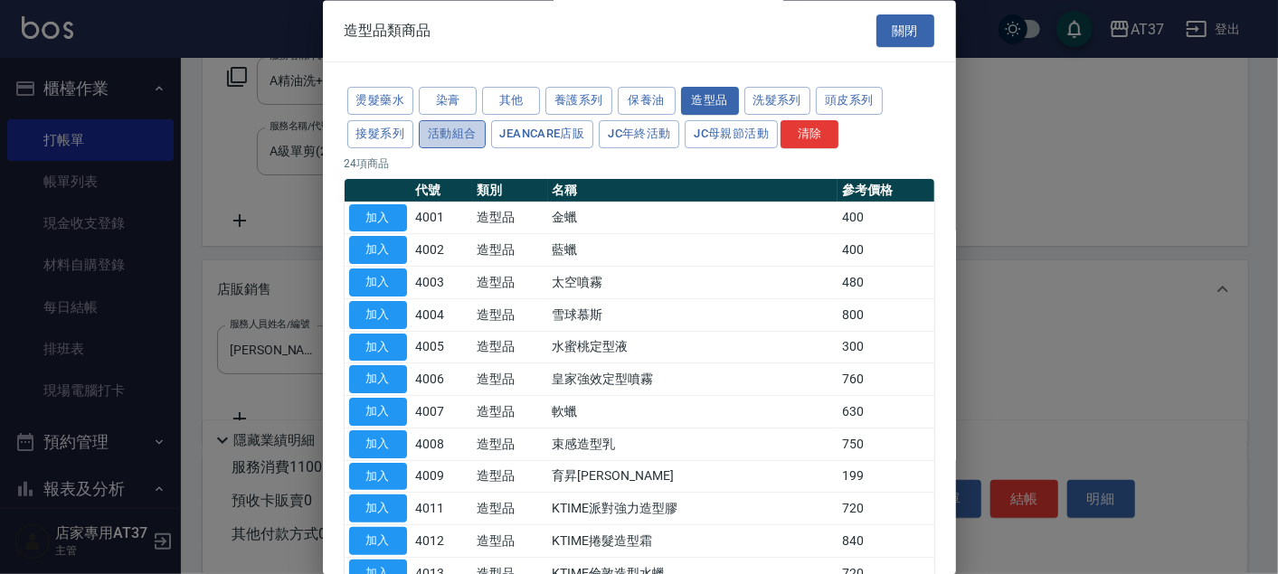
click at [452, 145] on button "活動組合" at bounding box center [452, 134] width 67 height 28
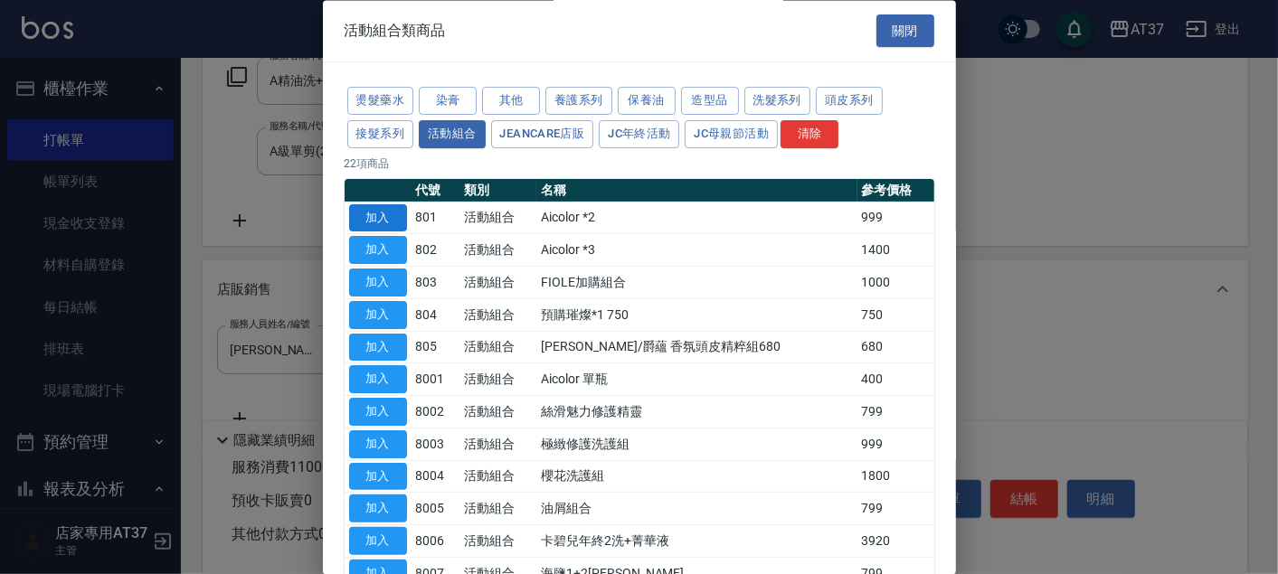
click at [392, 216] on button "加入" at bounding box center [378, 218] width 58 height 28
type input "Aicolor *2"
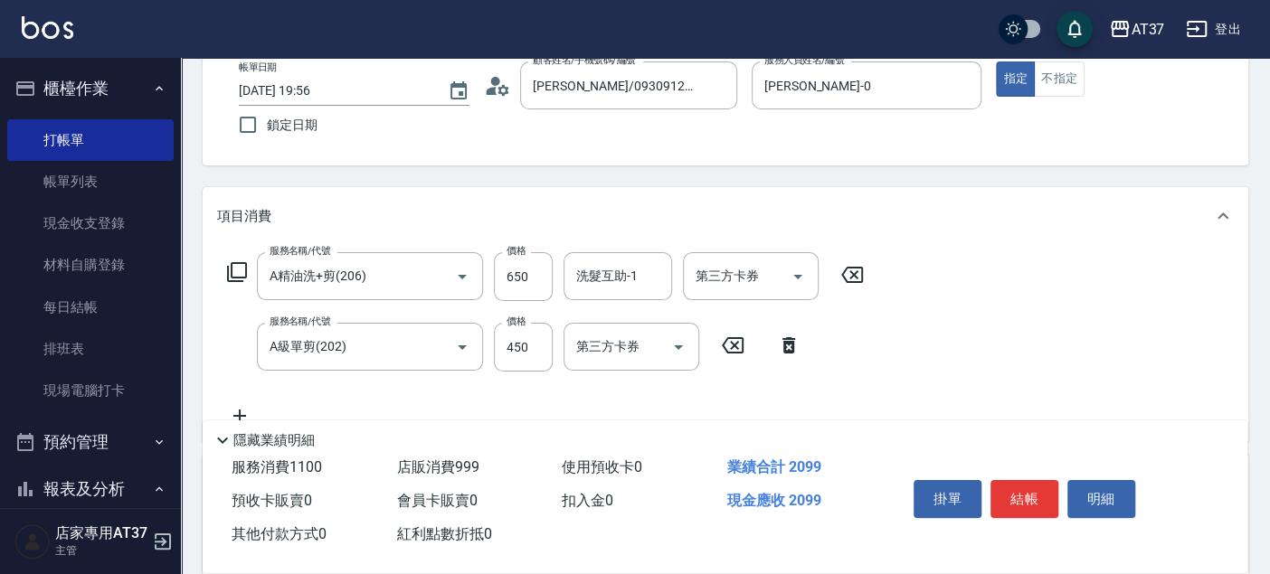
scroll to position [100, 0]
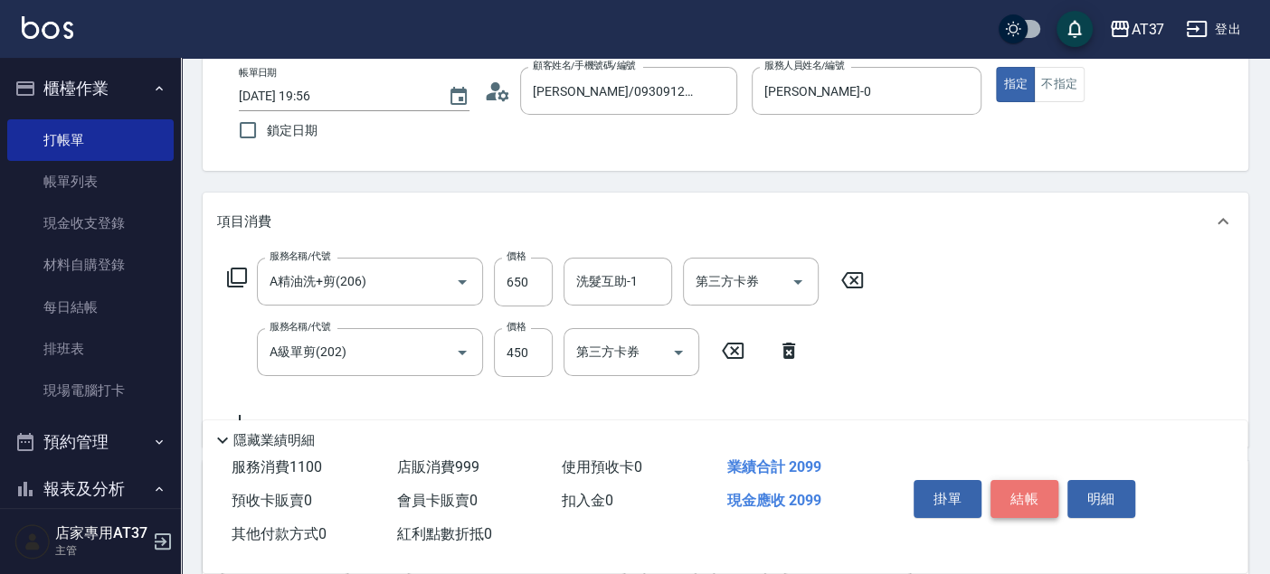
click at [1036, 501] on button "結帳" at bounding box center [1024, 499] width 68 height 38
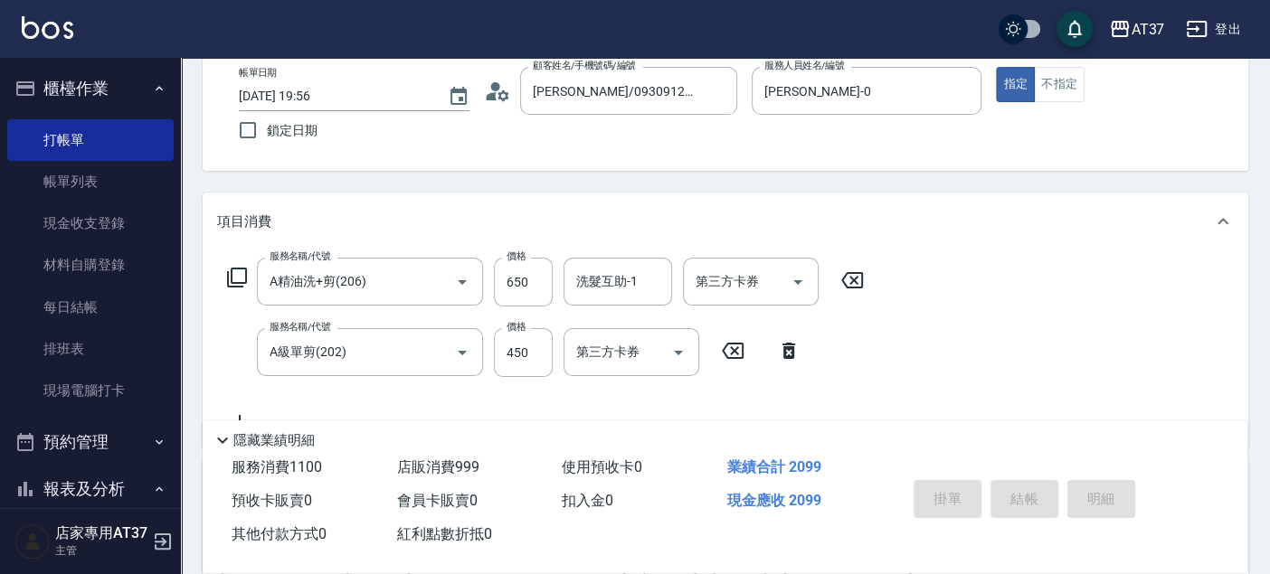
type input "[DATE] 19:58"
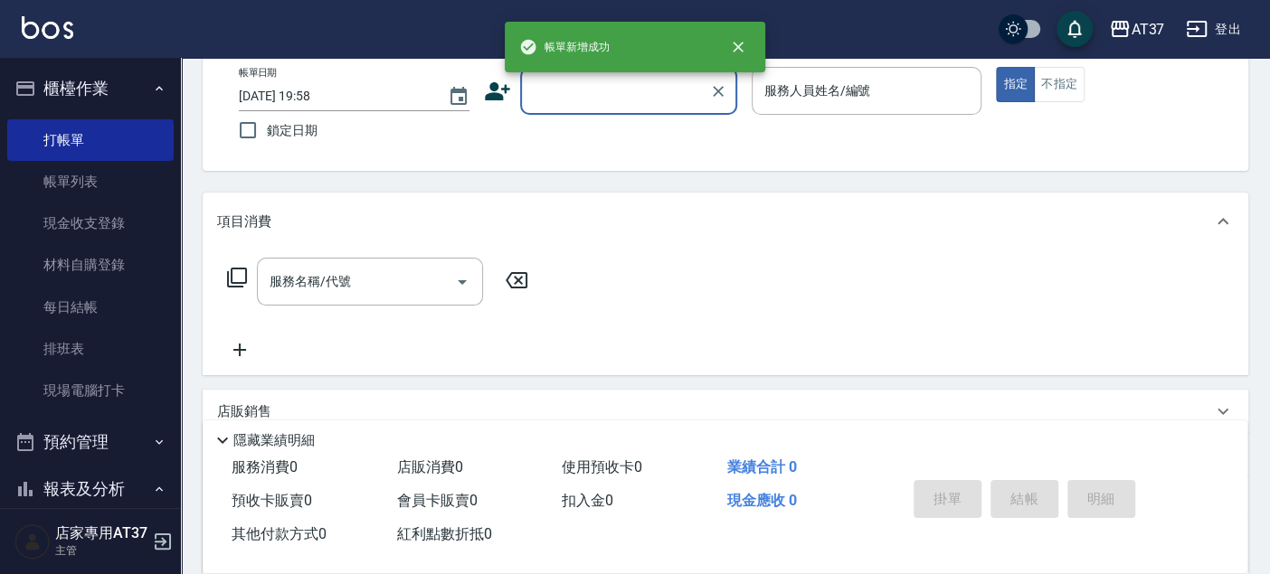
scroll to position [0, 0]
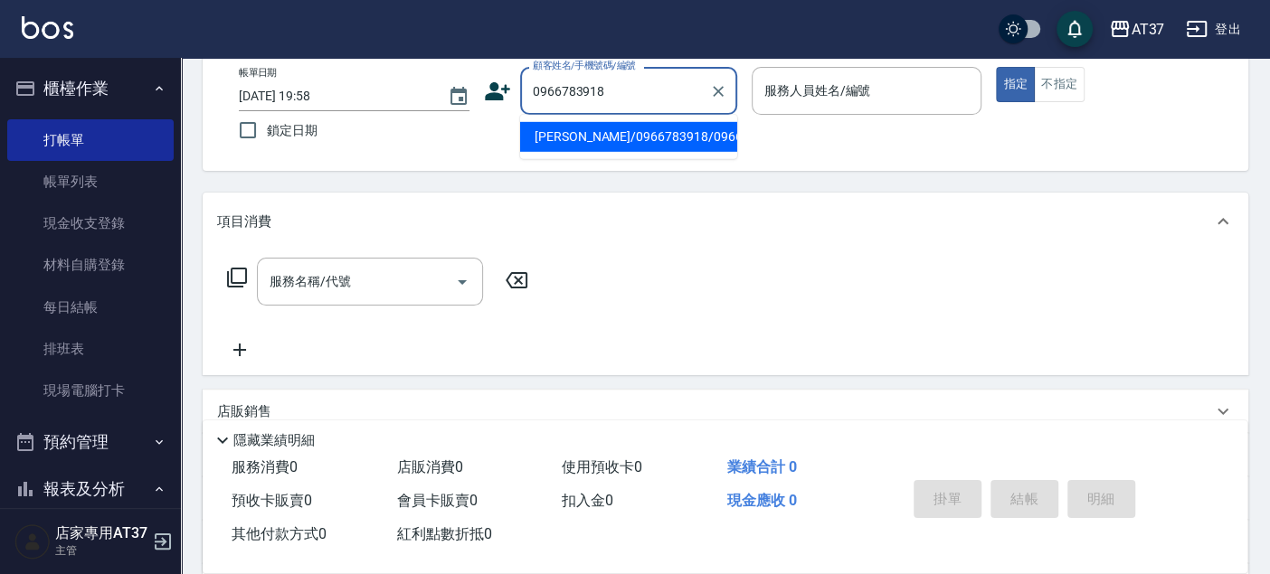
type input "[PERSON_NAME]/0966783918/0966783918"
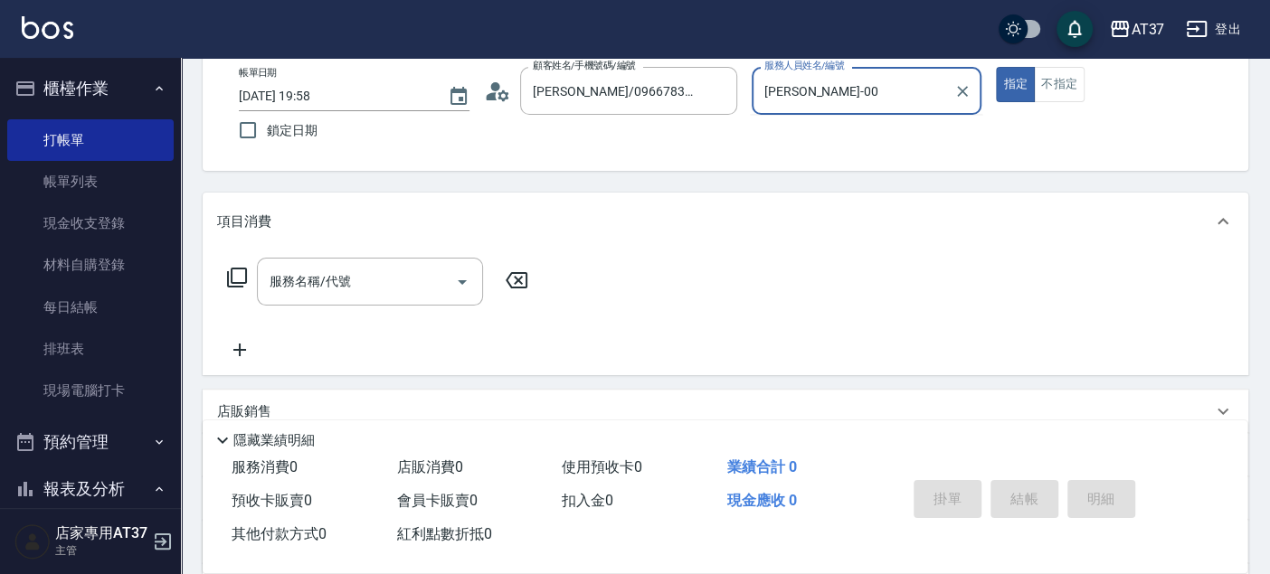
type input "[PERSON_NAME]-0"
click at [345, 276] on div "服務名稱/代號 服務名稱/代號" at bounding box center [370, 282] width 226 height 48
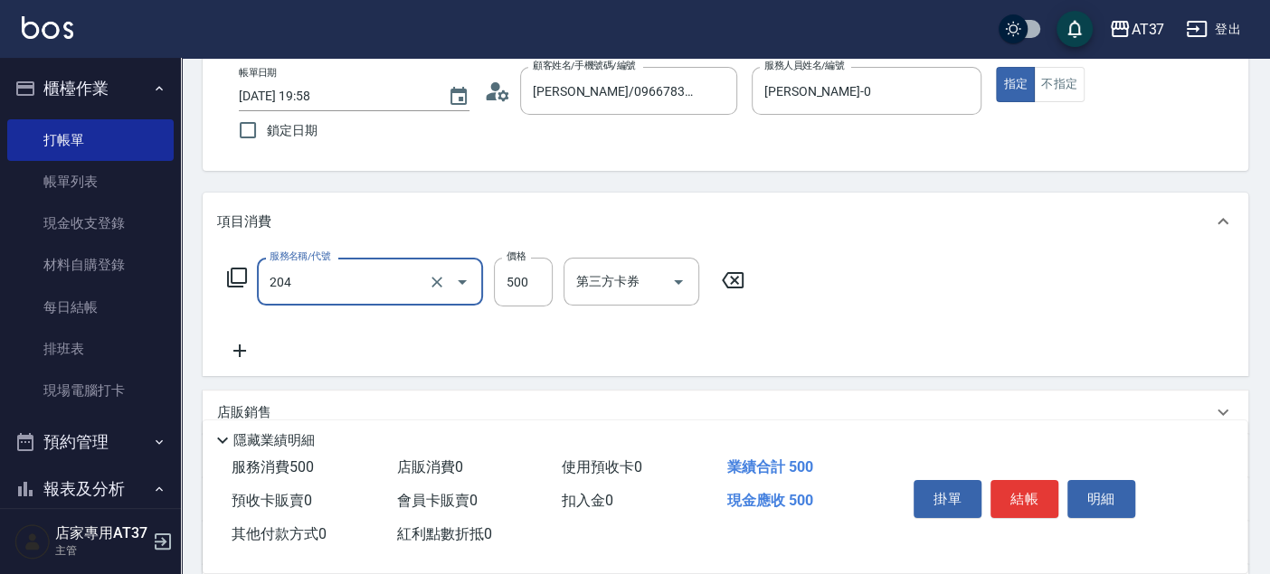
type input "A級洗+剪(204)"
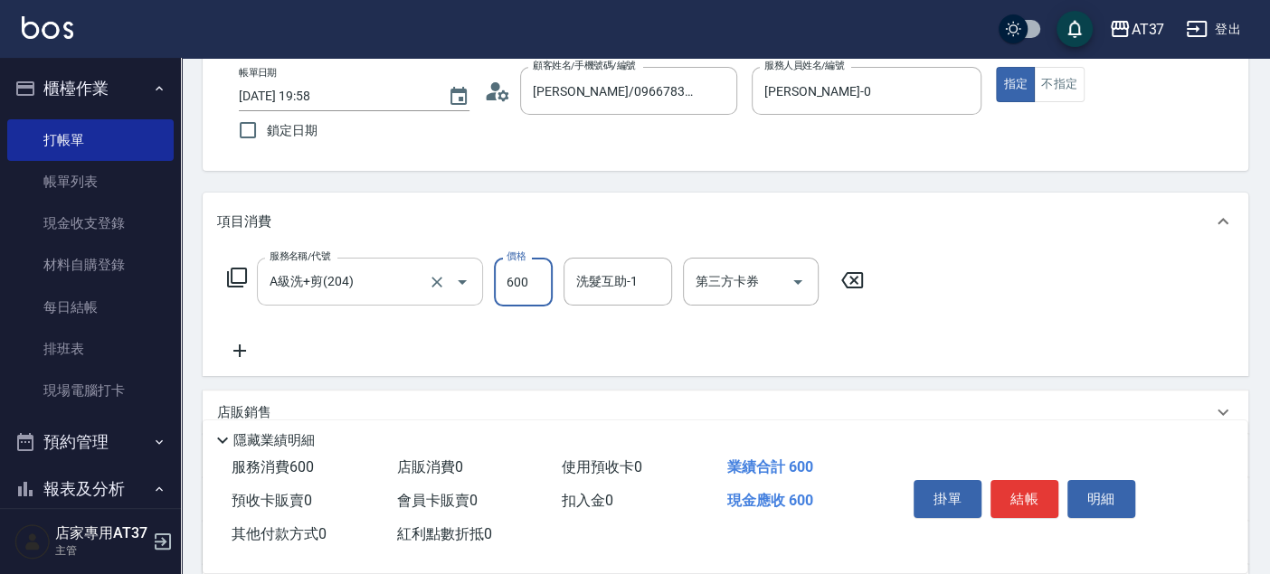
type input "600"
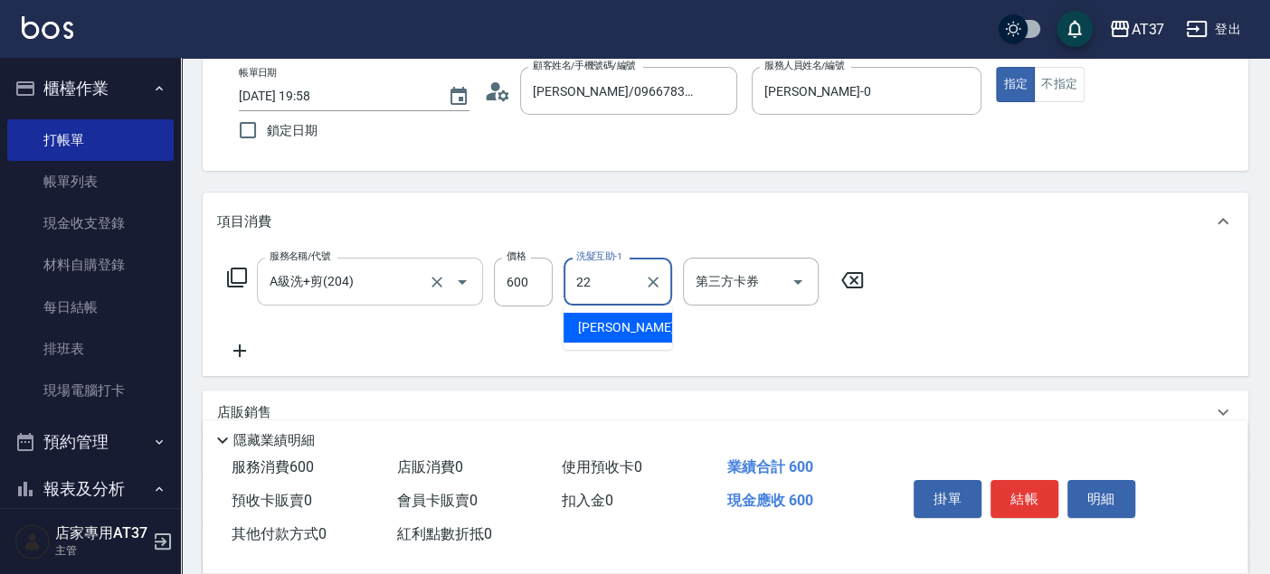
type input "威廉-22"
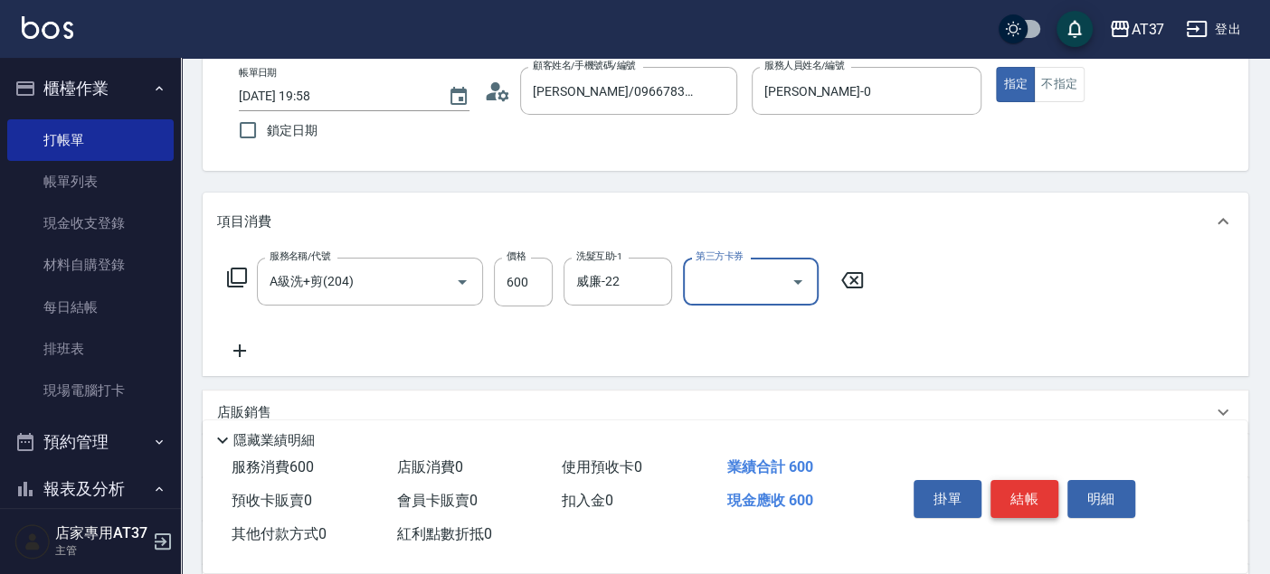
click at [1026, 484] on button "結帳" at bounding box center [1024, 499] width 68 height 38
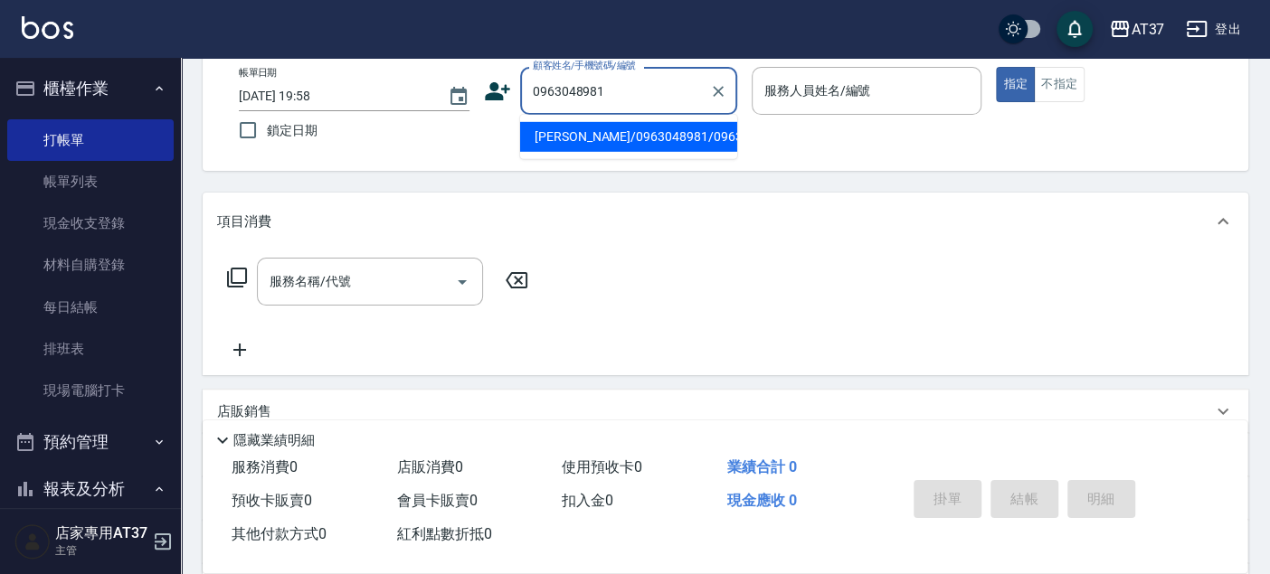
type input "[PERSON_NAME]/0963048981/0963048981"
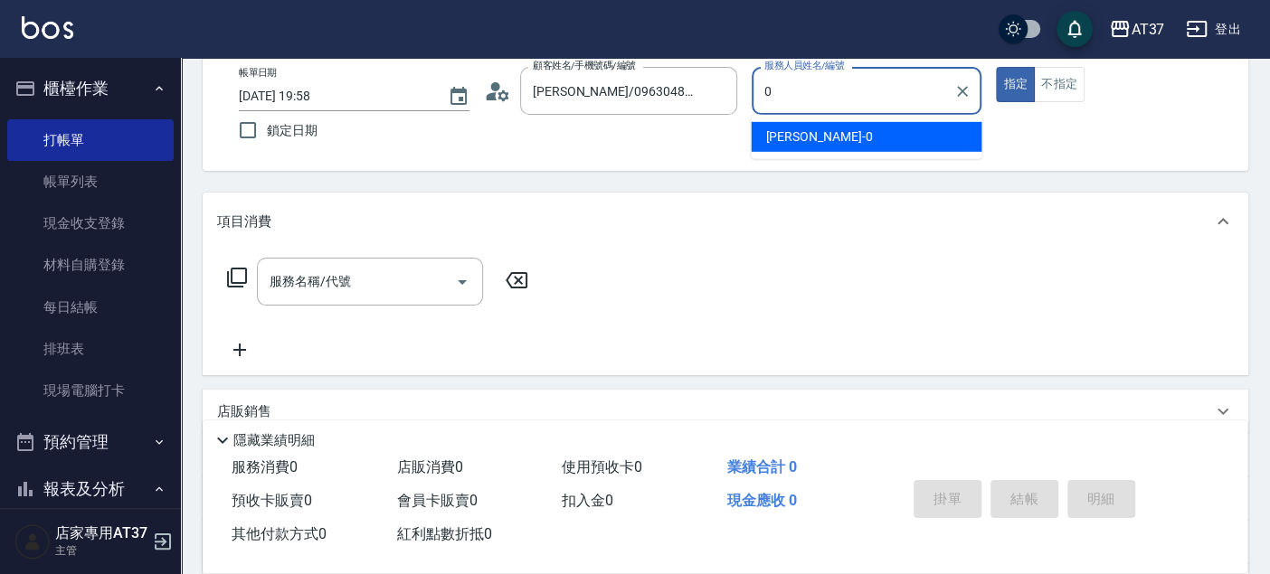
click at [803, 137] on span "[PERSON_NAME] -0" at bounding box center [818, 137] width 107 height 19
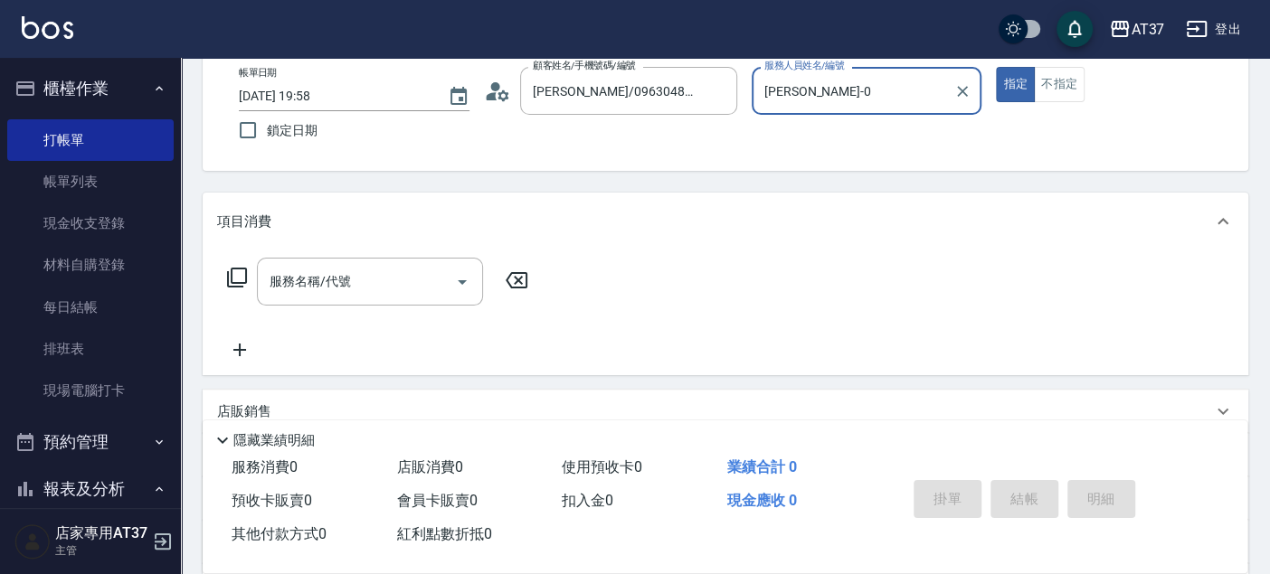
type input "[PERSON_NAME]-0"
click at [227, 271] on icon at bounding box center [237, 278] width 20 height 20
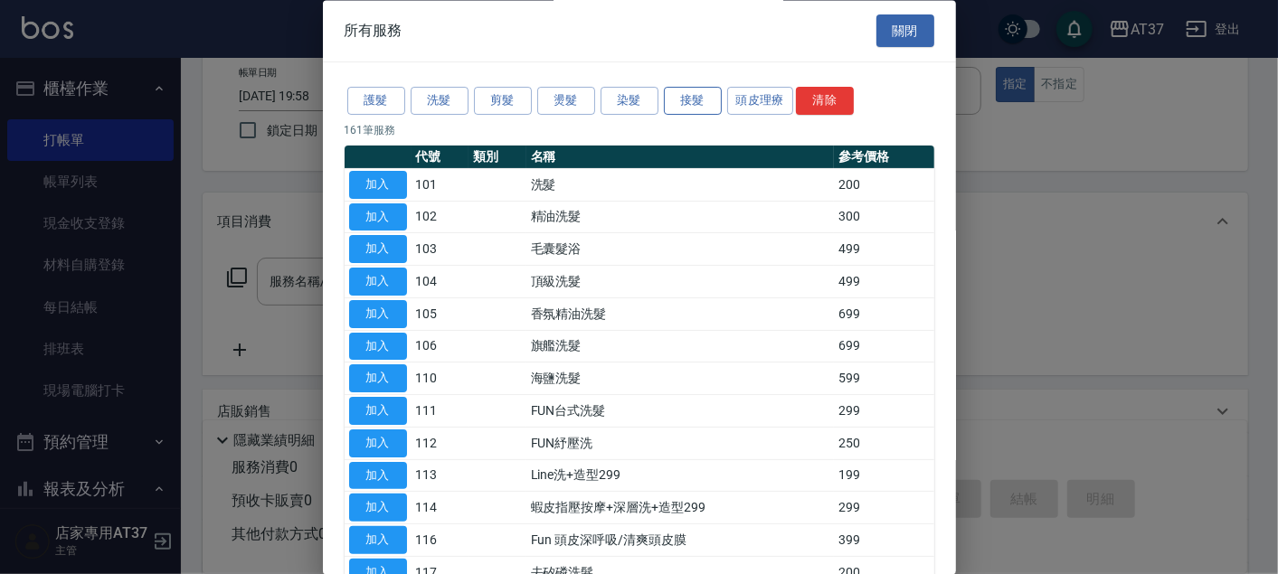
click at [676, 90] on button "接髮" at bounding box center [693, 102] width 58 height 28
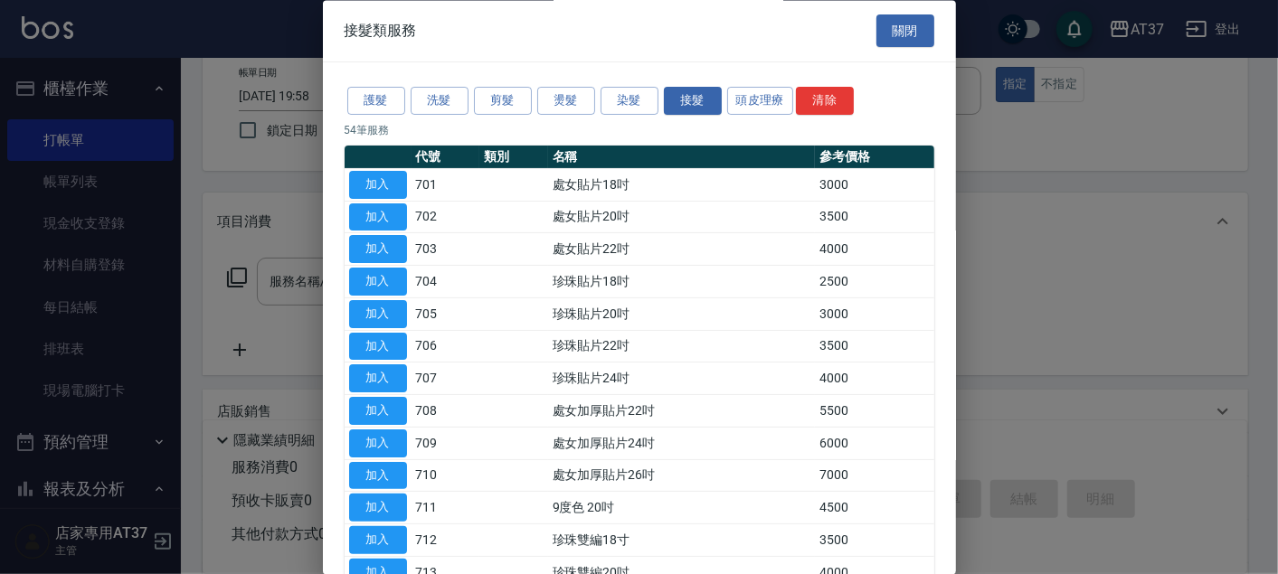
click at [640, 103] on button "染髮" at bounding box center [630, 102] width 58 height 28
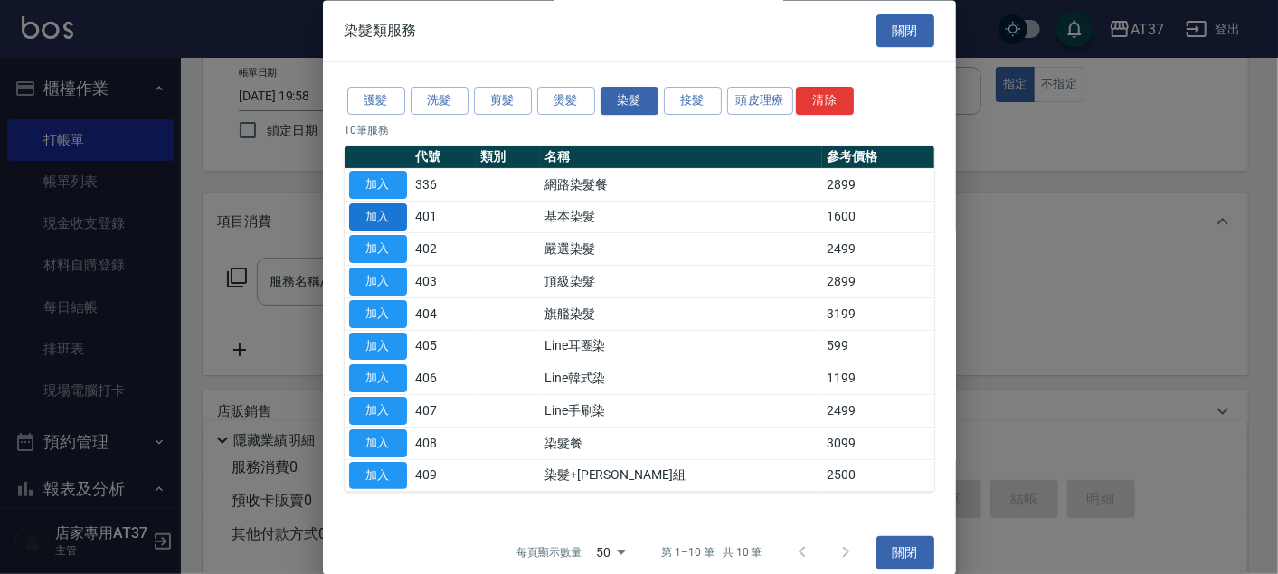
click at [396, 210] on button "加入" at bounding box center [378, 217] width 58 height 28
type input "基本染髮(401)"
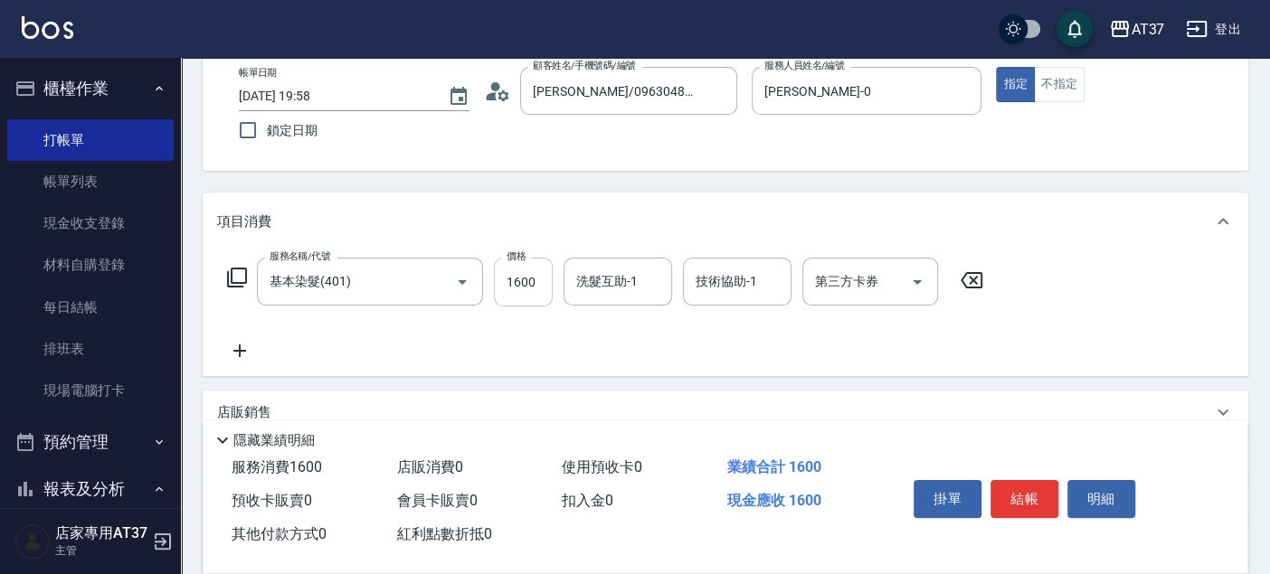
click at [538, 277] on input "1600" at bounding box center [523, 282] width 59 height 49
type input "2000"
type input "威廉-22"
click at [1037, 507] on button "結帳" at bounding box center [1024, 499] width 68 height 38
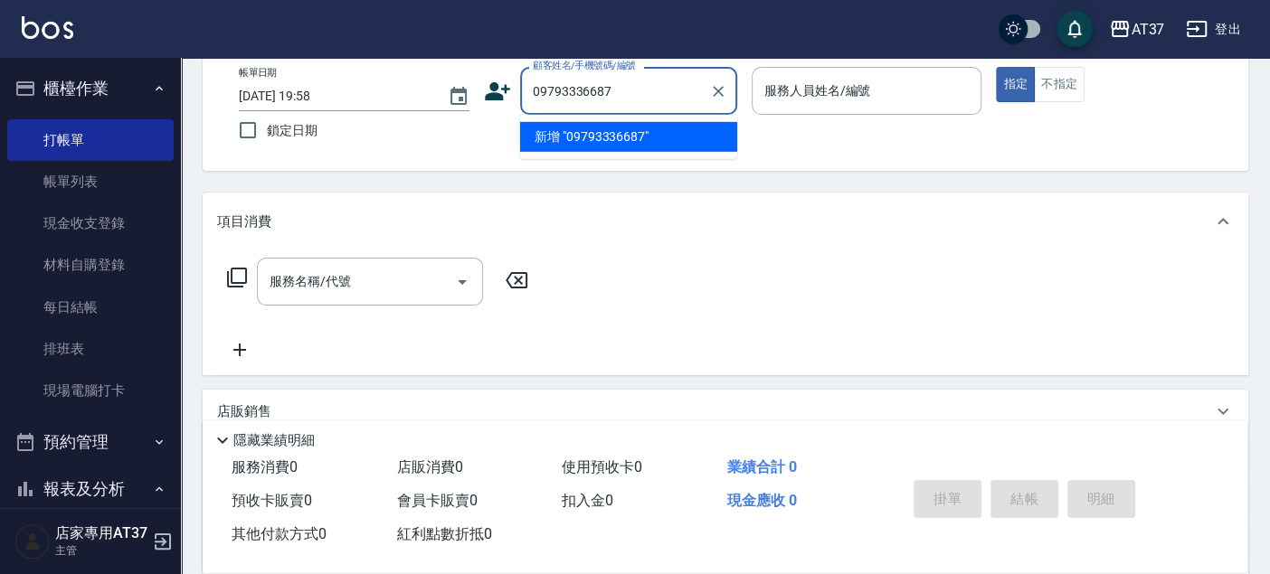
type input "09793336687"
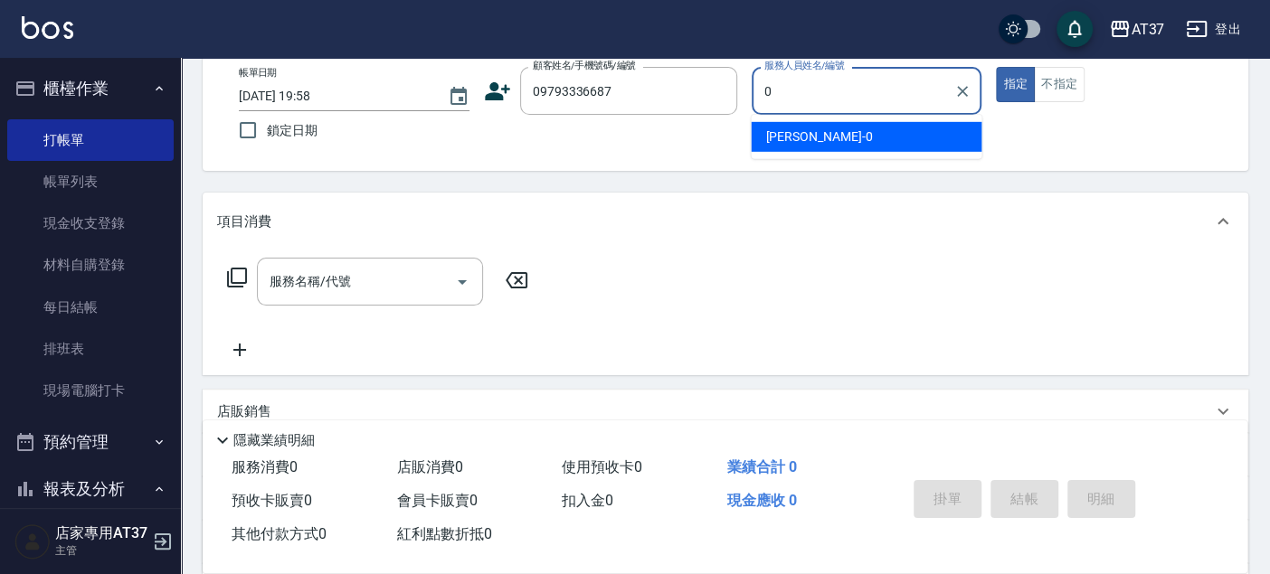
click at [798, 137] on span "[PERSON_NAME] -0" at bounding box center [818, 137] width 107 height 19
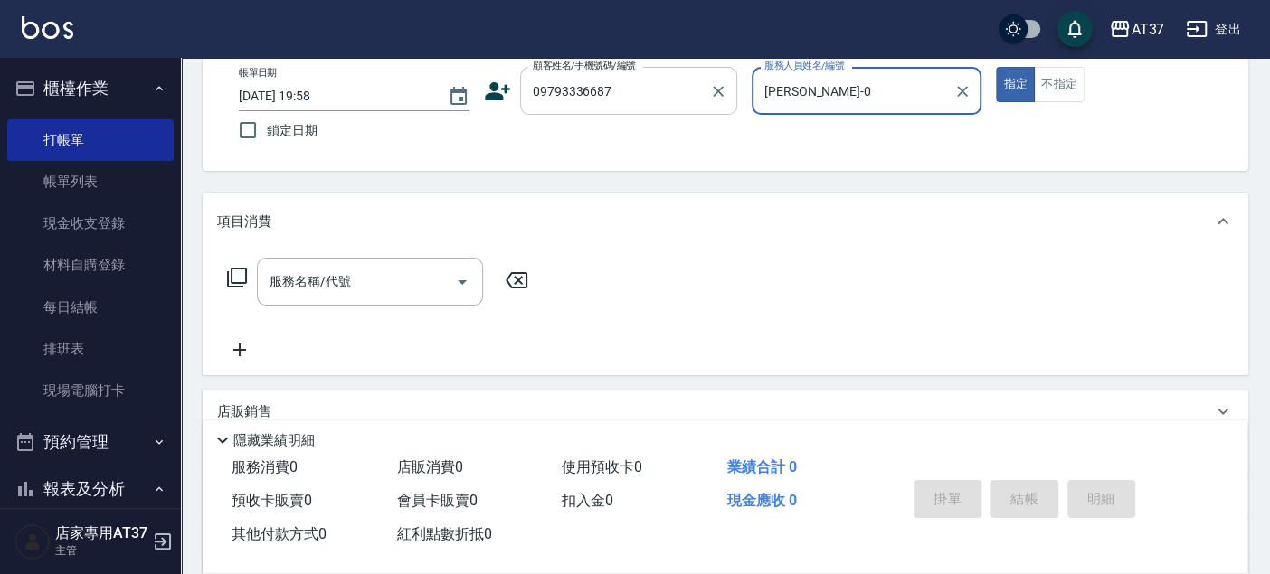
type input "[PERSON_NAME]-0"
click at [650, 85] on input "09793336687" at bounding box center [615, 91] width 174 height 32
type input "[PERSON_NAME]/0979333668/0979333668"
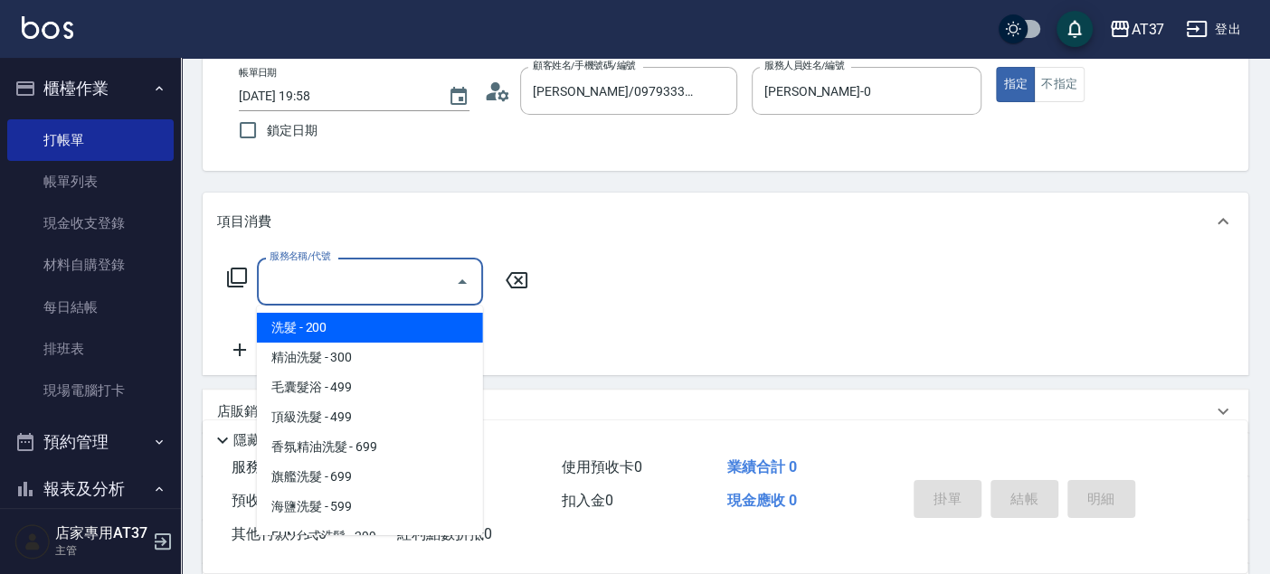
click at [364, 287] on input "服務名稱/代號" at bounding box center [356, 282] width 183 height 32
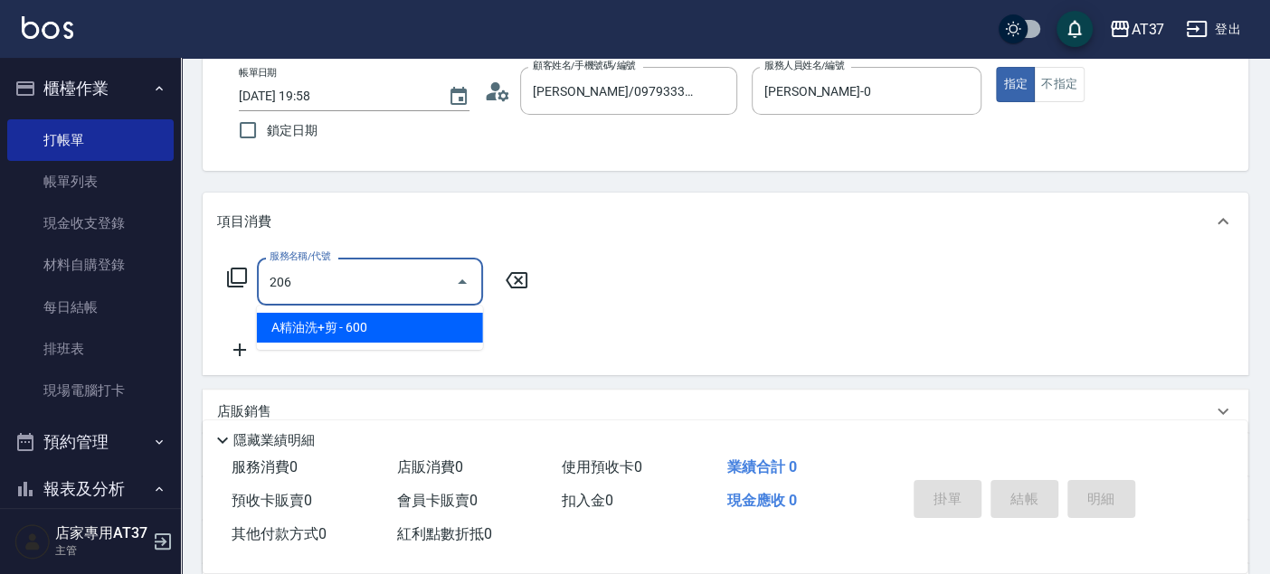
type input "A精油洗+剪(206)"
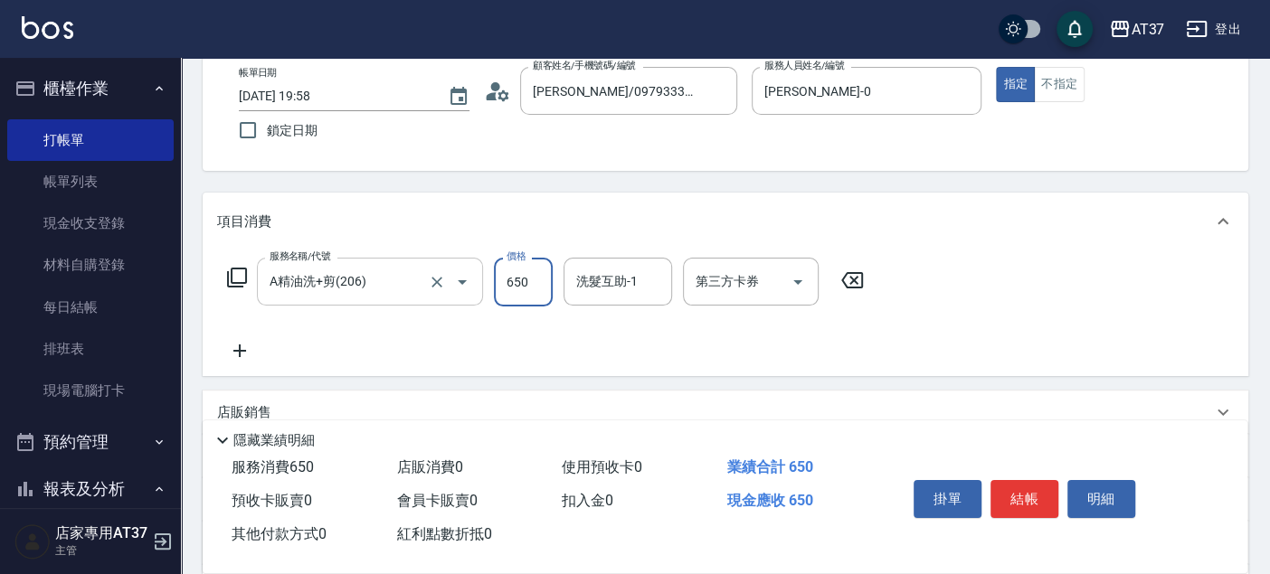
type input "650"
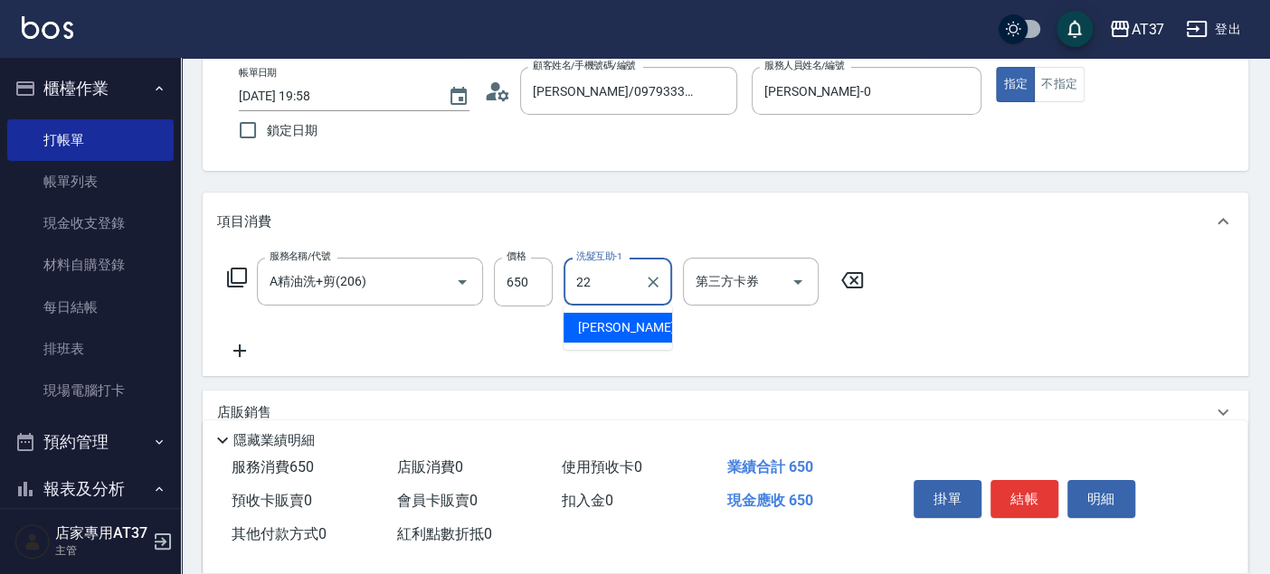
type input "威廉-22"
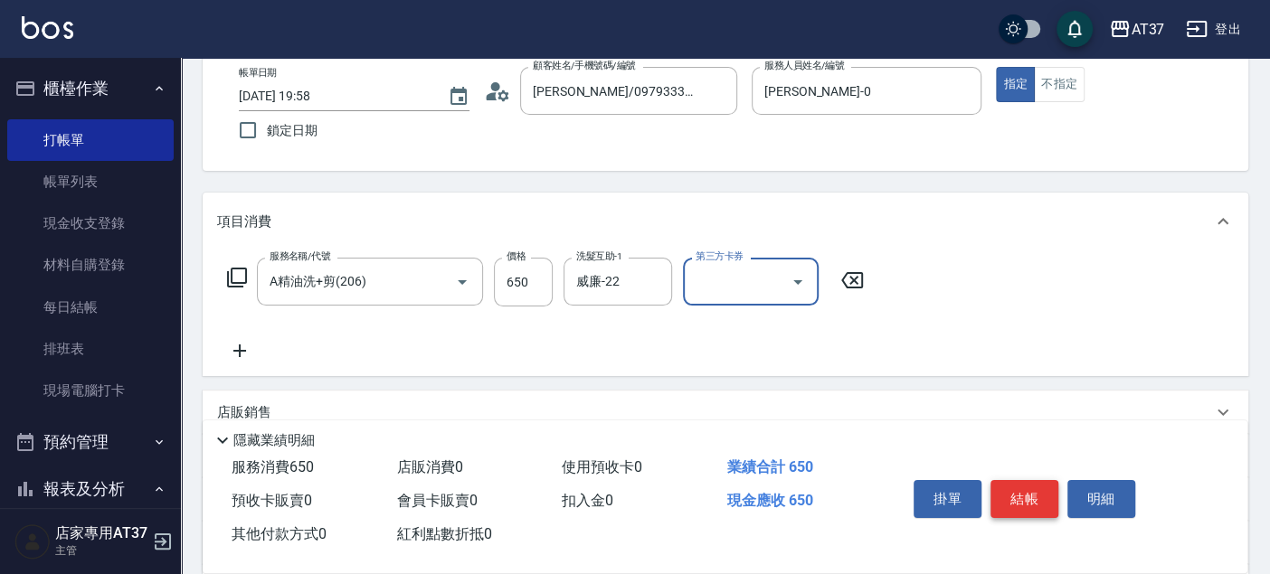
click at [1031, 493] on button "結帳" at bounding box center [1024, 499] width 68 height 38
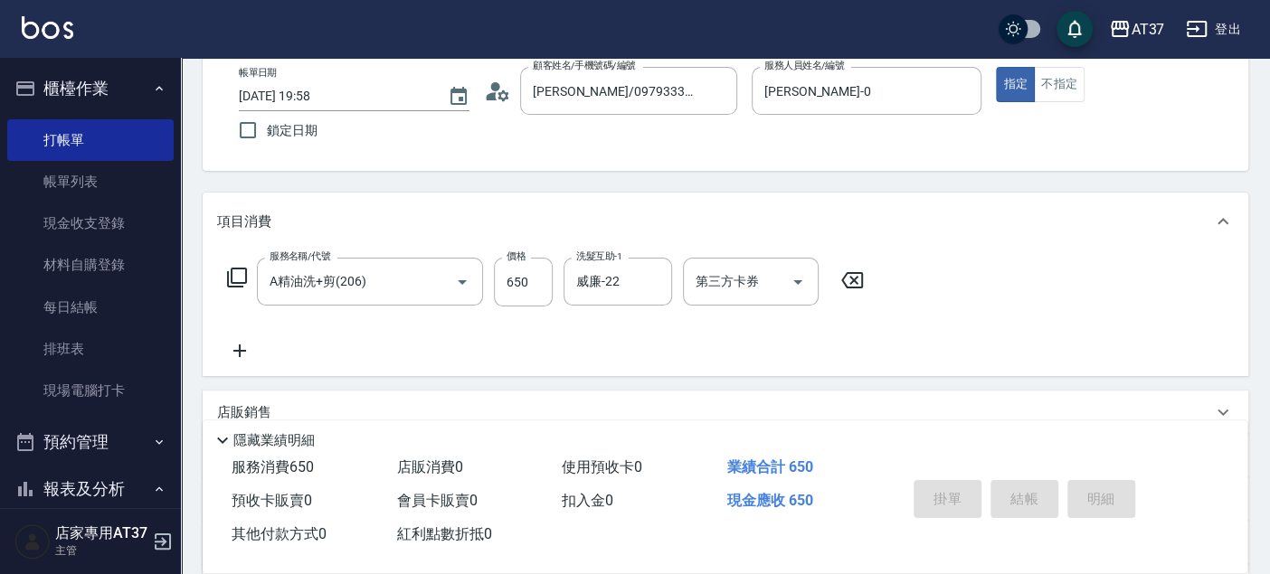
type input "[DATE] 19:59"
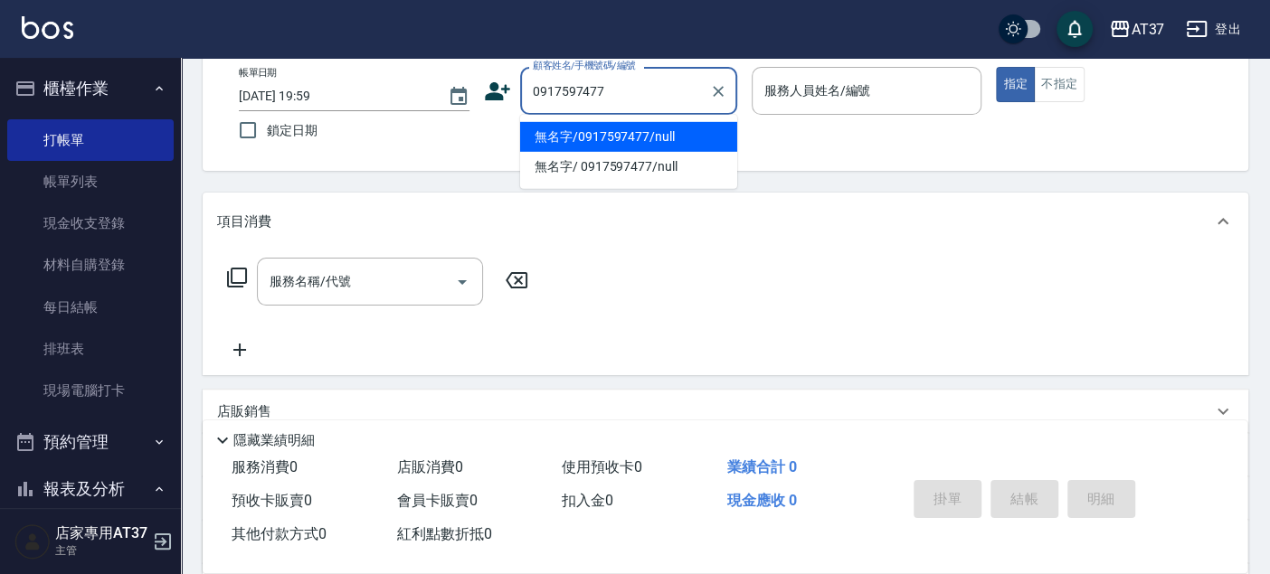
type input "無名字/0917597477/null"
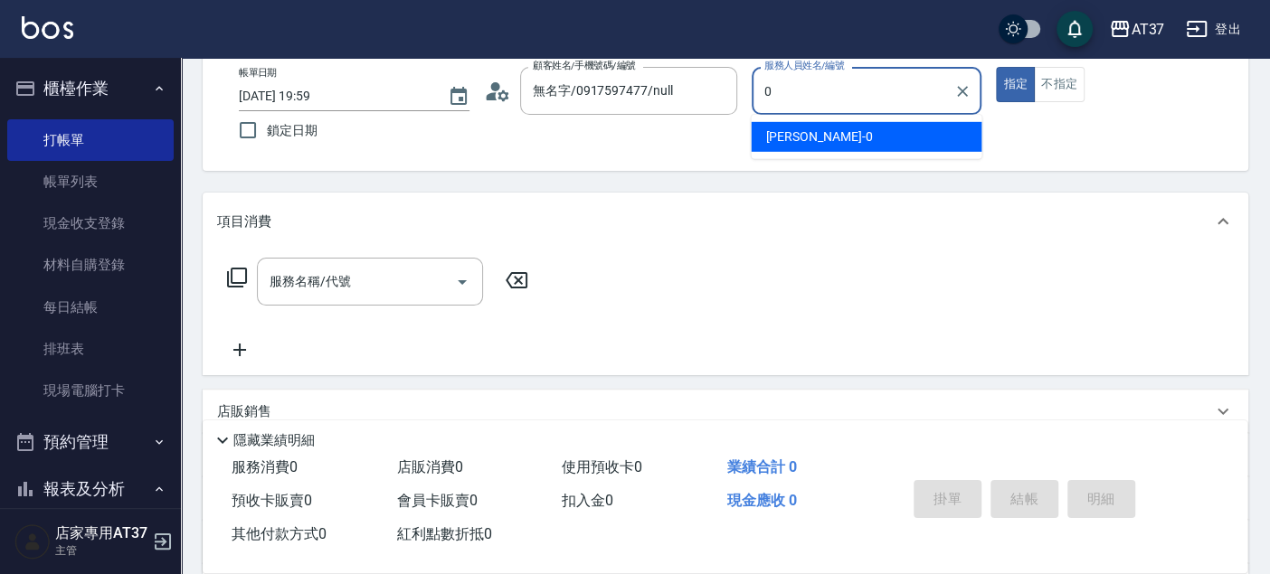
click at [877, 130] on div "[PERSON_NAME] -0" at bounding box center [866, 137] width 231 height 30
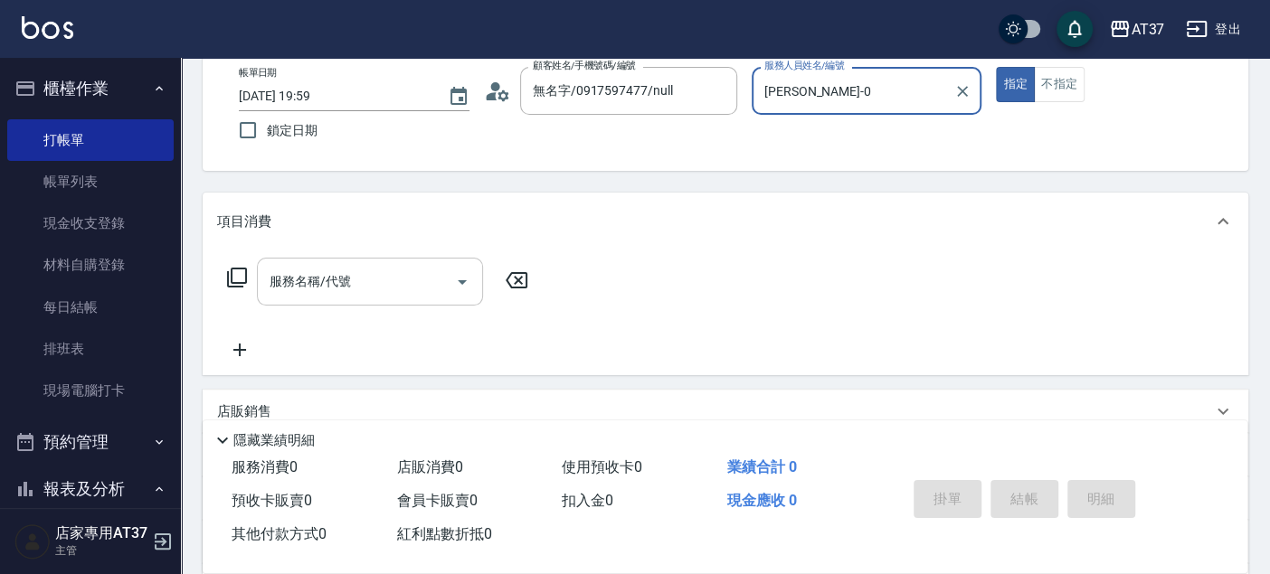
type input "[PERSON_NAME]-0"
click at [308, 292] on input "服務名稱/代號" at bounding box center [356, 282] width 183 height 32
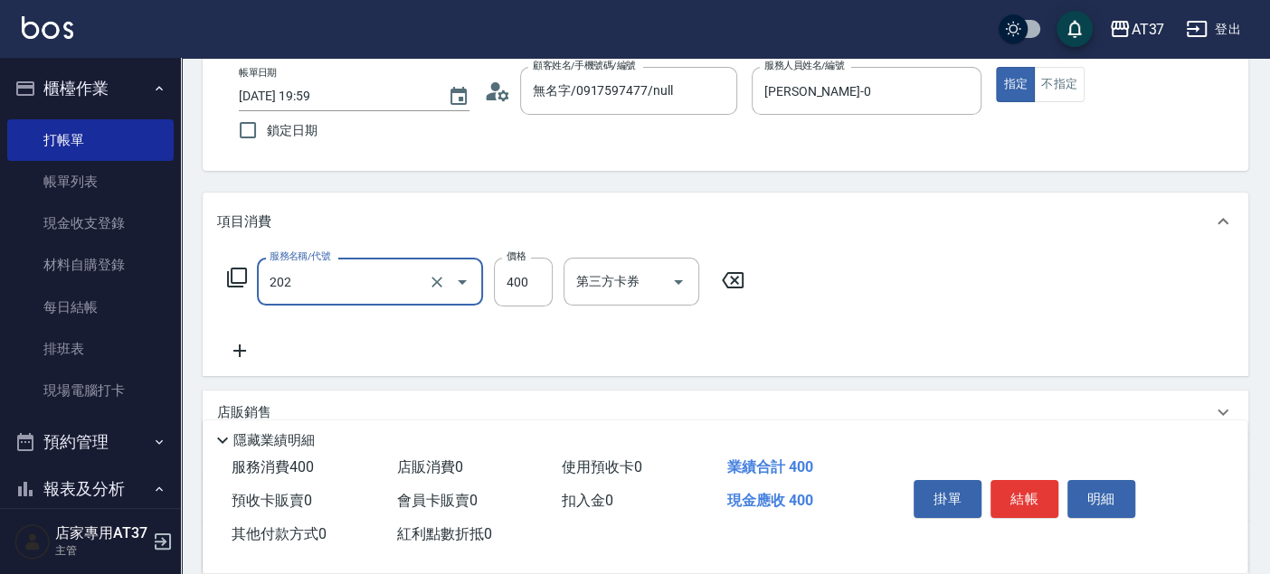
type input "A級單剪(202)"
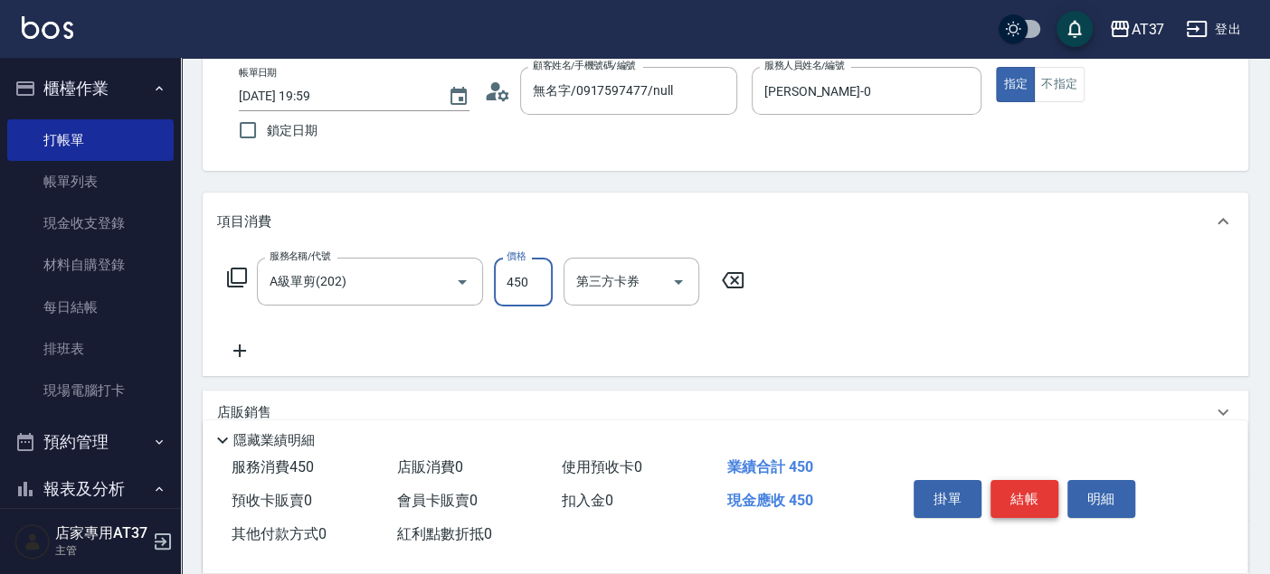
type input "450"
click at [1028, 498] on button "結帳" at bounding box center [1024, 499] width 68 height 38
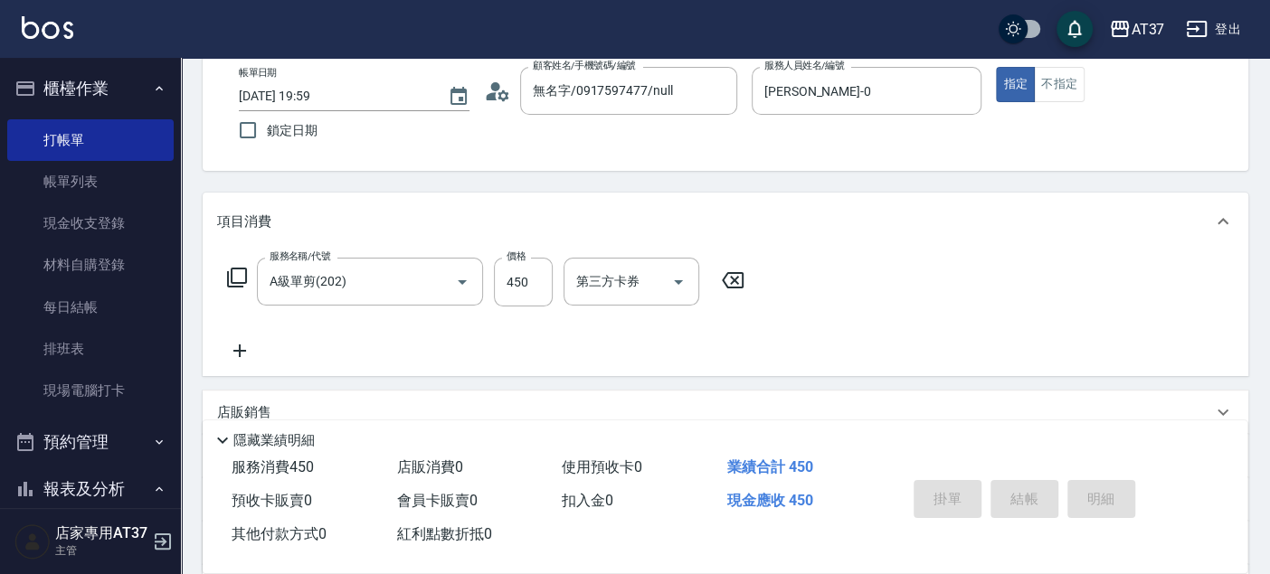
type input "[DATE] 20:00"
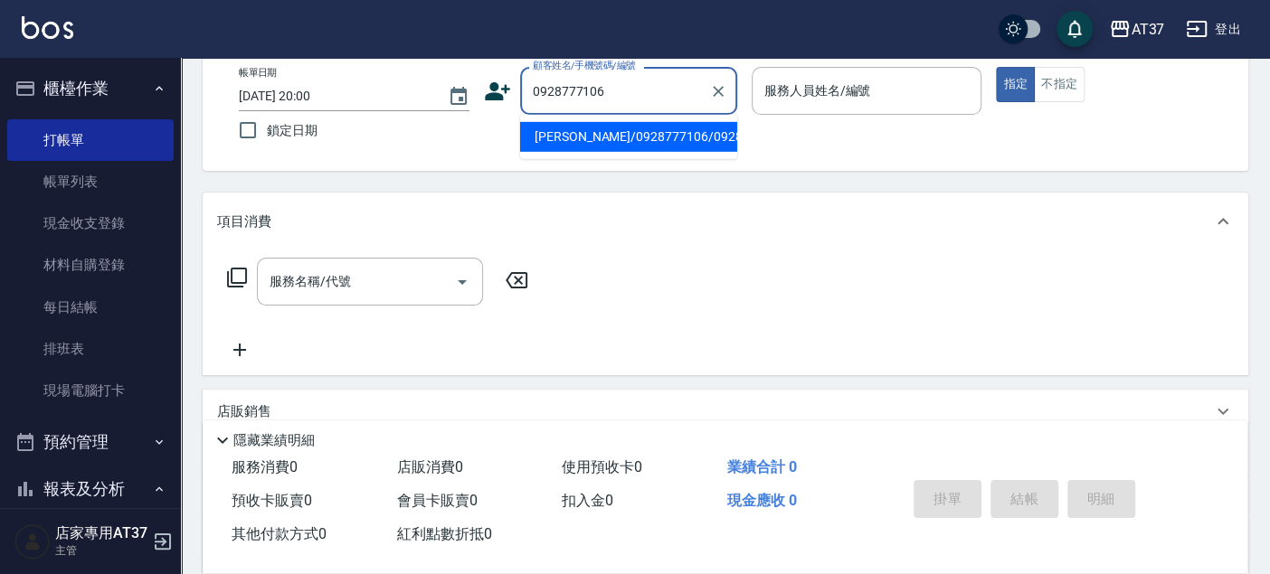
type input "[PERSON_NAME]/0928777106/0928777106"
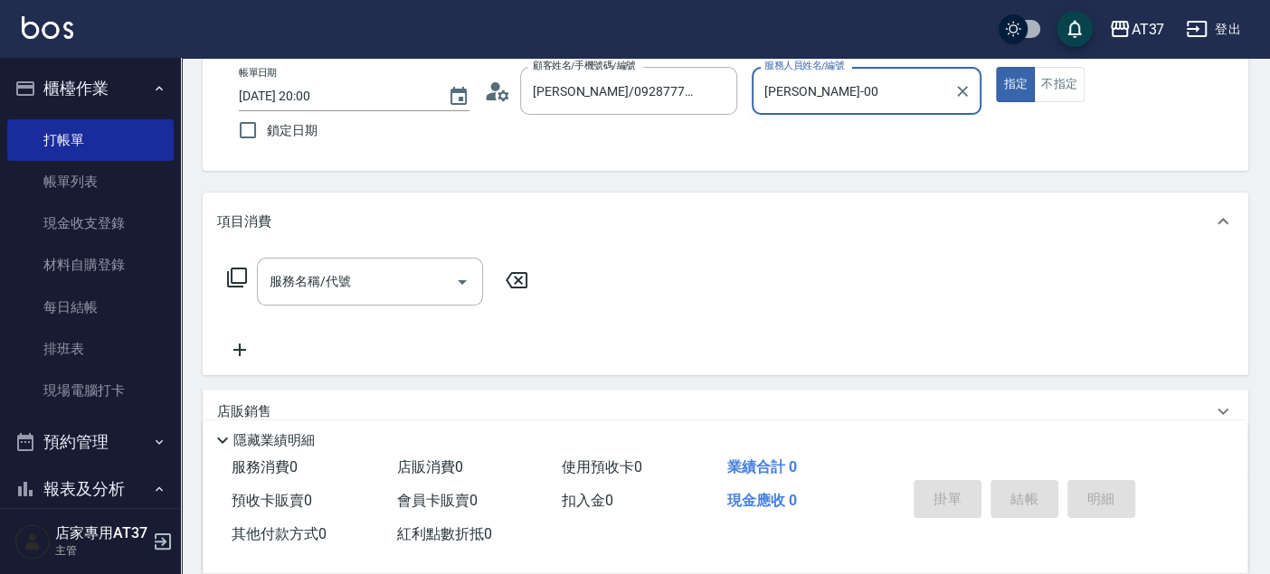
type input "[PERSON_NAME]-0"
click at [339, 297] on input "服務名稱/代號" at bounding box center [356, 282] width 183 height 32
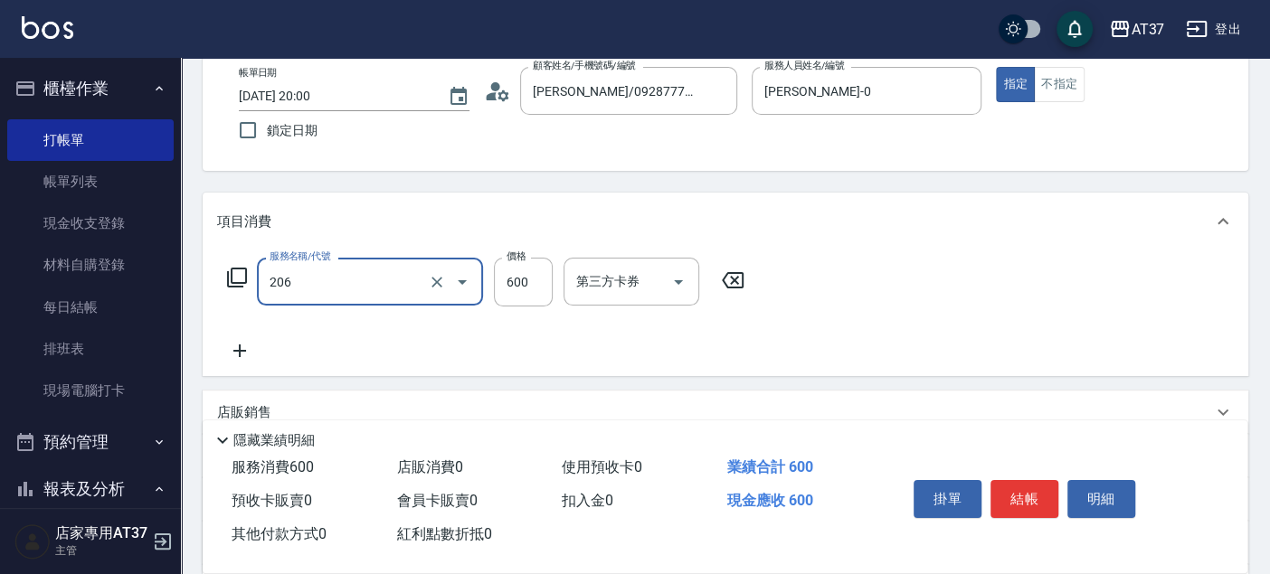
type input "A精油洗+剪(206)"
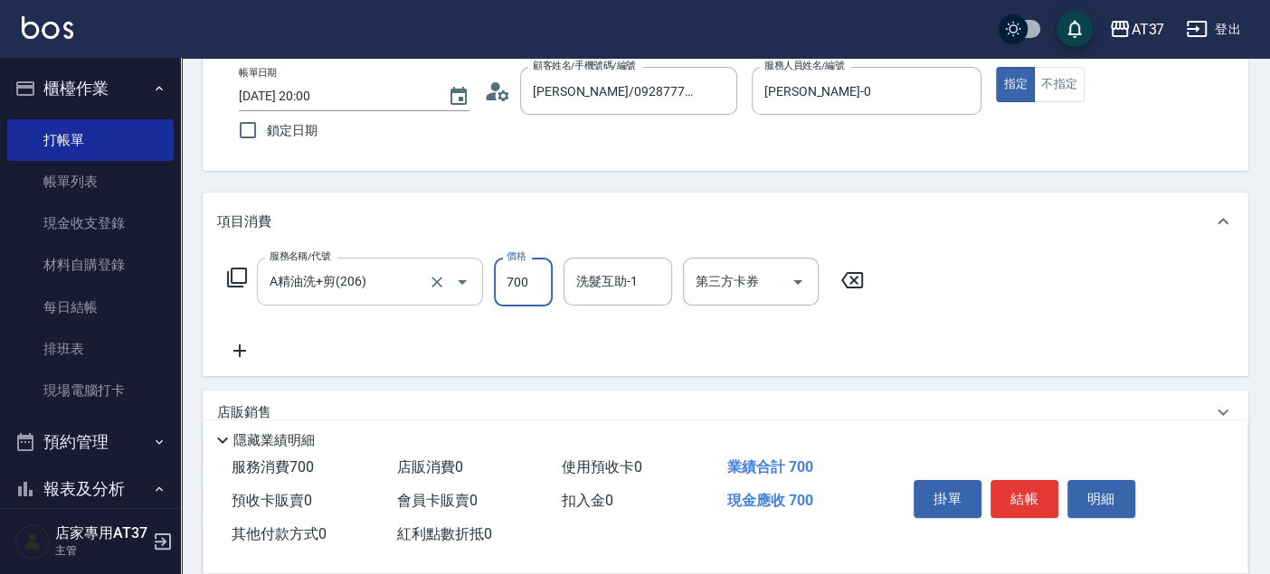
type input "700"
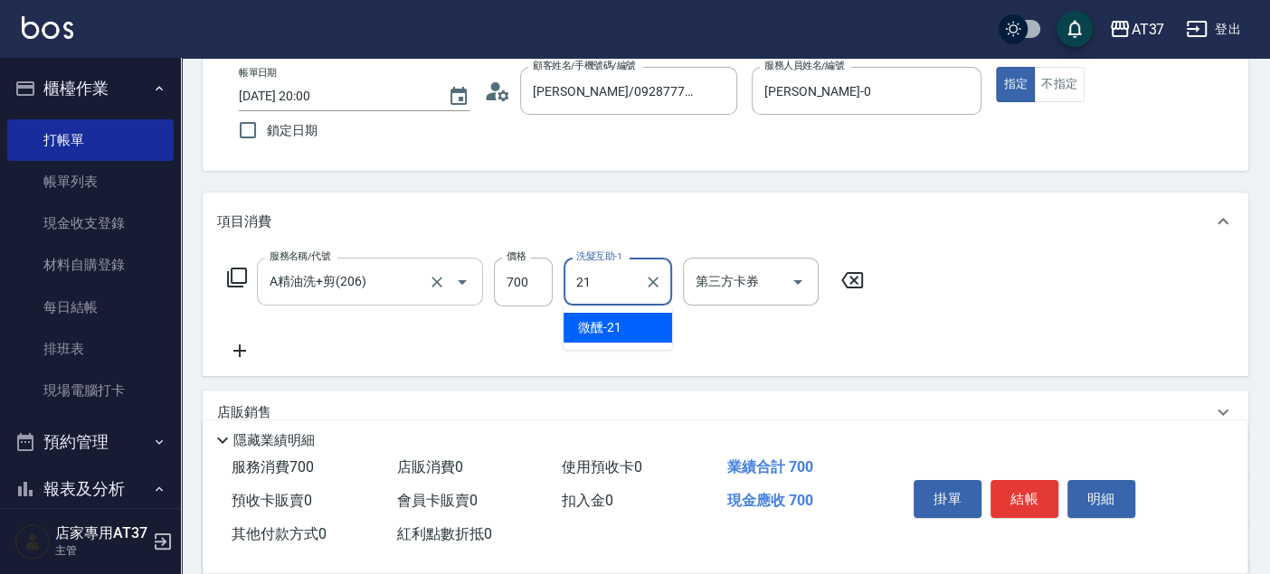
type input "微醺-21"
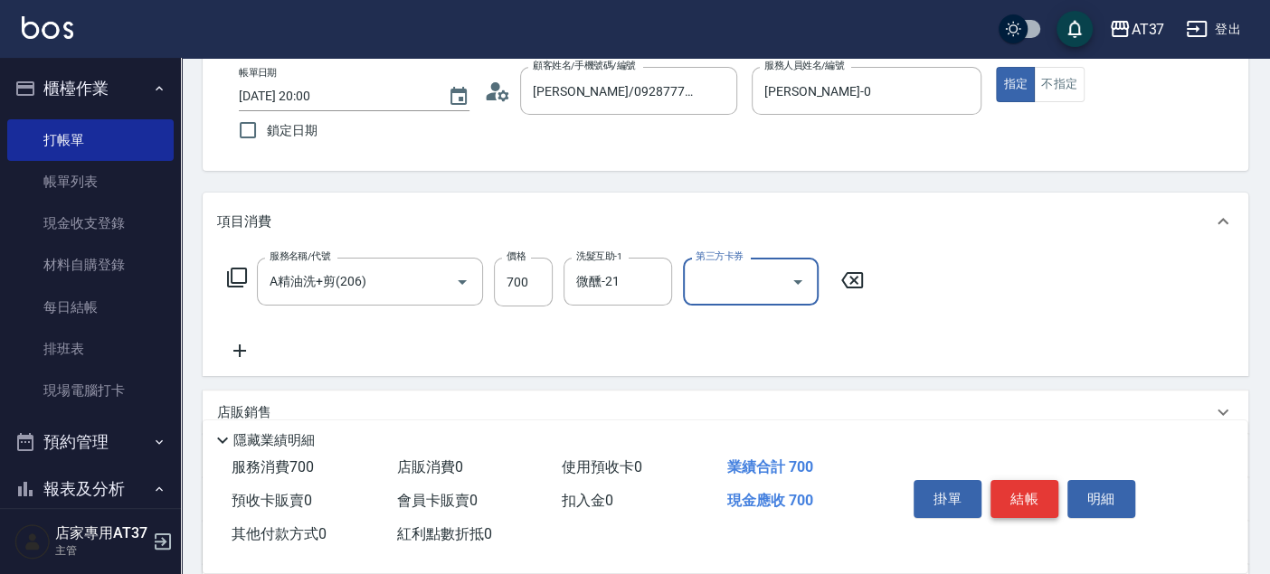
click at [1030, 486] on button "結帳" at bounding box center [1024, 499] width 68 height 38
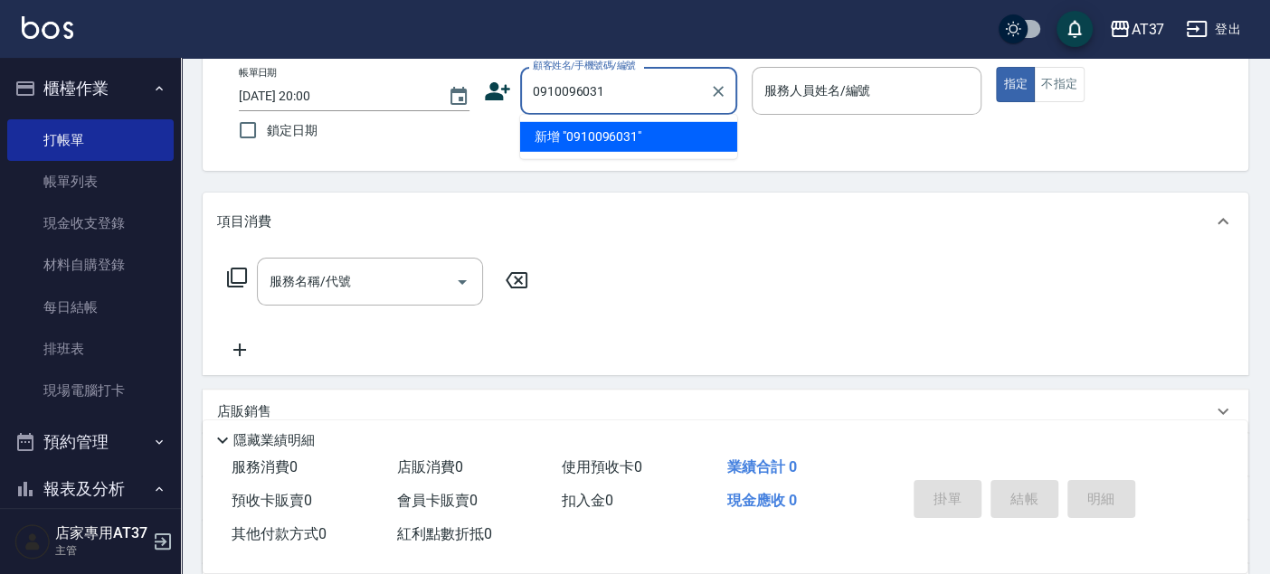
type input "0910096031"
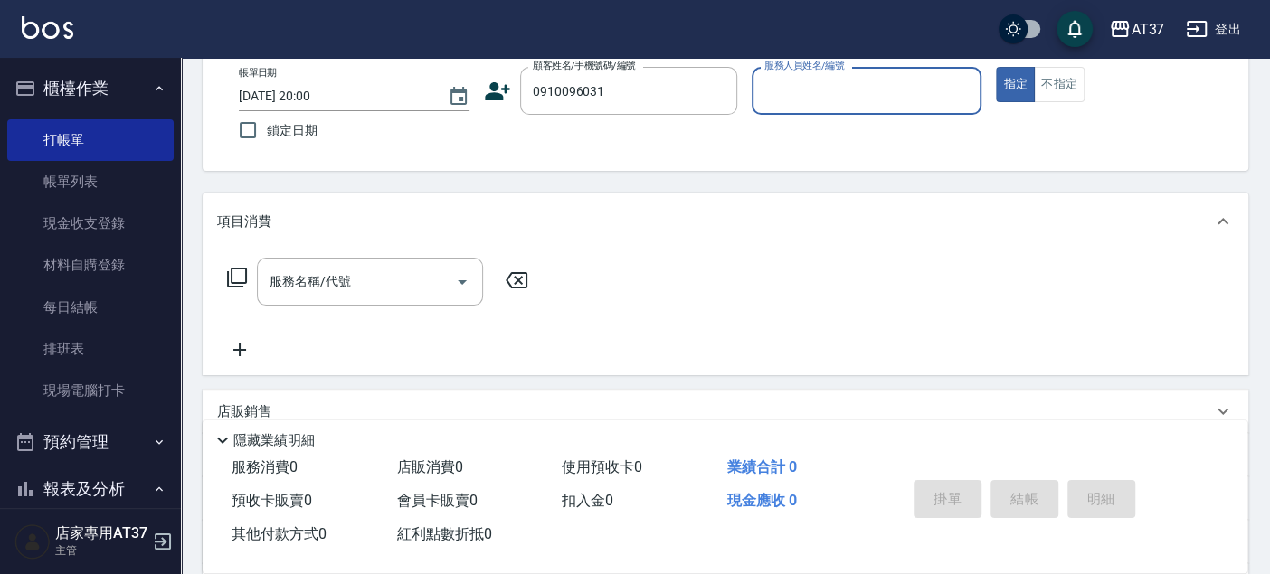
type input "0"
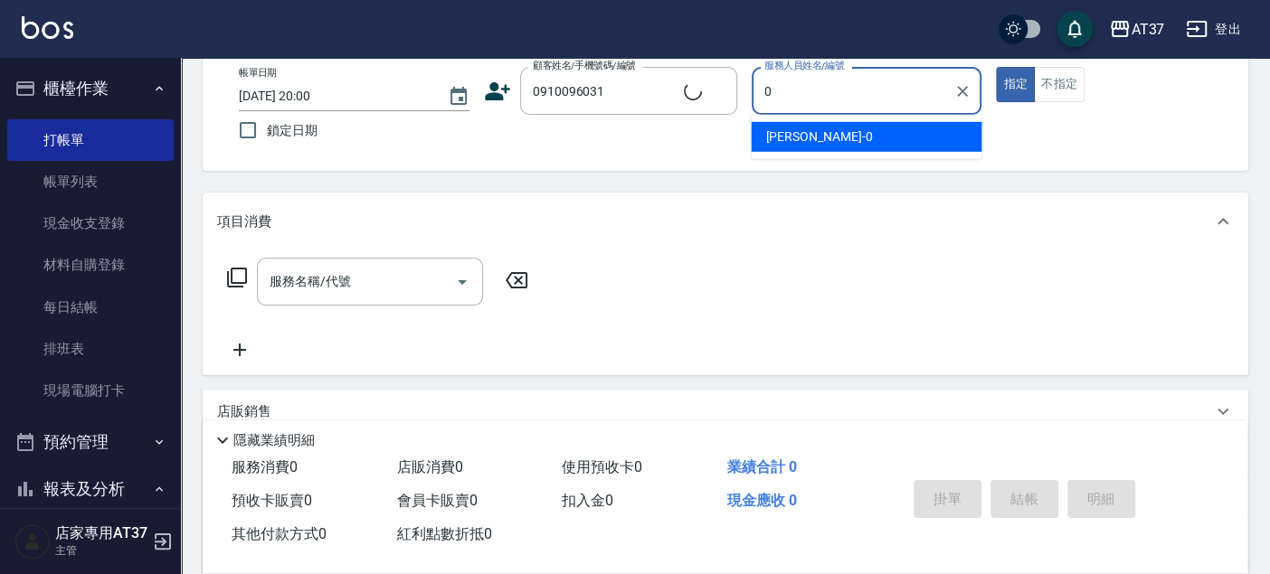
type input "[PERSON_NAME]/0910096031/0910096031"
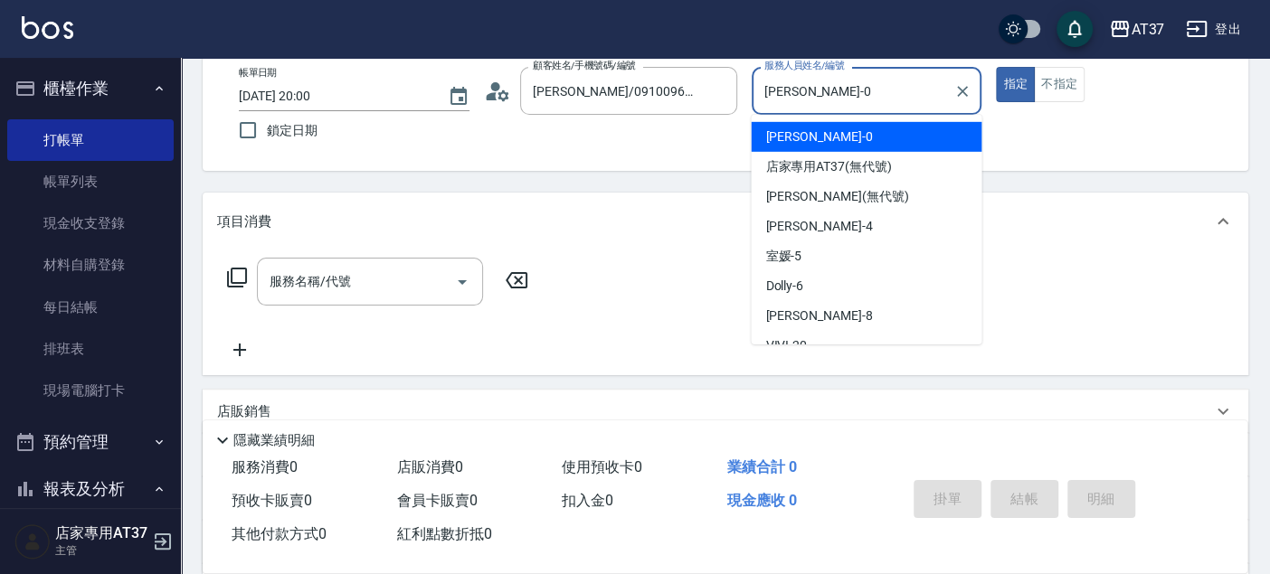
click at [883, 131] on div "[PERSON_NAME] -0" at bounding box center [866, 137] width 231 height 30
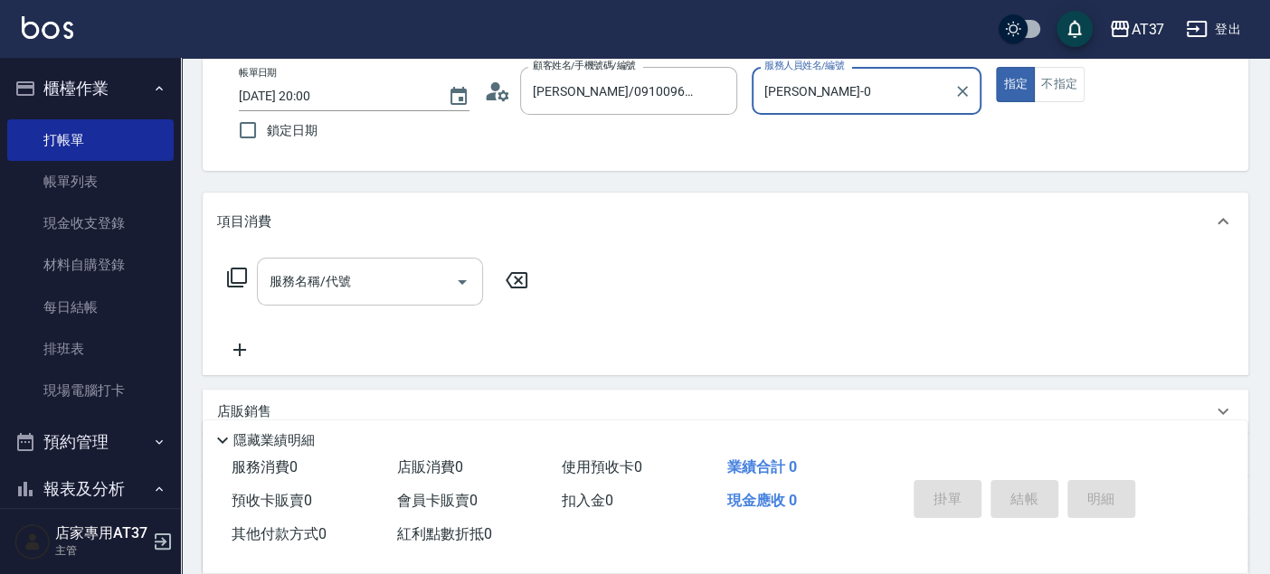
type input "[PERSON_NAME]-0"
click at [398, 285] on input "服務名稱/代號" at bounding box center [356, 282] width 183 height 32
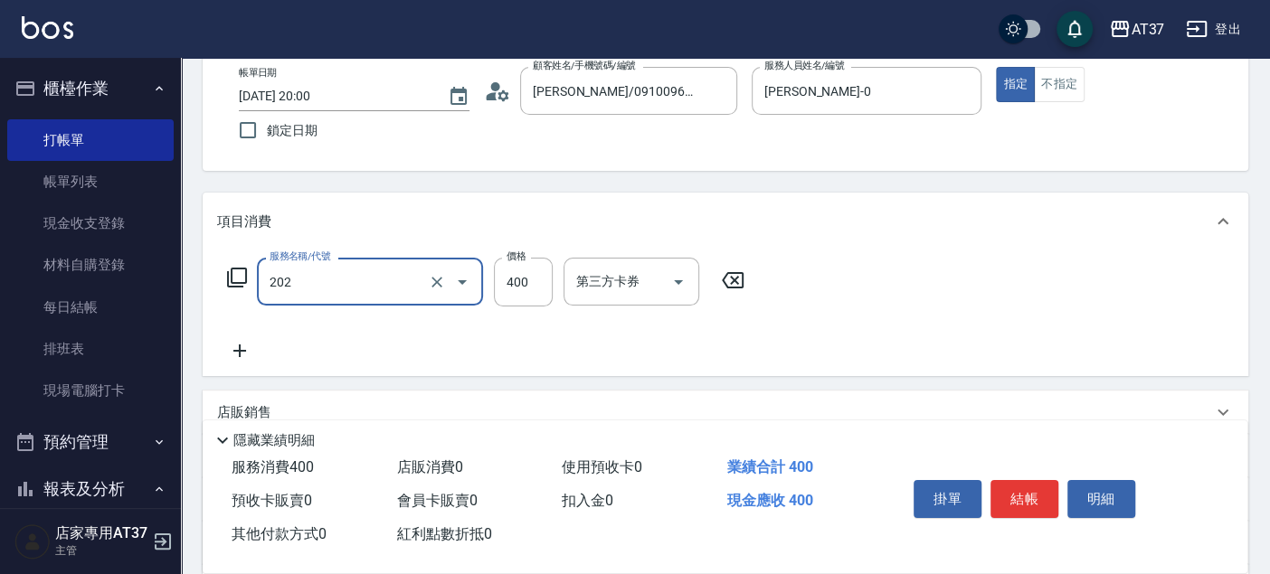
type input "A級單剪(202)"
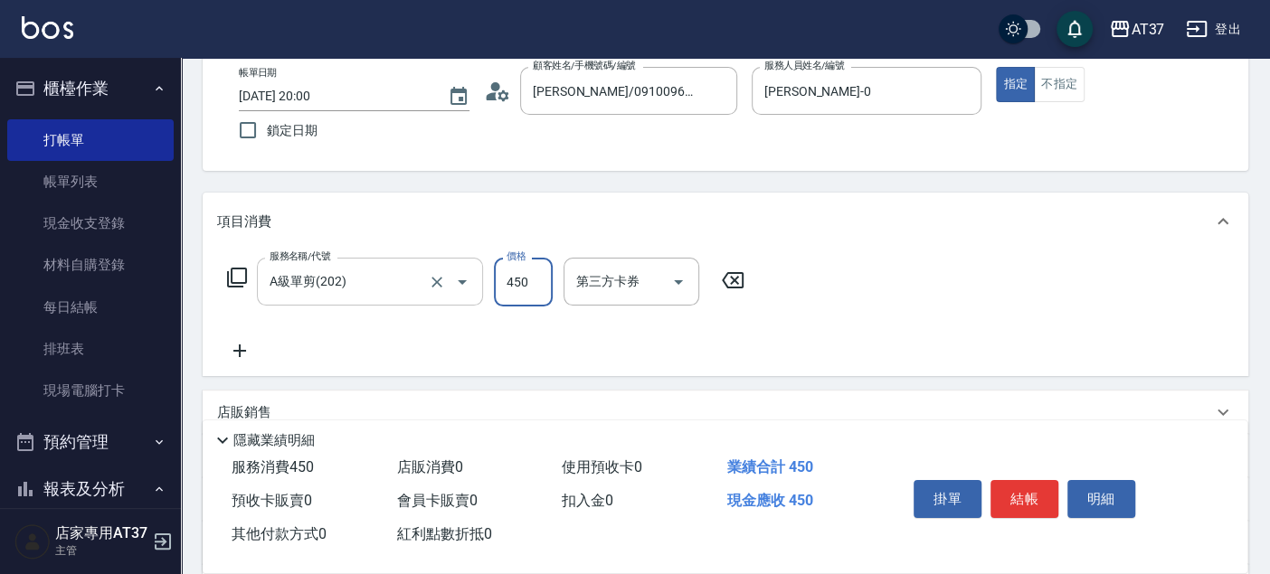
type input "450"
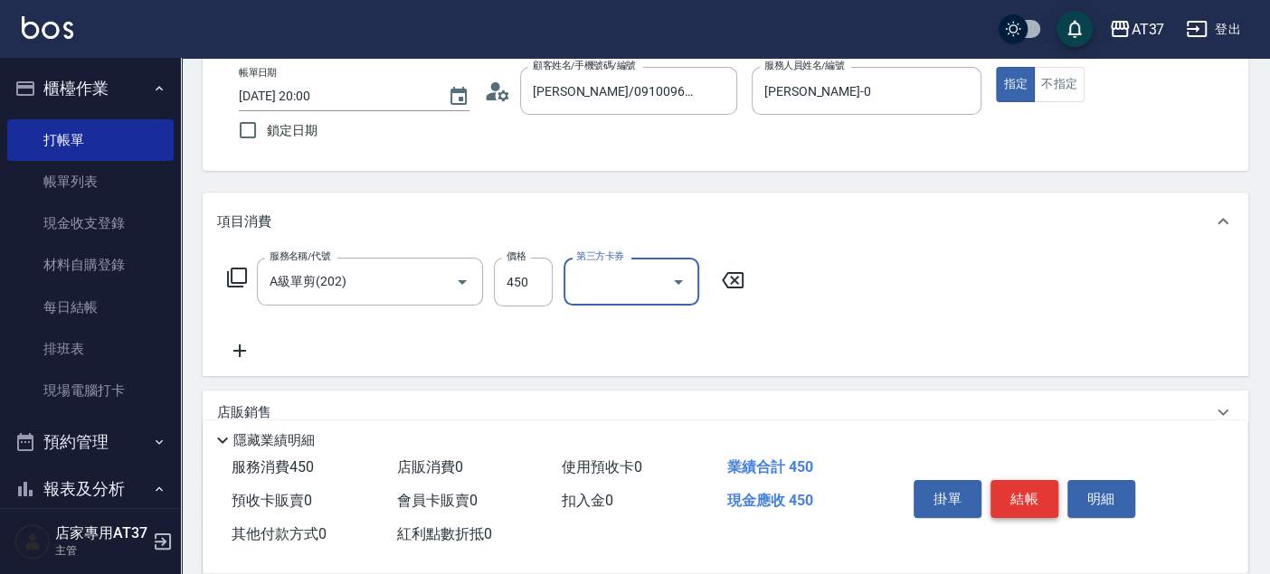
click at [1028, 484] on button "結帳" at bounding box center [1024, 499] width 68 height 38
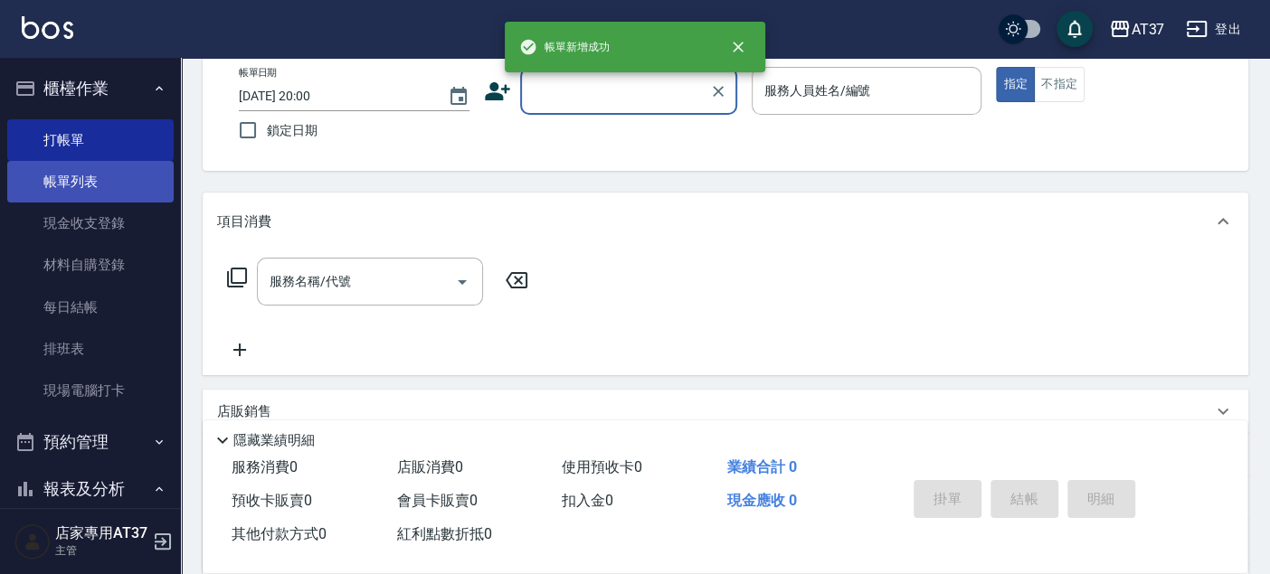
click at [97, 185] on link "帳單列表" at bounding box center [90, 182] width 166 height 42
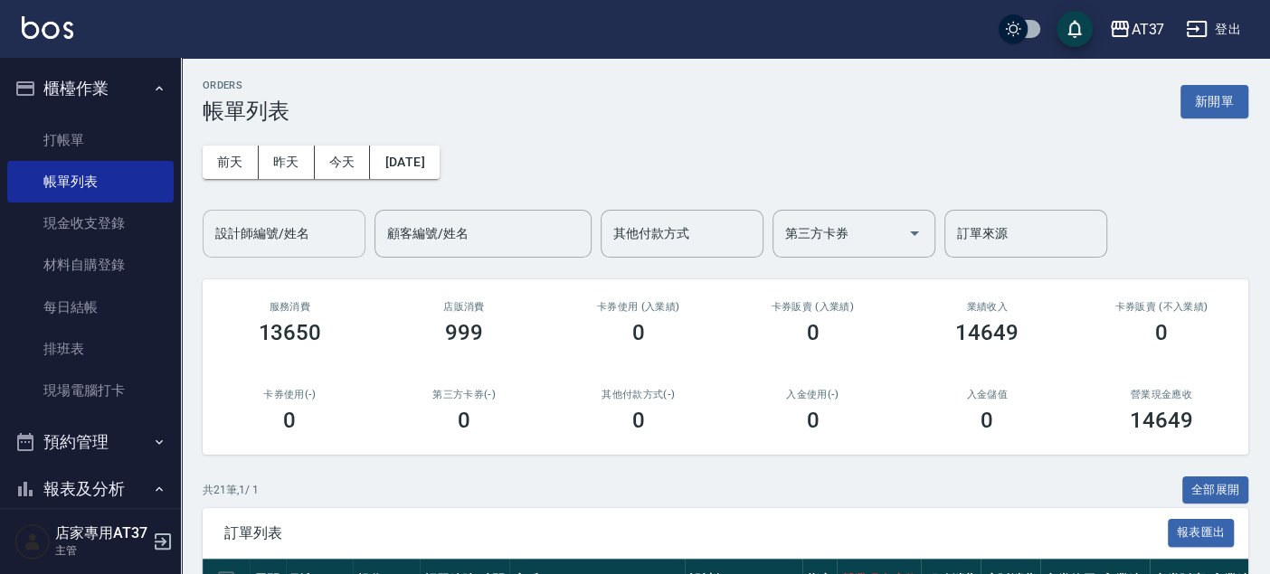
click at [286, 158] on button "昨天" at bounding box center [287, 162] width 56 height 33
click at [327, 153] on button "今天" at bounding box center [343, 162] width 56 height 33
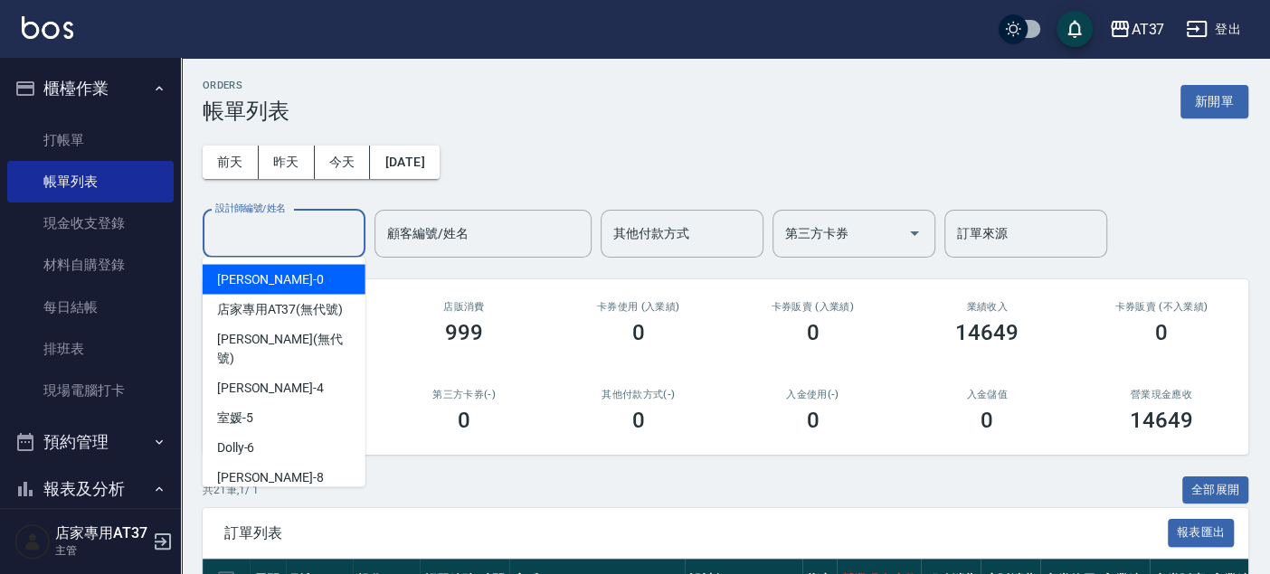
click at [332, 243] on input "設計師編號/姓名" at bounding box center [284, 234] width 147 height 32
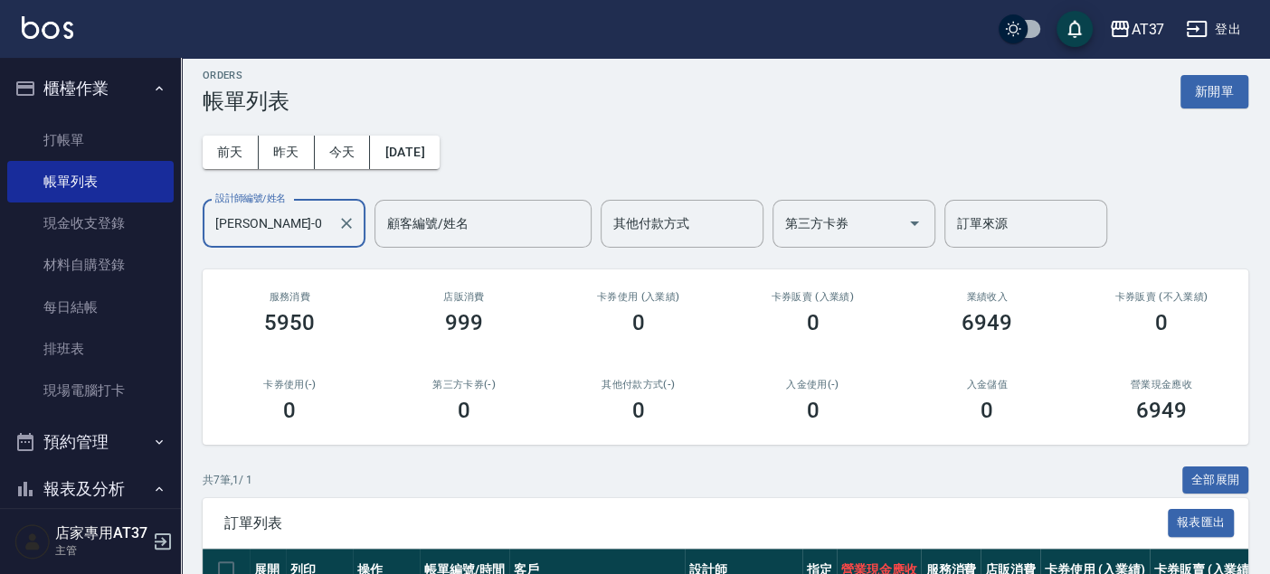
scroll to position [412, 0]
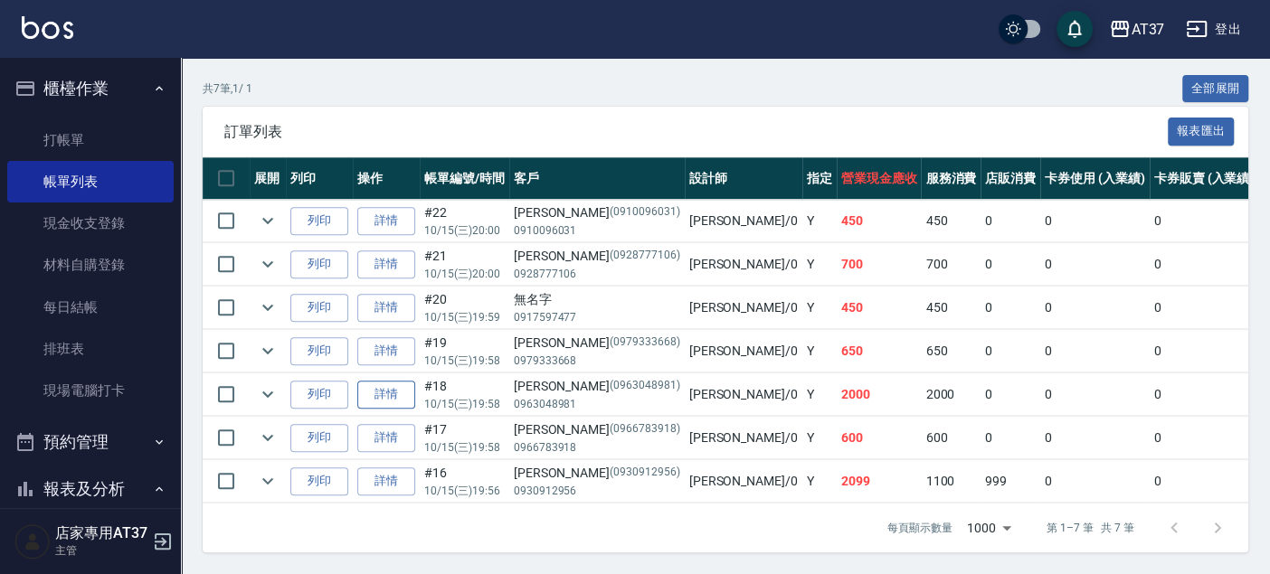
type input "[PERSON_NAME]-0"
click at [395, 387] on link "詳情" at bounding box center [386, 395] width 58 height 28
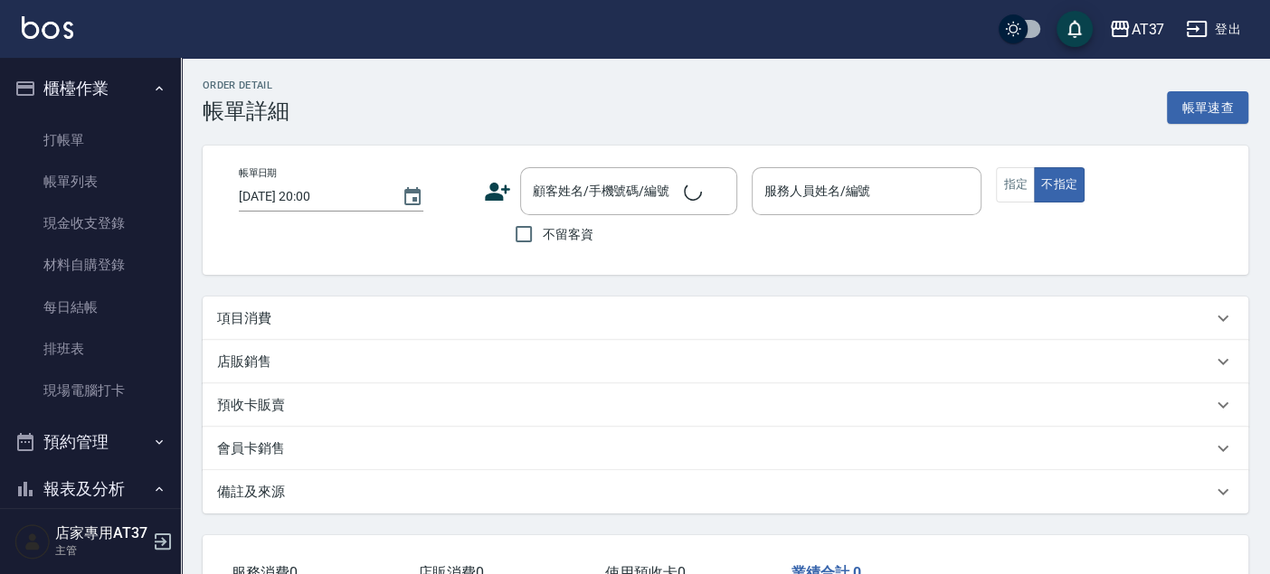
type input "[DATE] 19:58"
type input "[PERSON_NAME]-0"
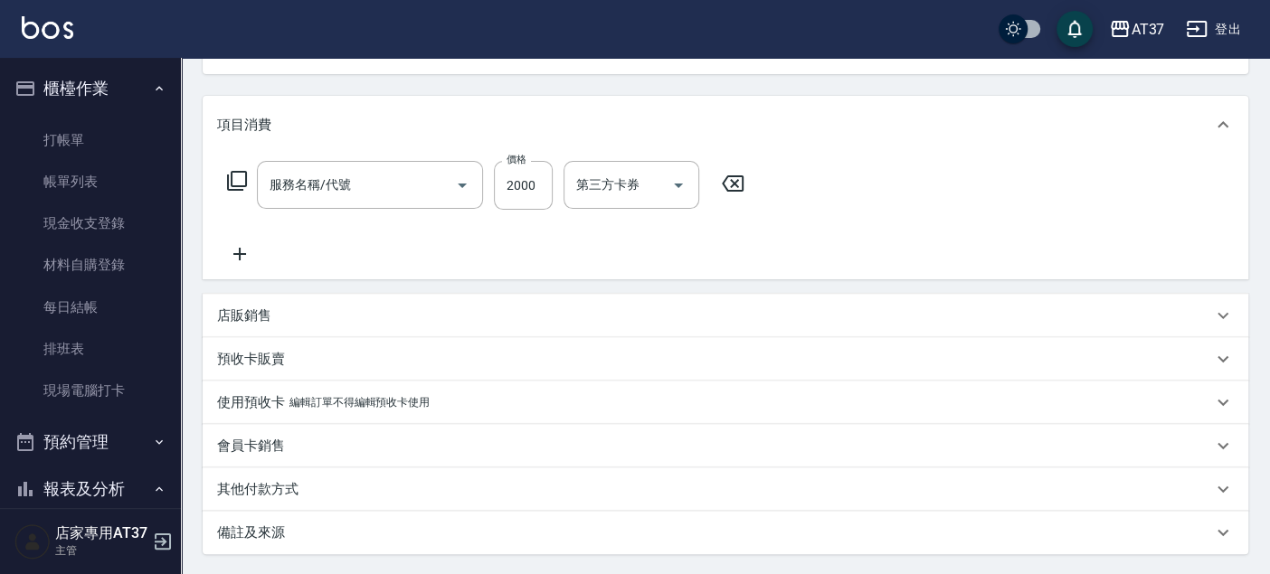
type input "[PERSON_NAME]/0963048981/0963048981"
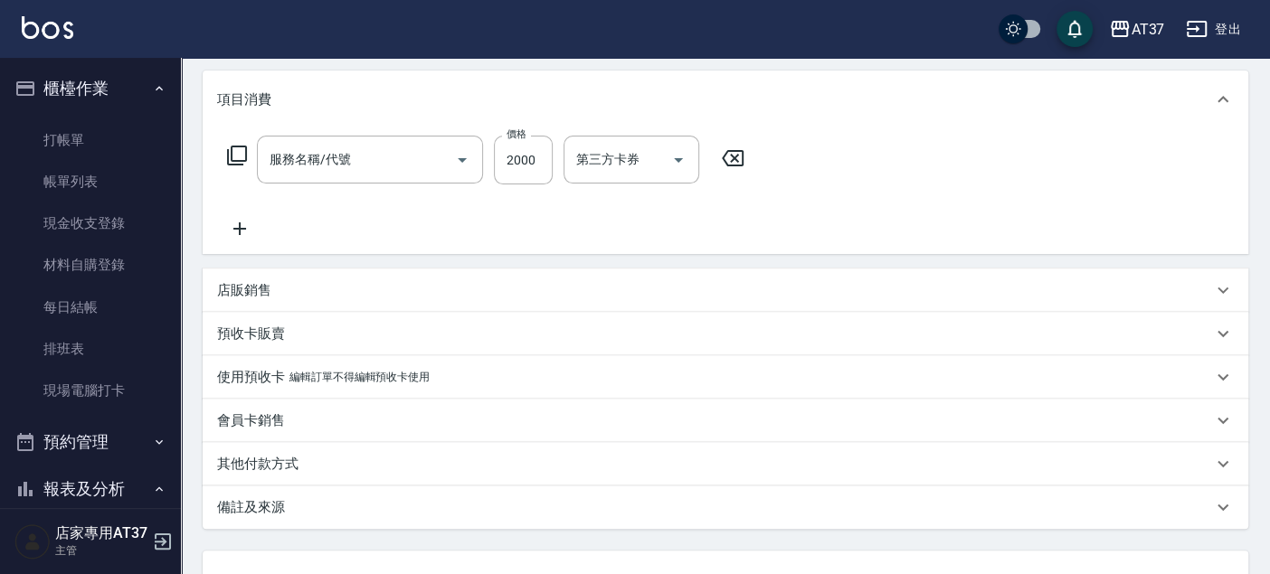
type input "基本染髮(401)"
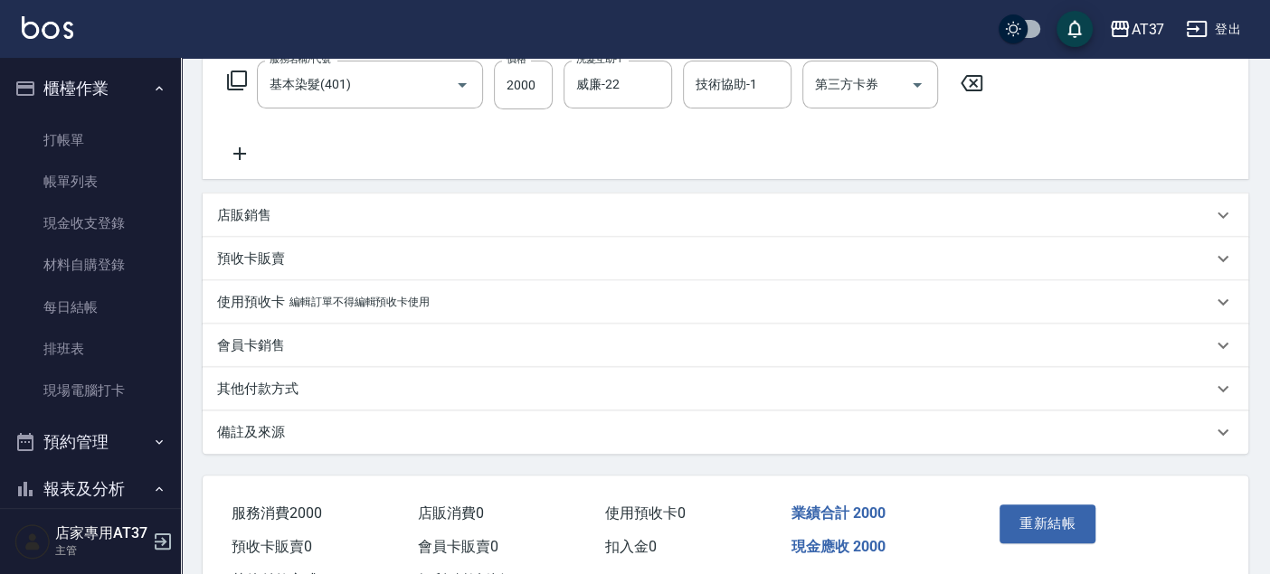
click at [400, 216] on div "店販銷售" at bounding box center [714, 215] width 995 height 19
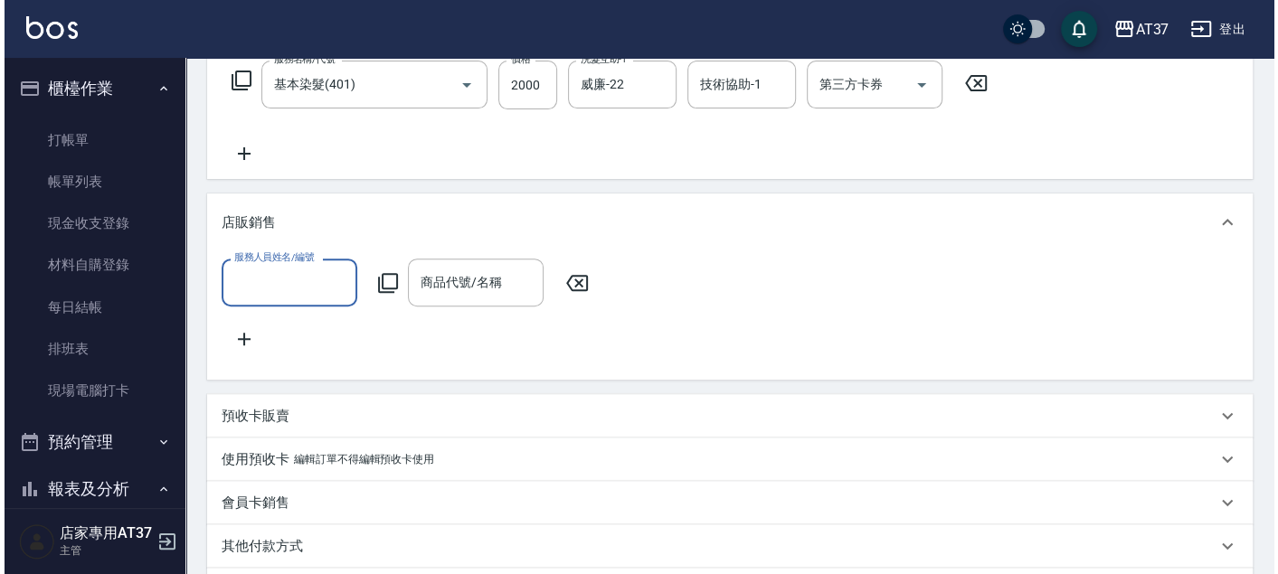
scroll to position [0, 0]
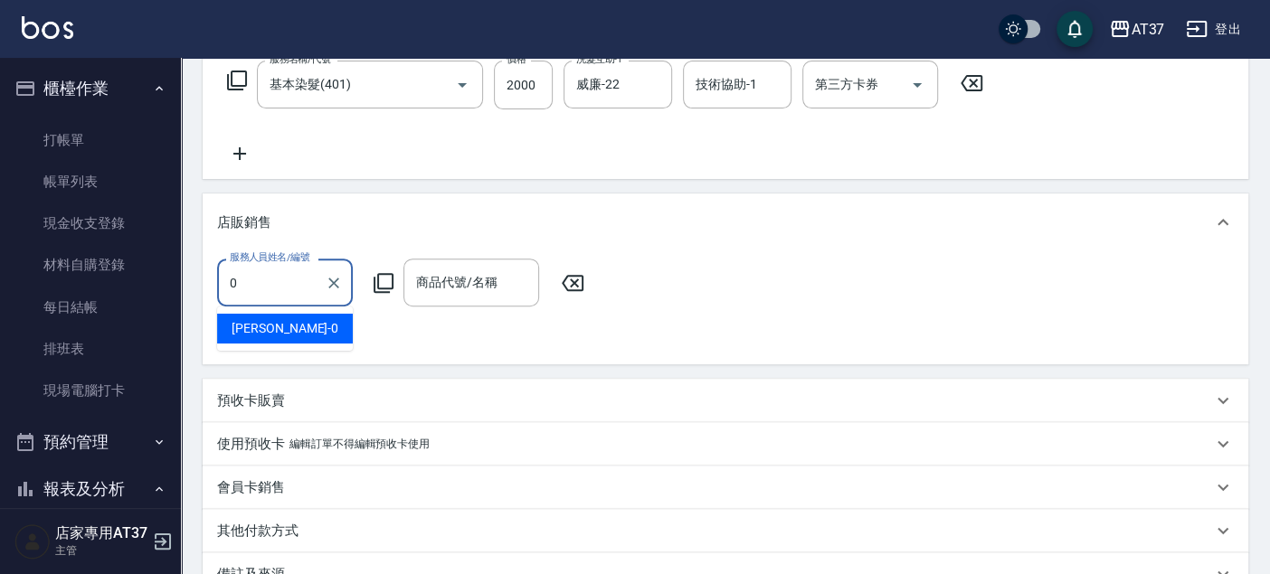
click at [332, 336] on div "[PERSON_NAME] -0" at bounding box center [285, 329] width 136 height 30
type input "[PERSON_NAME]-0"
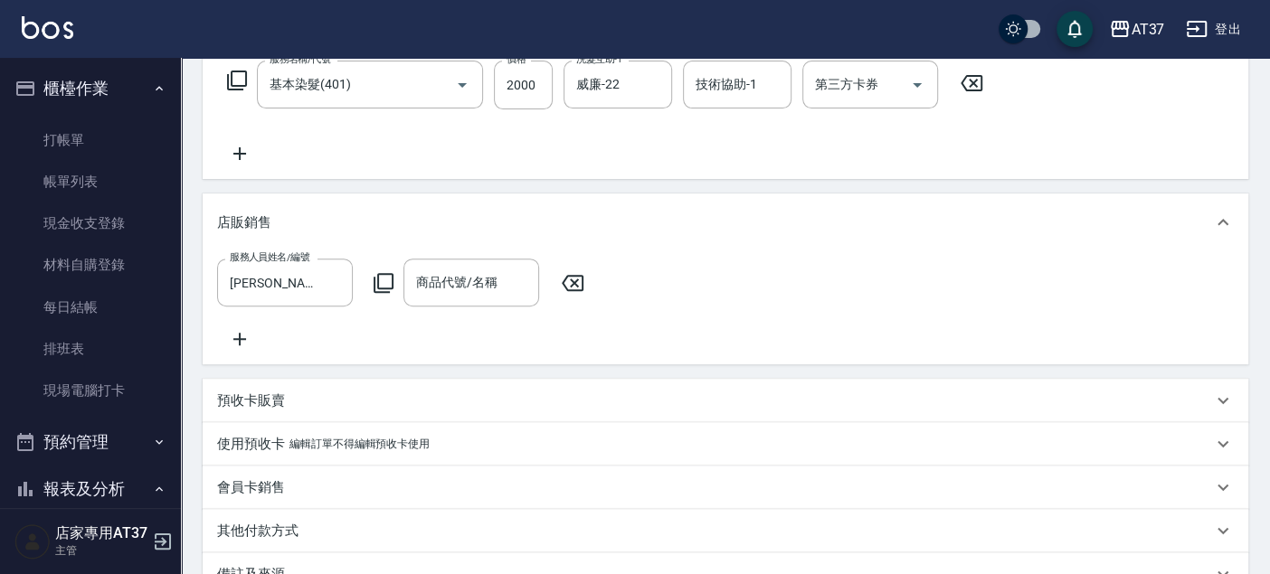
click at [376, 277] on icon at bounding box center [384, 283] width 22 height 22
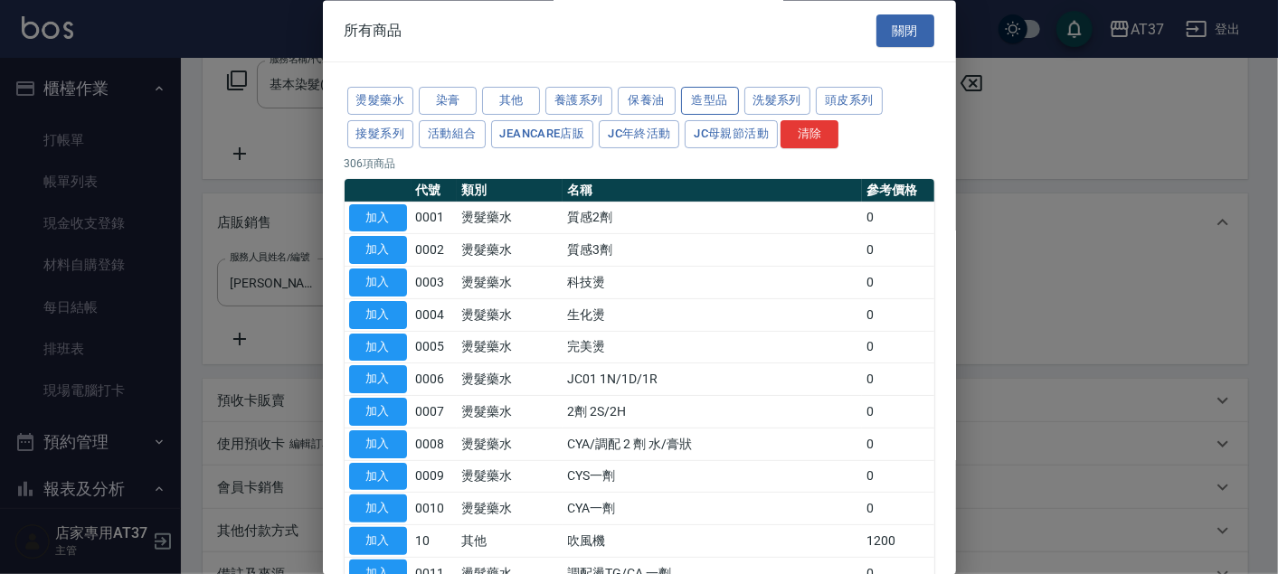
click at [720, 93] on button "造型品" at bounding box center [710, 102] width 58 height 28
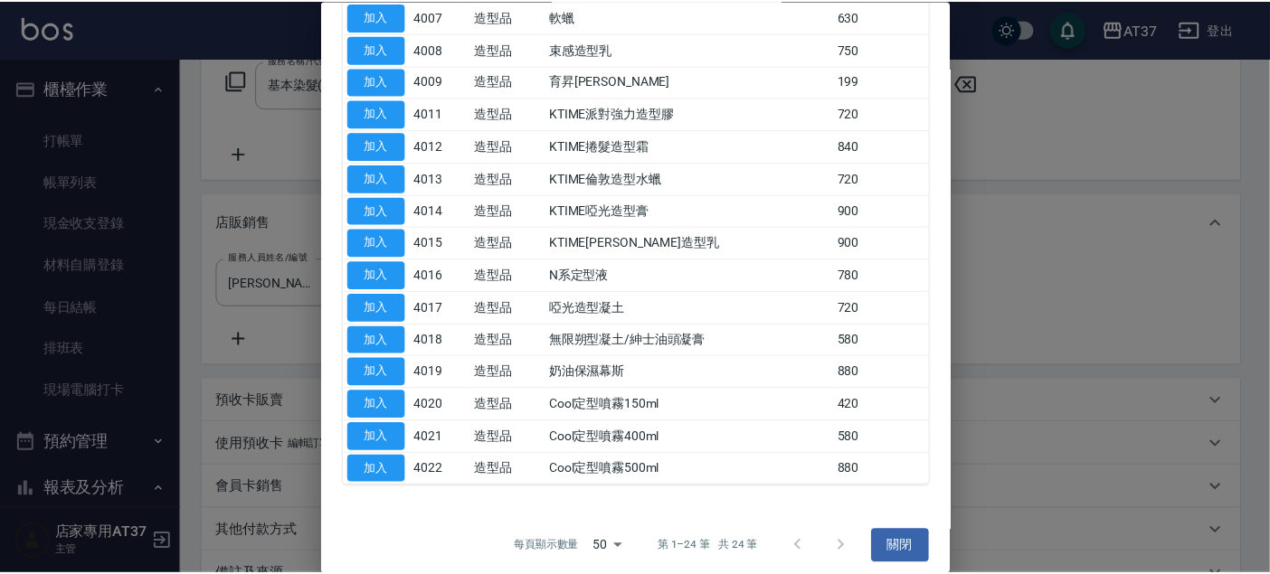
scroll to position [400, 0]
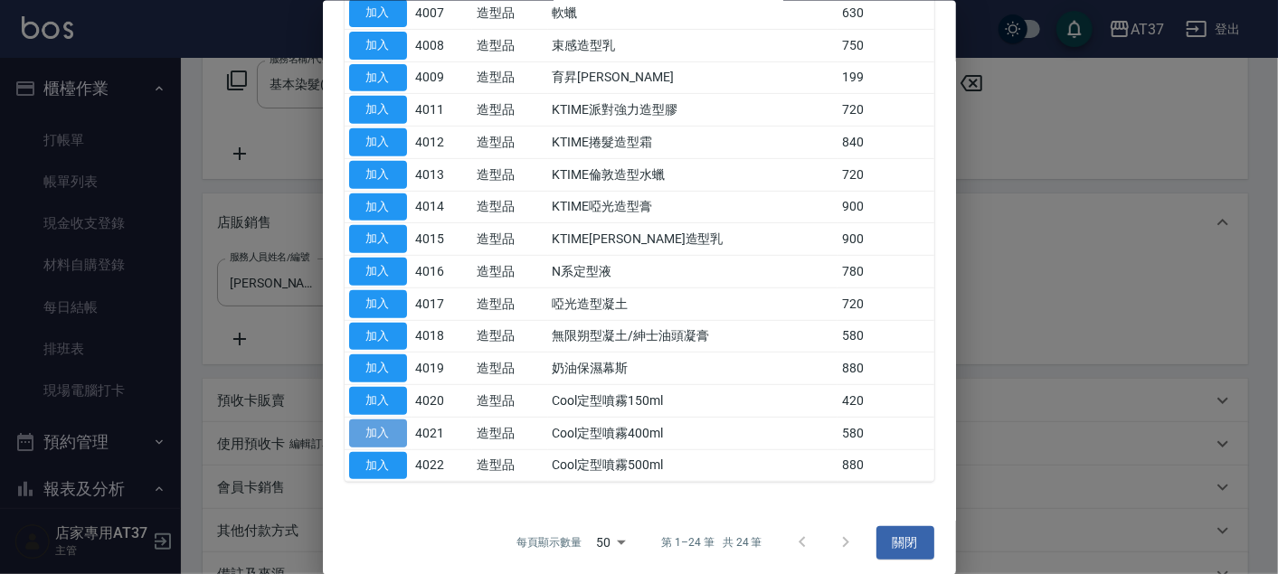
click at [387, 419] on button "加入" at bounding box center [378, 433] width 58 height 28
type input "Cool定型噴霧400ml"
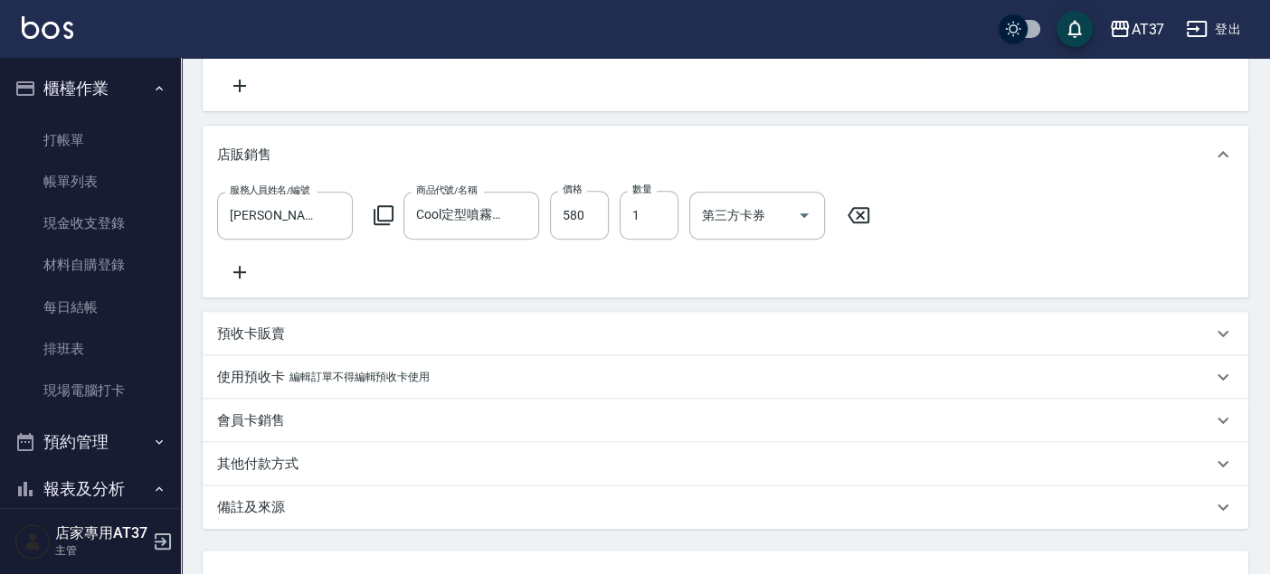
scroll to position [531, 0]
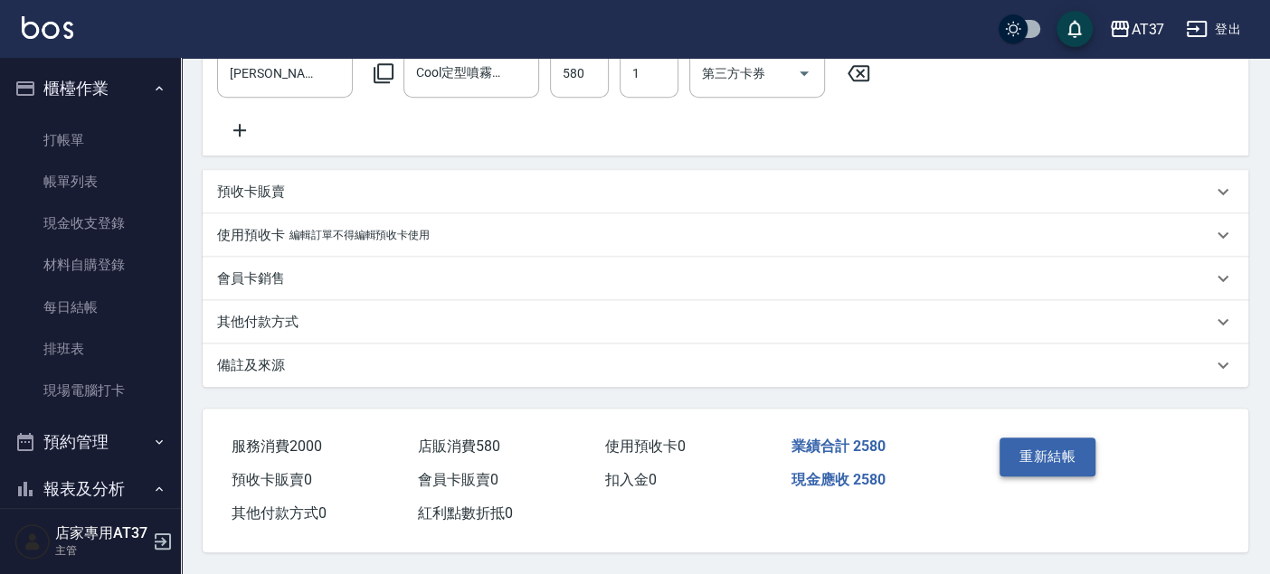
click at [1010, 452] on button "重新結帳" at bounding box center [1047, 457] width 96 height 38
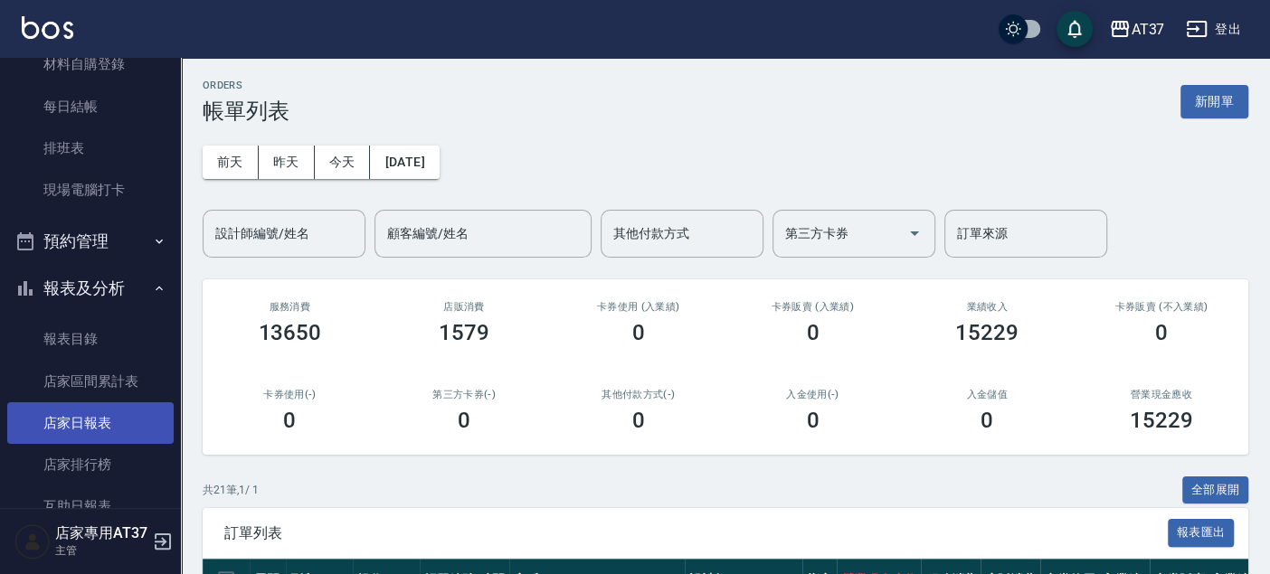
scroll to position [301, 0]
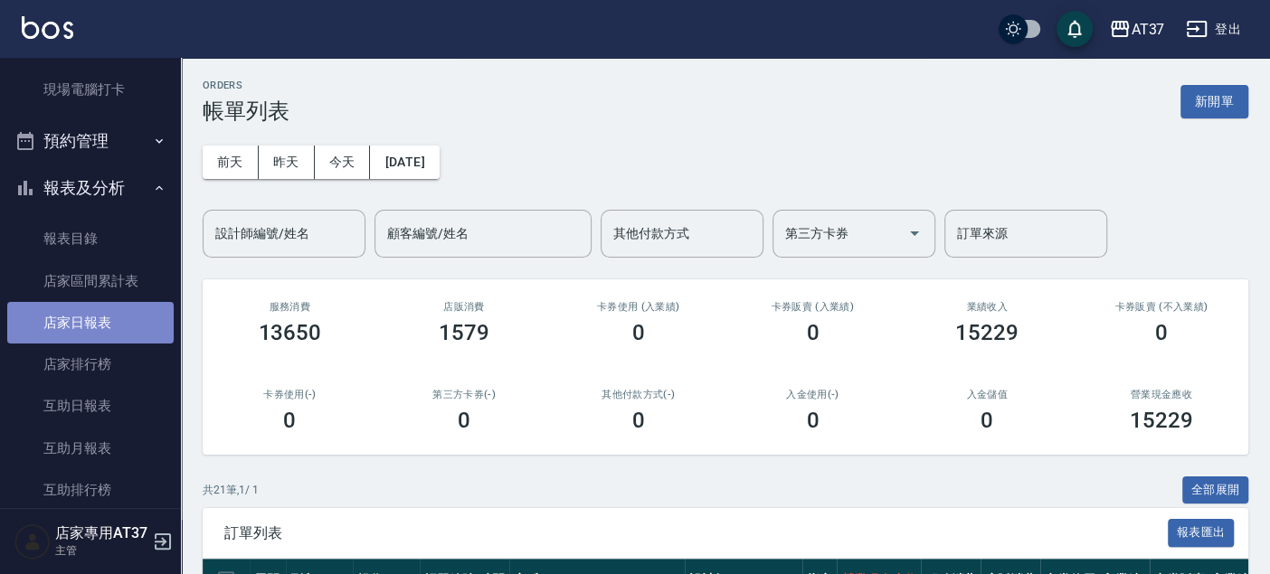
click at [146, 305] on link "店家日報表" at bounding box center [90, 323] width 166 height 42
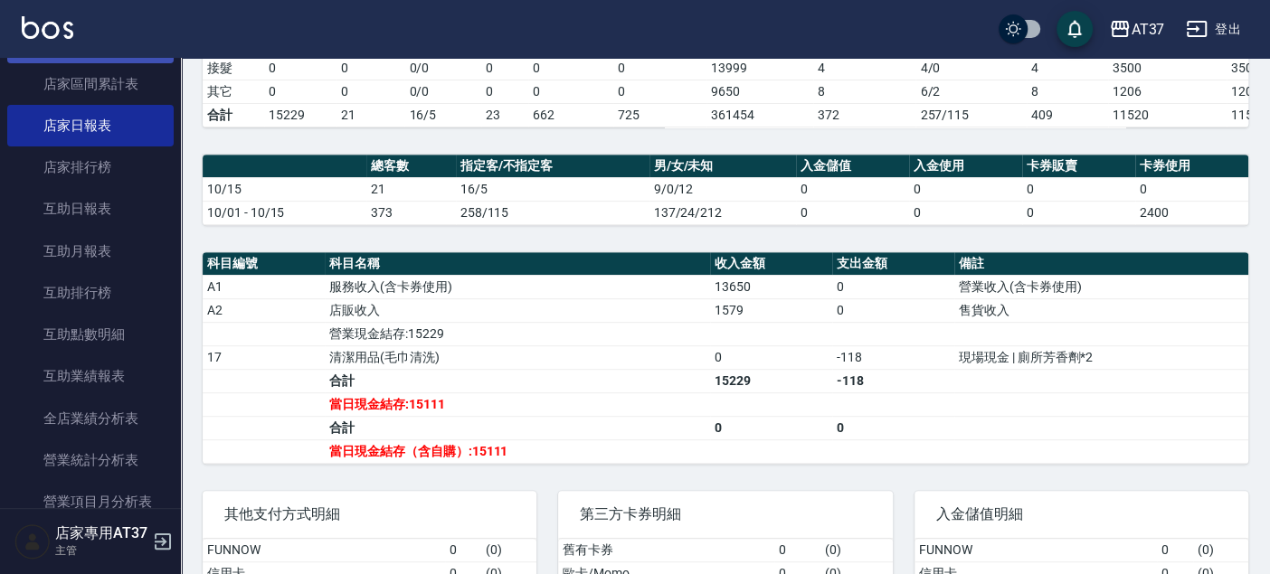
scroll to position [602, 0]
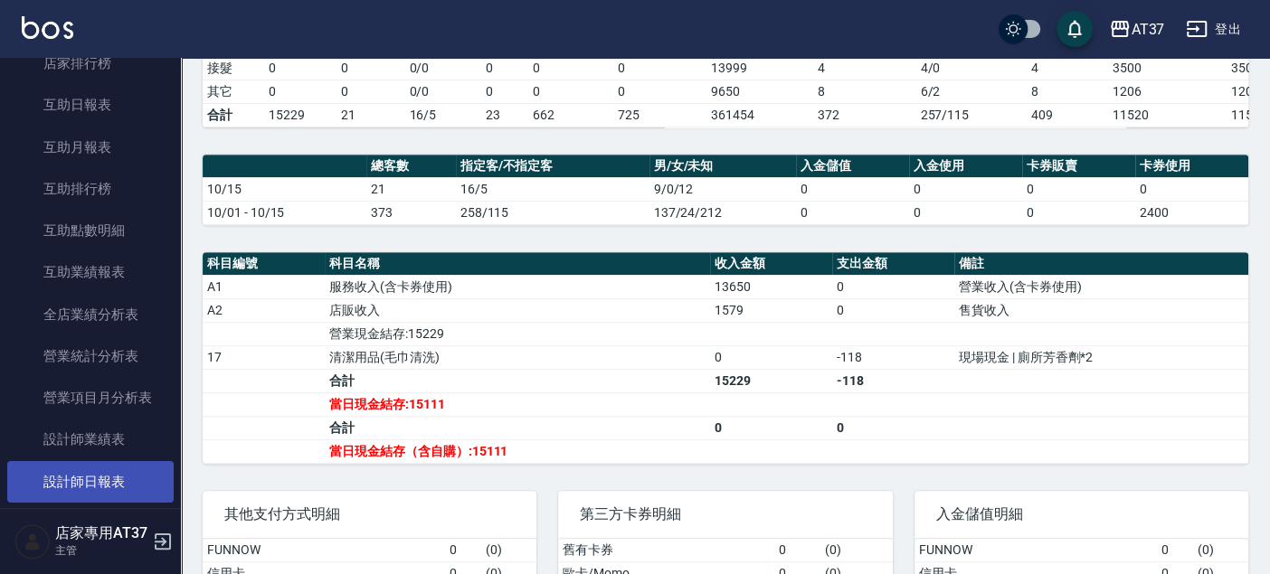
click at [132, 485] on link "設計師日報表" at bounding box center [90, 482] width 166 height 42
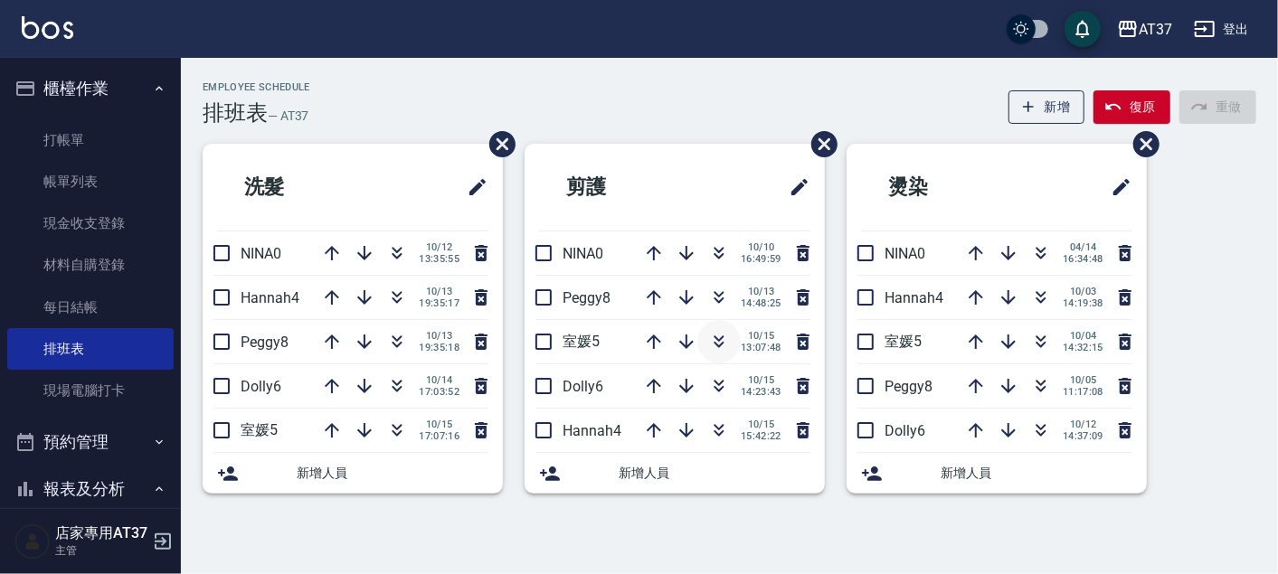
click at [718, 341] on icon "button" at bounding box center [719, 342] width 22 height 22
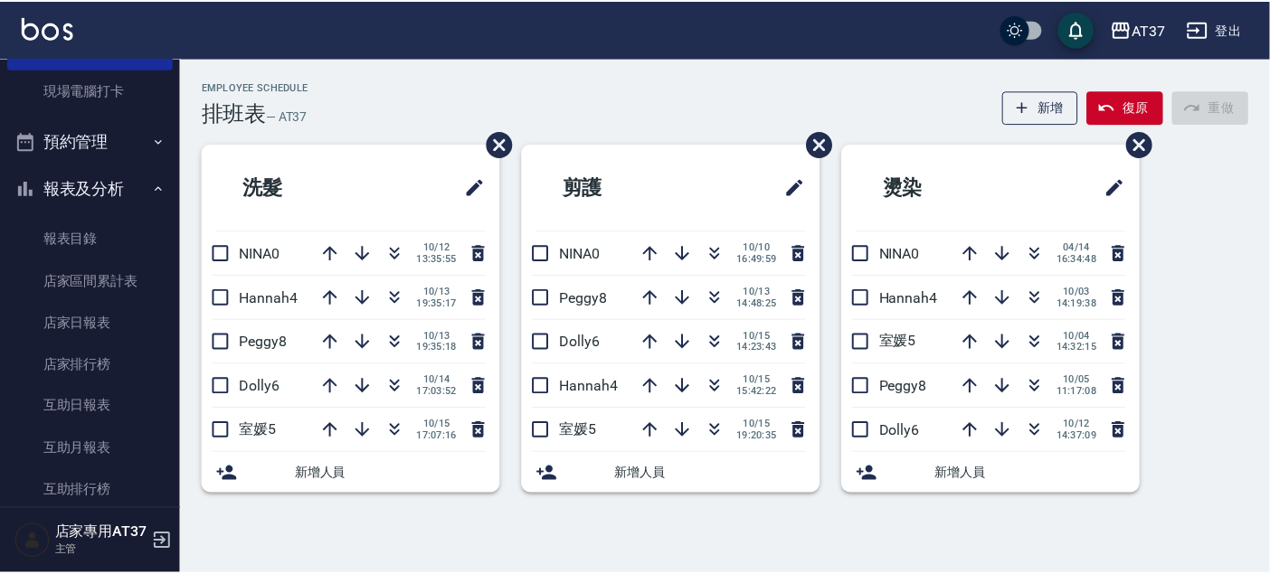
scroll to position [201, 0]
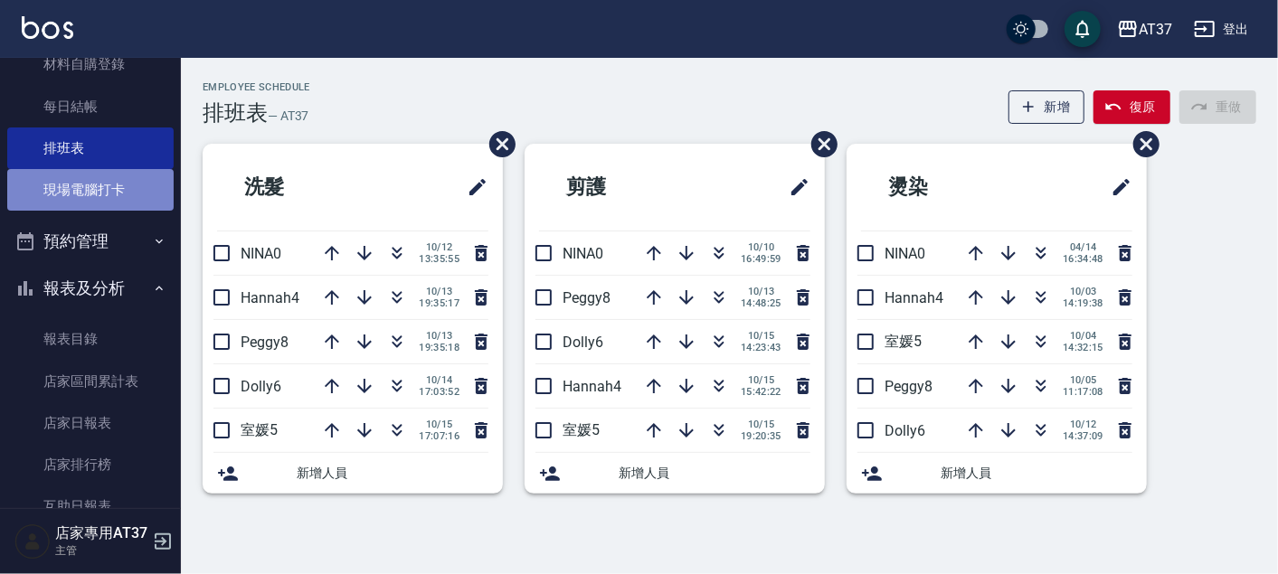
click at [118, 200] on link "現場電腦打卡" at bounding box center [90, 190] width 166 height 42
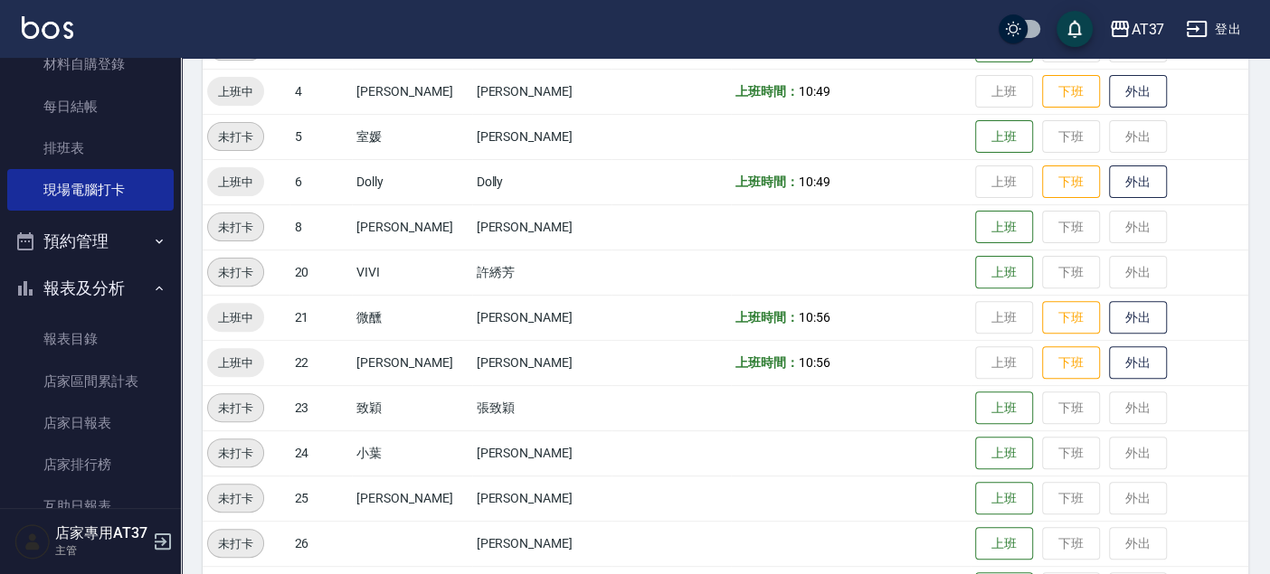
scroll to position [301, 0]
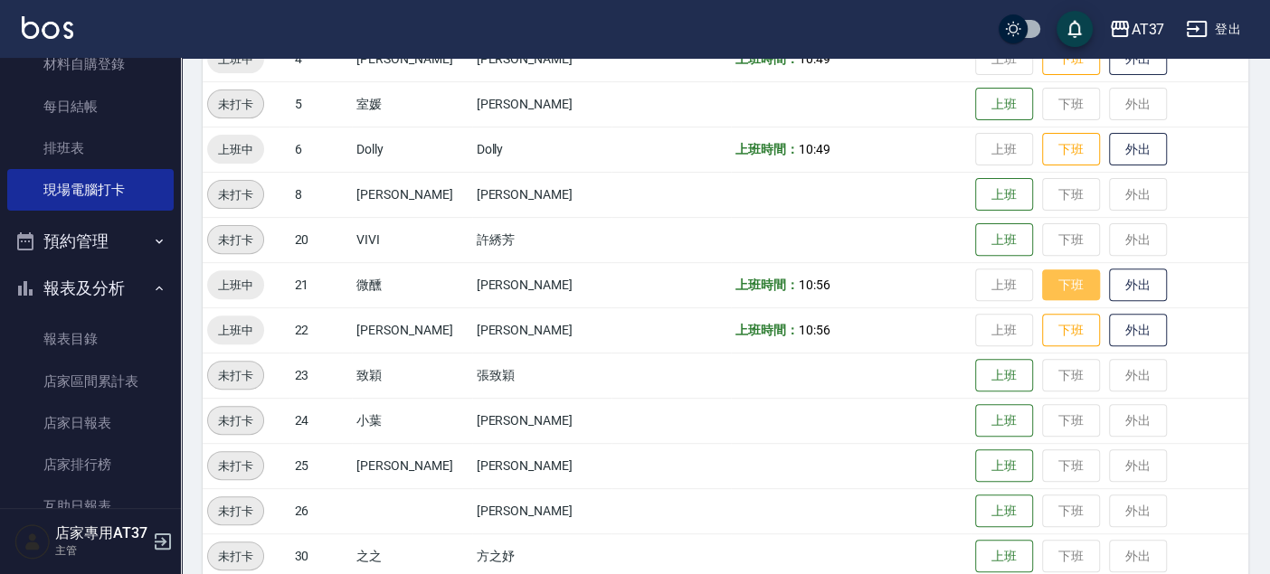
click at [1049, 290] on button "下班" at bounding box center [1071, 286] width 58 height 32
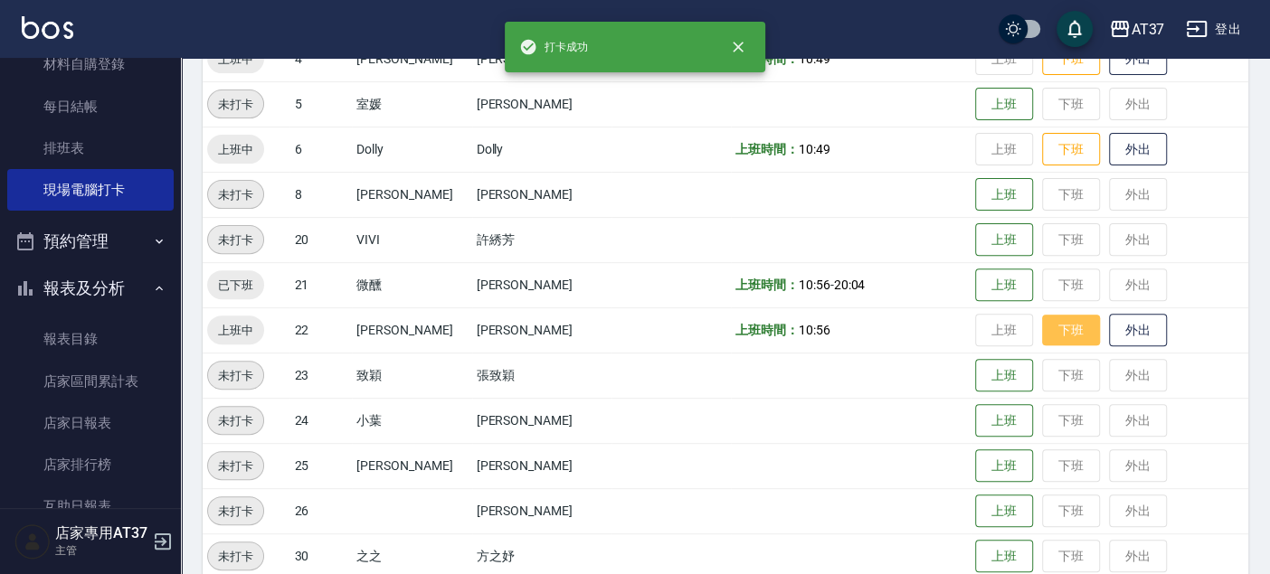
click at [1065, 327] on button "下班" at bounding box center [1071, 331] width 58 height 32
